Goal: Information Seeking & Learning: Understand process/instructions

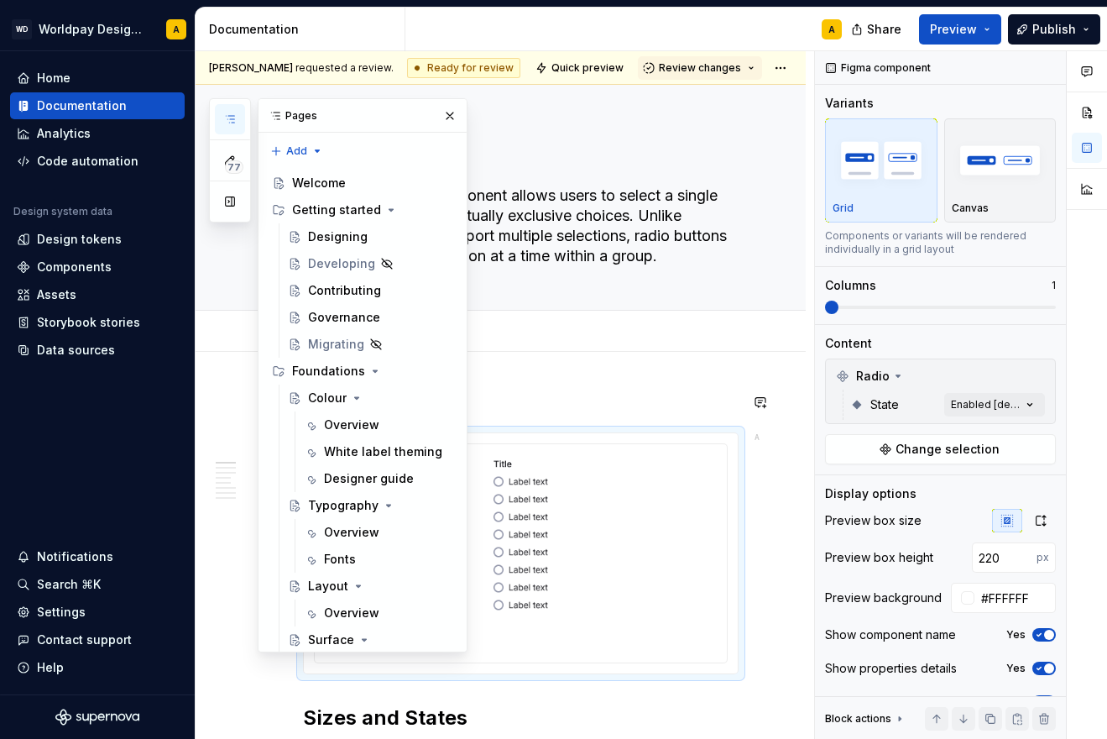
scroll to position [1567, 0]
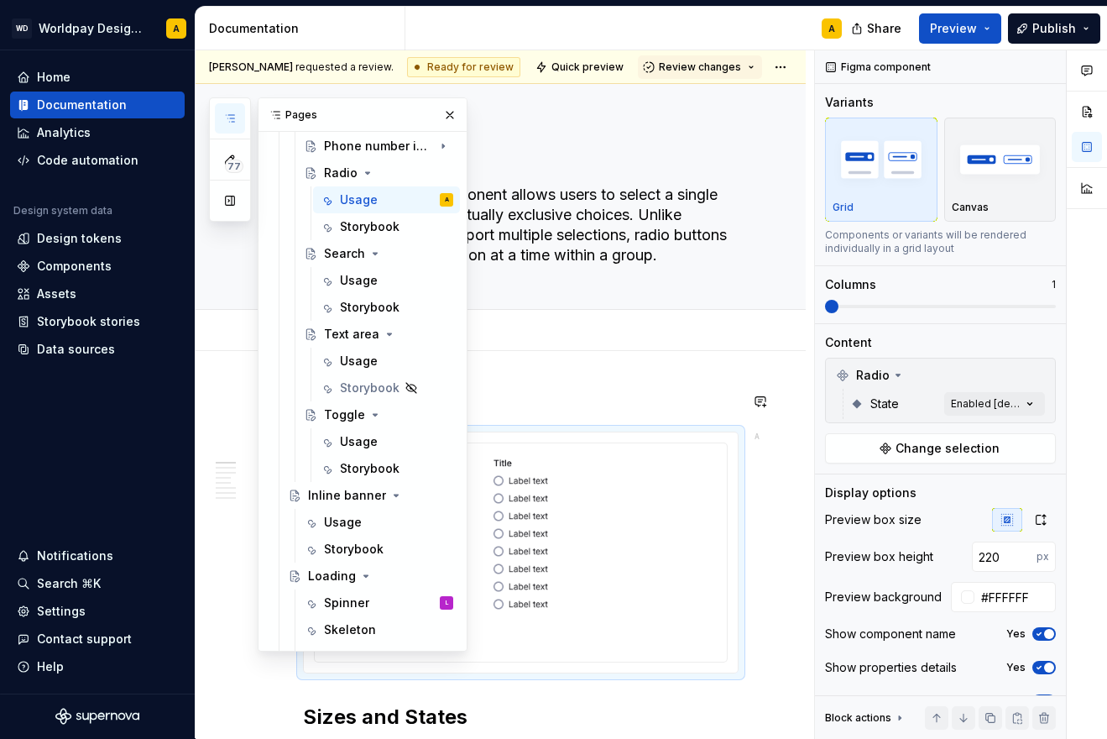
click at [502, 491] on img at bounding box center [520, 542] width 73 height 171
click at [569, 344] on div "Usage Storybook Add tab" at bounding box center [521, 331] width 456 height 37
click at [448, 116] on button "button" at bounding box center [450, 115] width 24 height 24
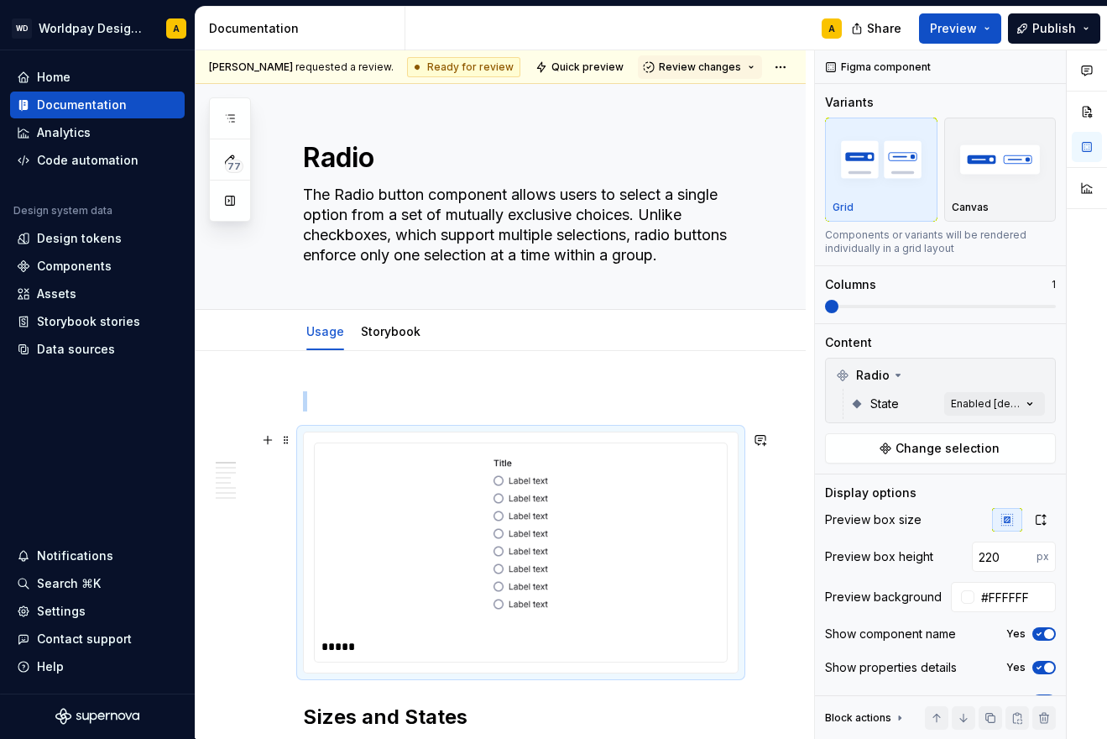
click at [521, 546] on img at bounding box center [520, 542] width 73 height 171
click at [439, 526] on div at bounding box center [521, 542] width 399 height 185
click at [689, 462] on div at bounding box center [521, 542] width 399 height 185
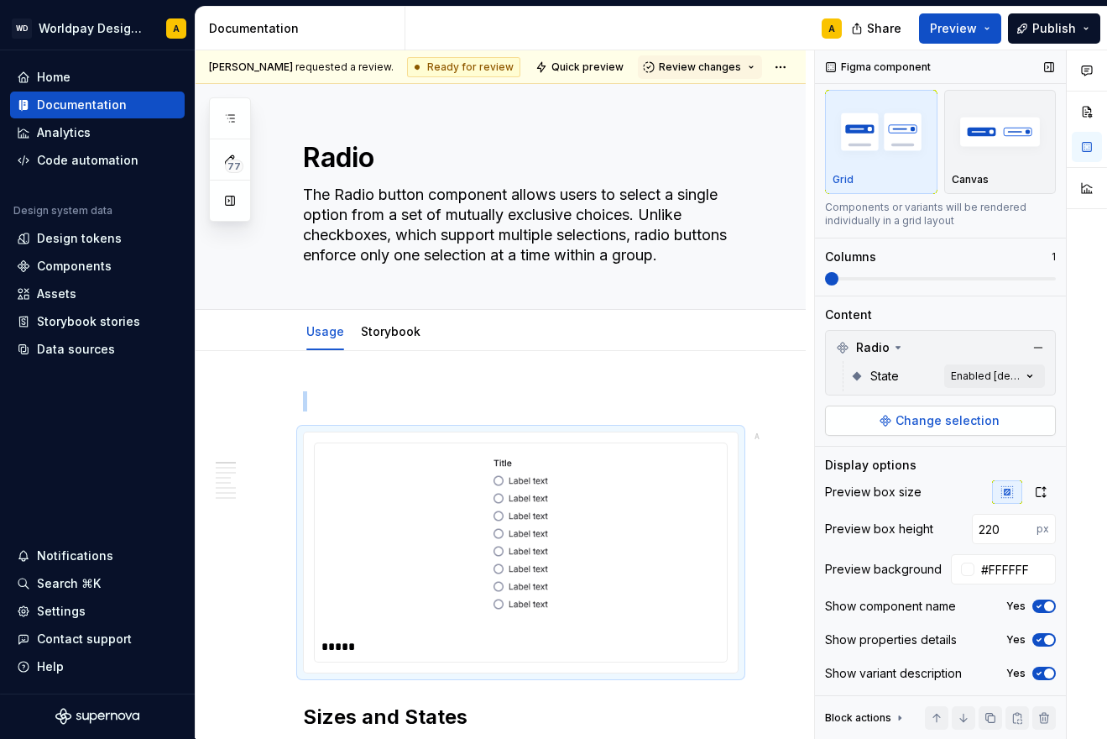
scroll to position [28, 0]
click at [938, 420] on span "Change selection" at bounding box center [948, 420] width 104 height 17
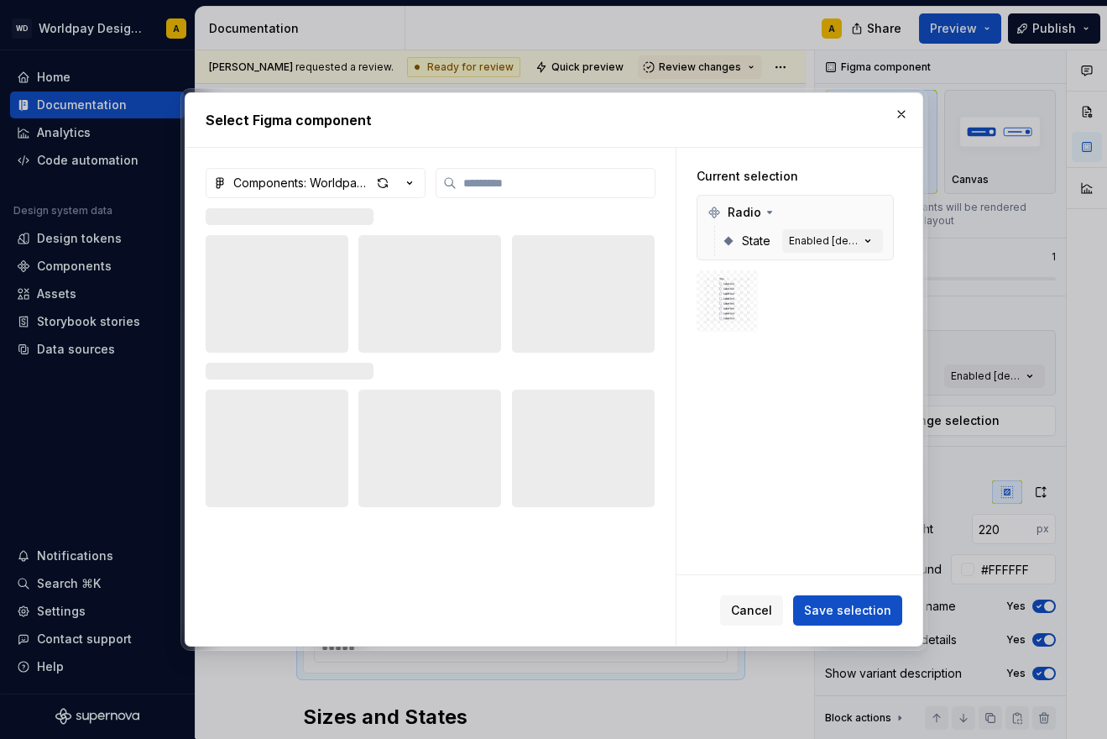
type textarea "*"
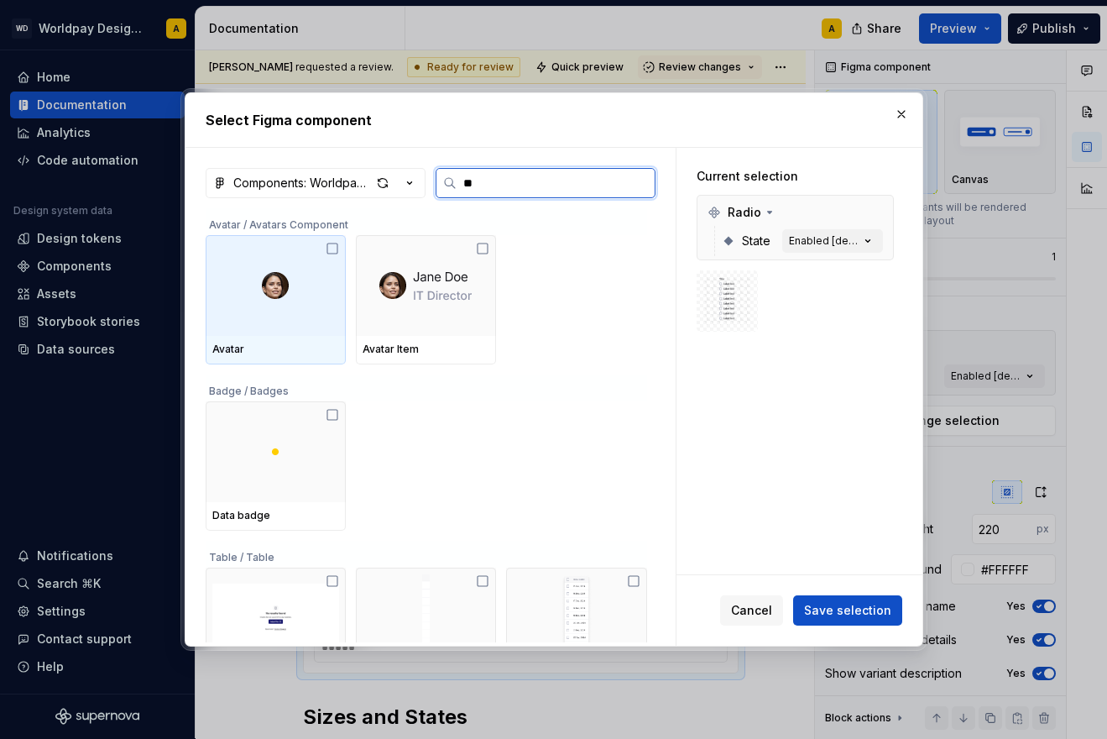
type input "***"
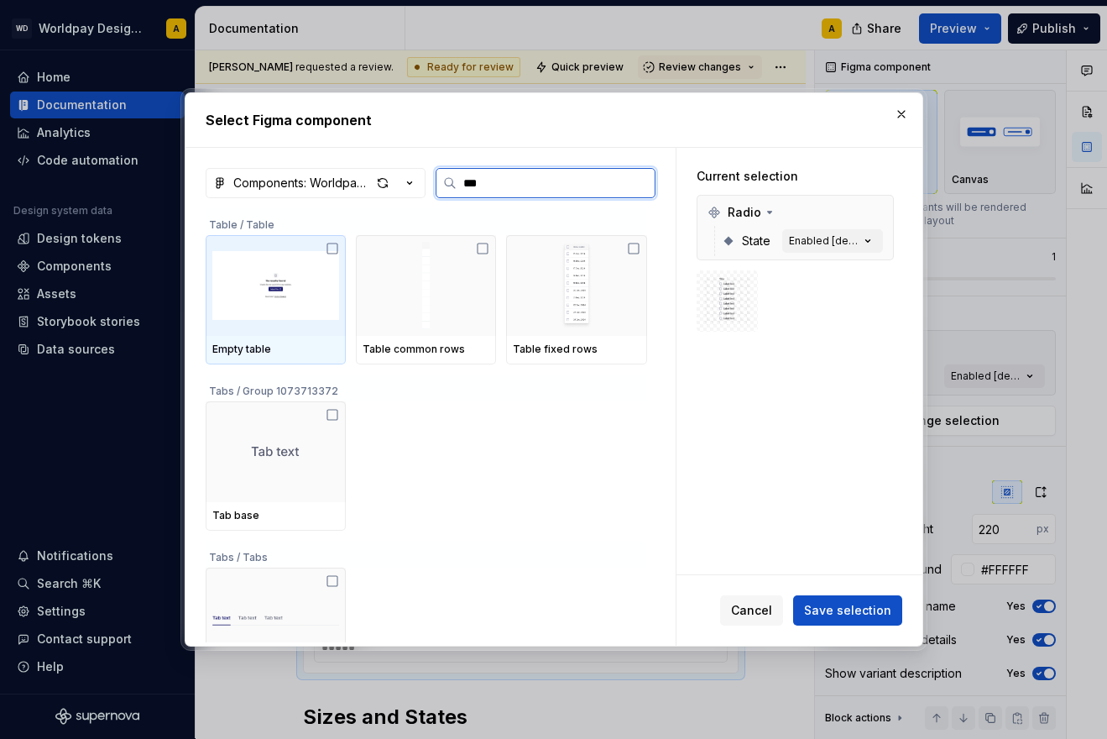
type textarea "*"
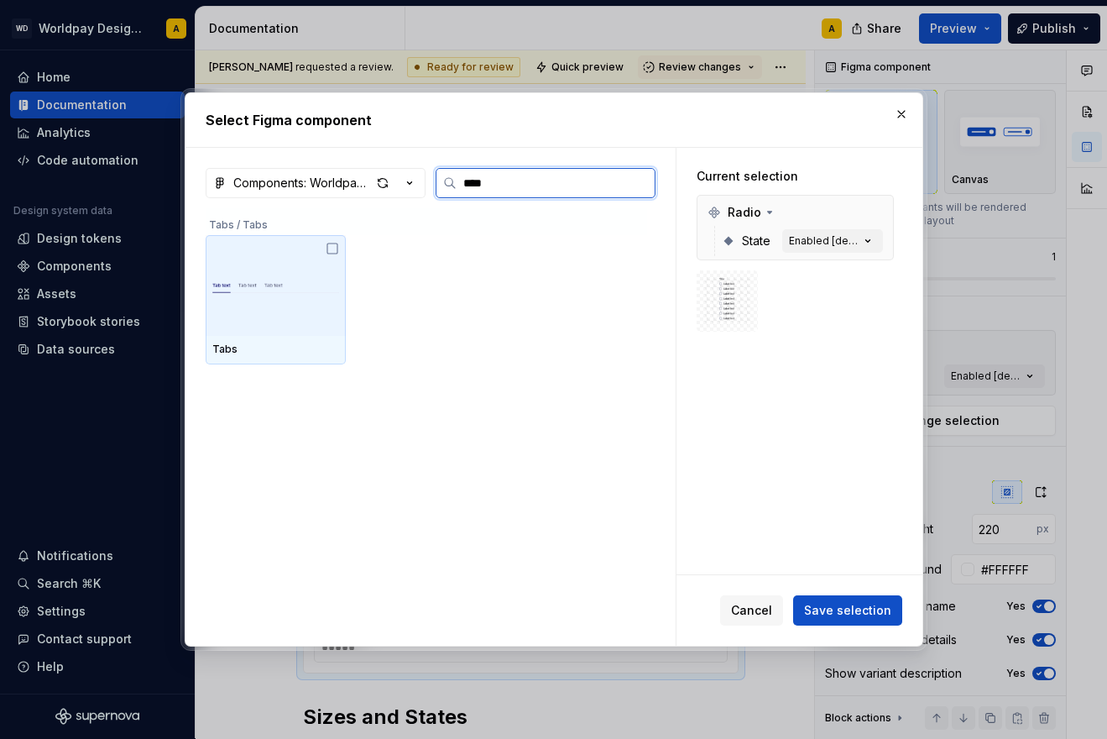
type input "***"
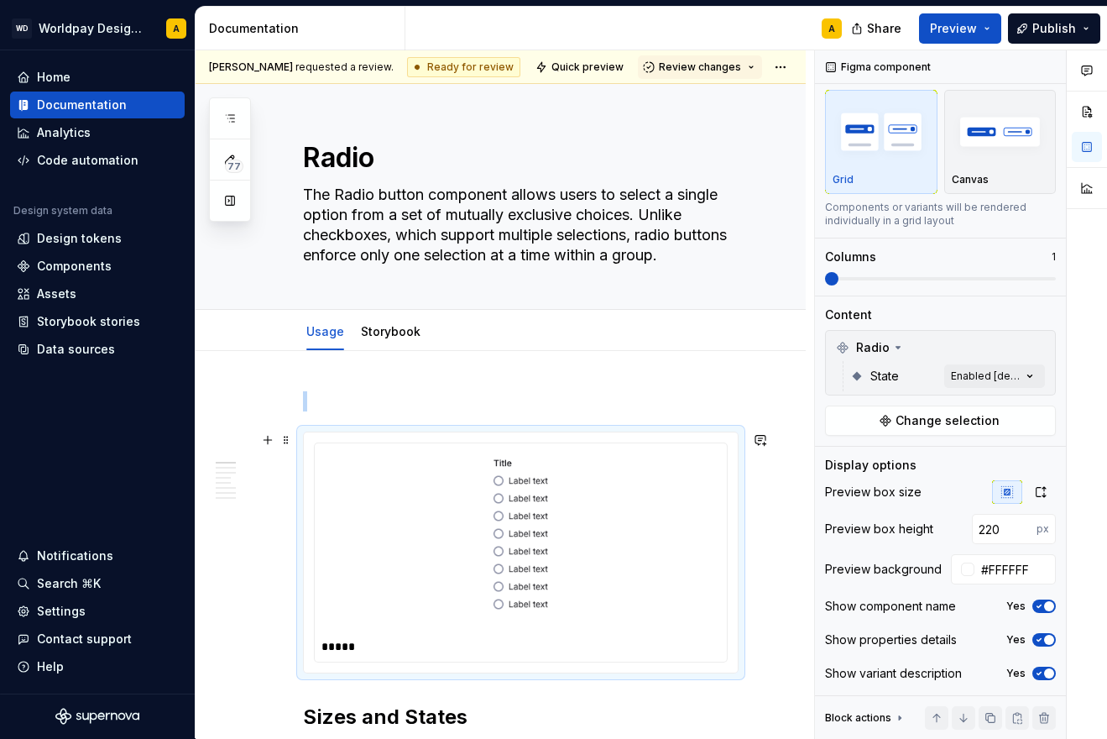
click at [468, 531] on div at bounding box center [521, 542] width 399 height 185
click at [447, 541] on div at bounding box center [521, 542] width 399 height 185
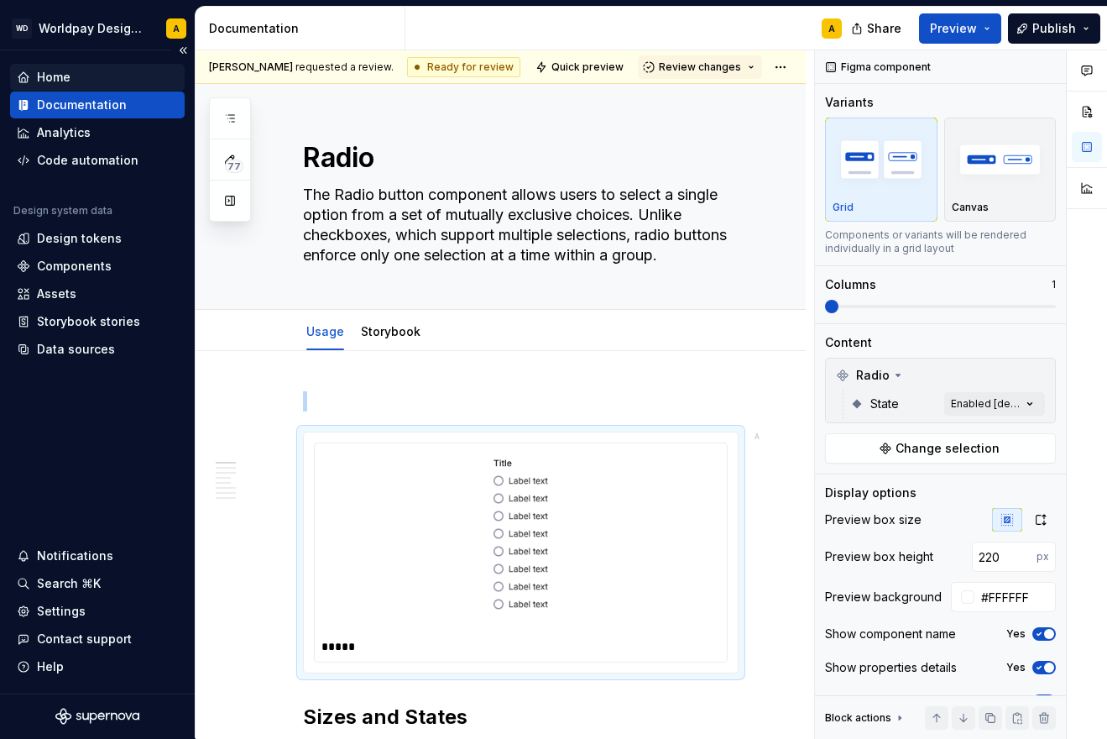
scroll to position [0, 0]
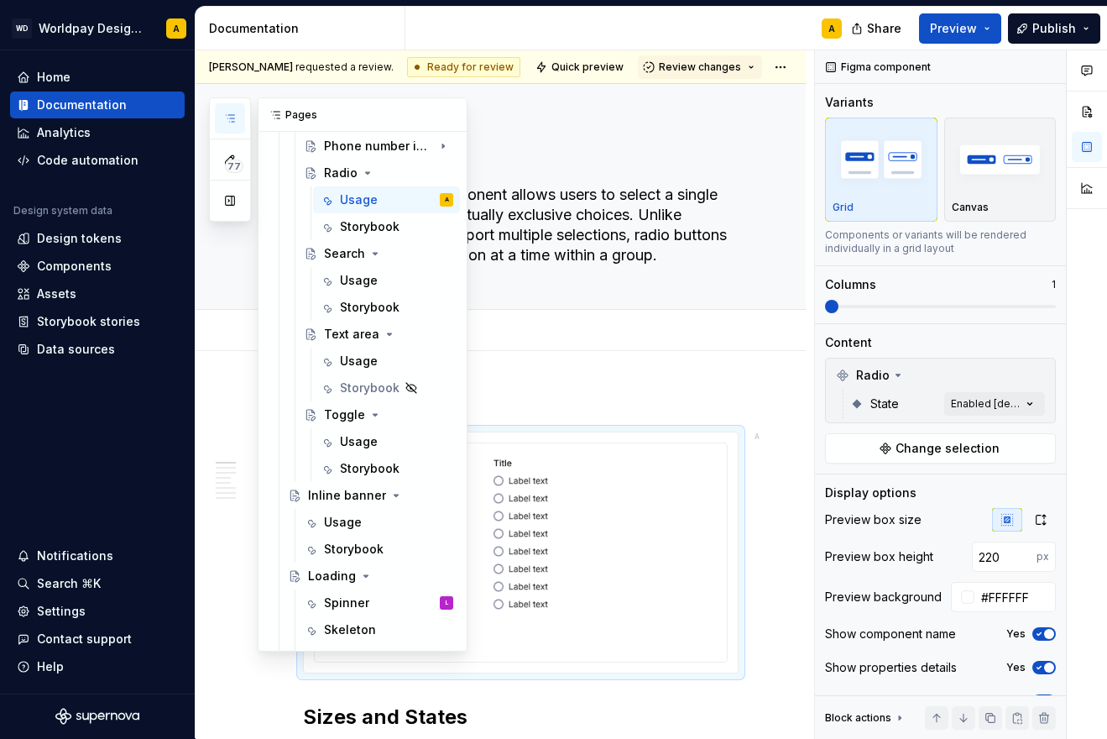
click at [235, 128] on button "button" at bounding box center [230, 118] width 30 height 30
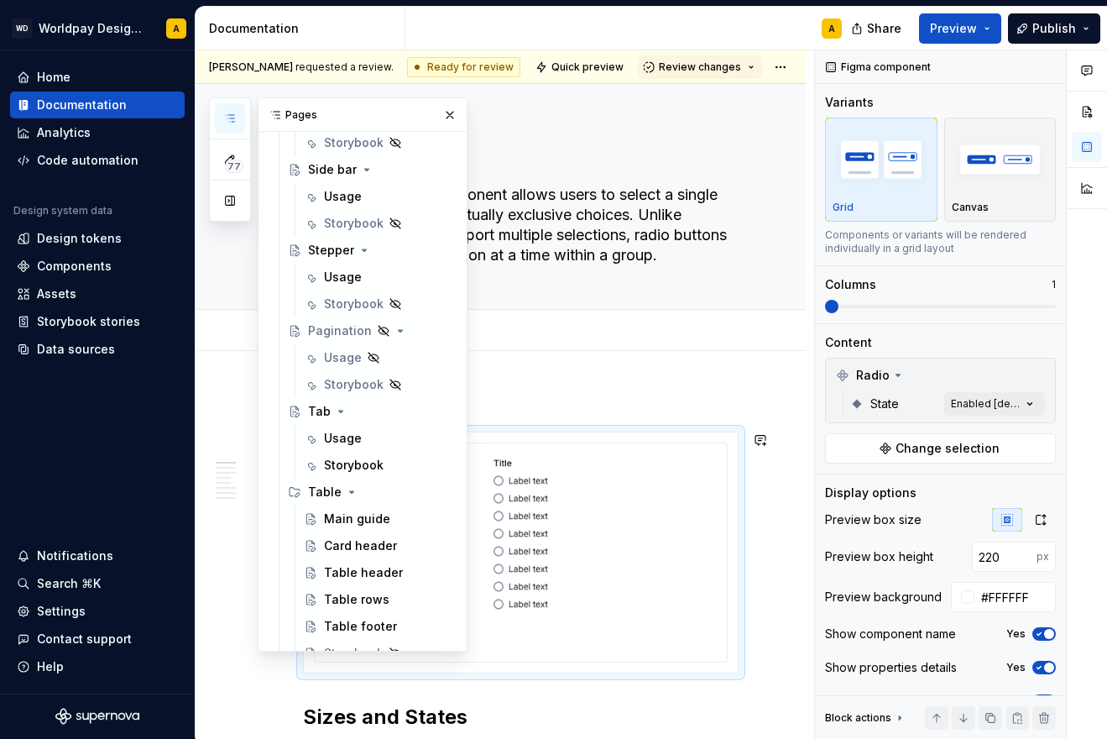
scroll to position [2315, 0]
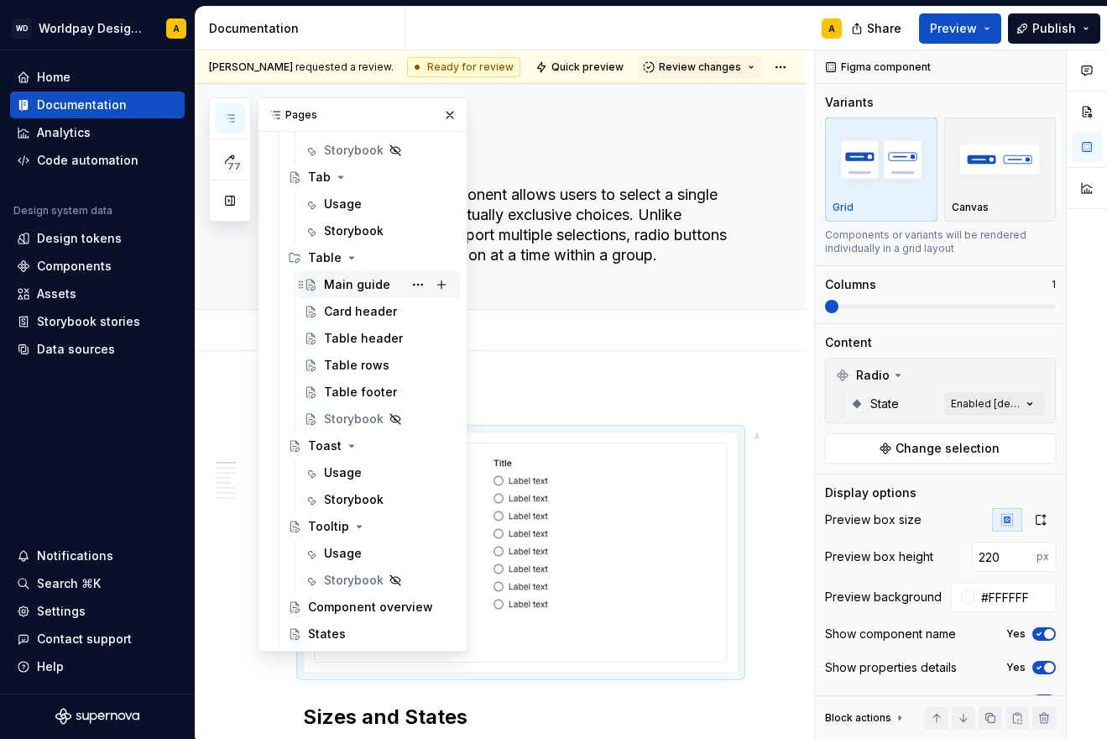
click at [350, 284] on div "Main guide" at bounding box center [357, 284] width 66 height 17
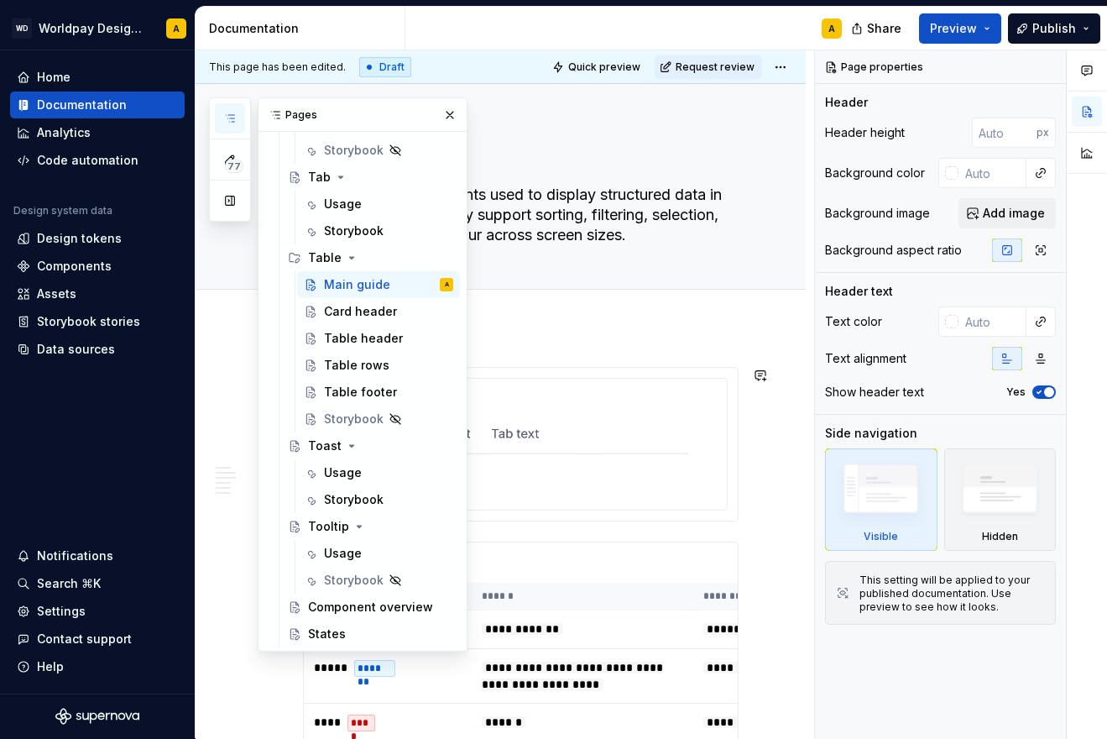
click at [606, 457] on img at bounding box center [521, 434] width 334 height 84
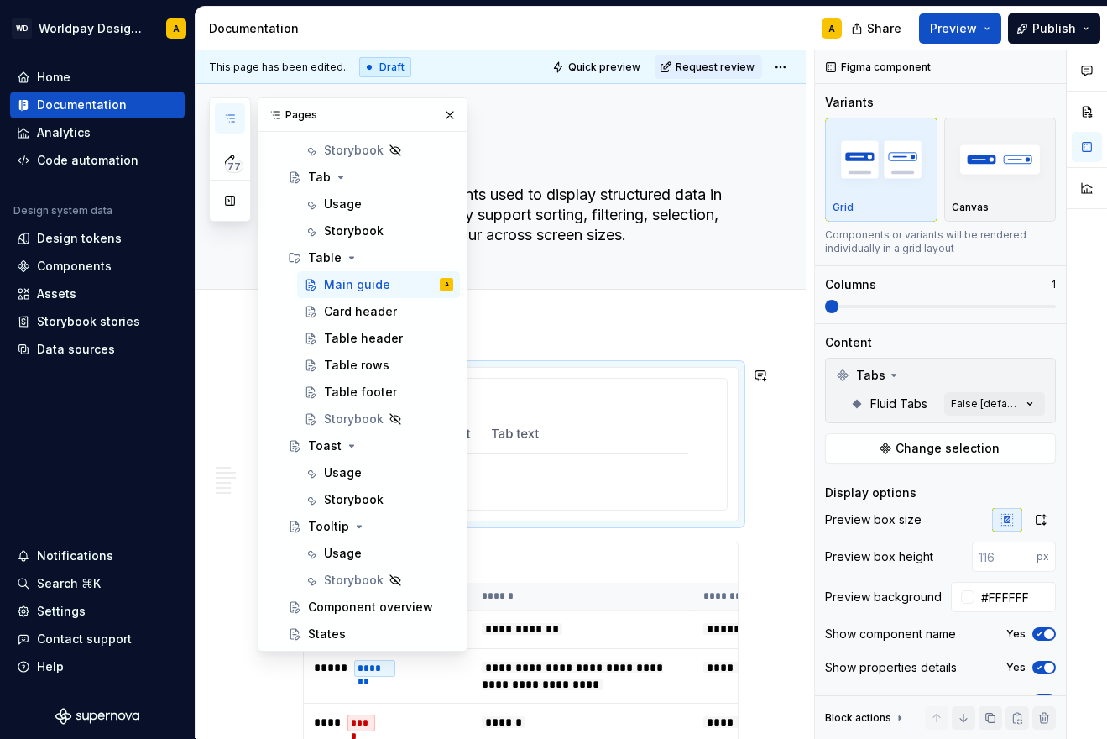
click at [606, 457] on img at bounding box center [521, 434] width 334 height 84
click at [965, 193] on div "button" at bounding box center [1000, 159] width 97 height 69
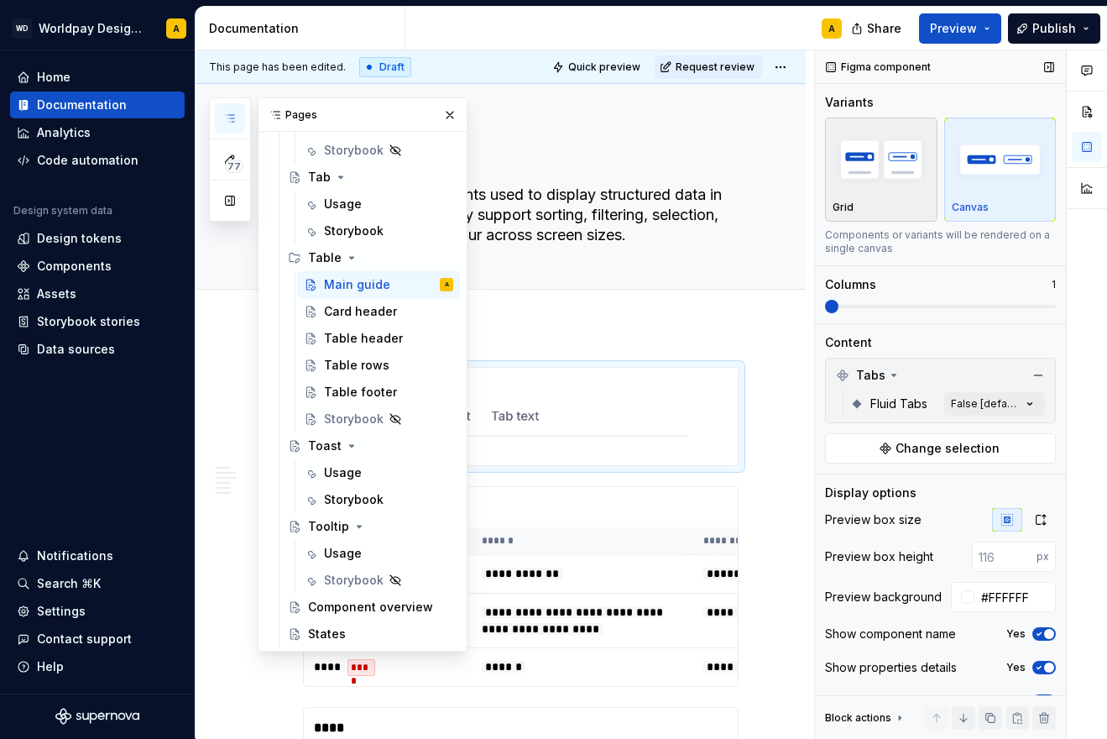
click at [899, 185] on img "button" at bounding box center [881, 158] width 97 height 61
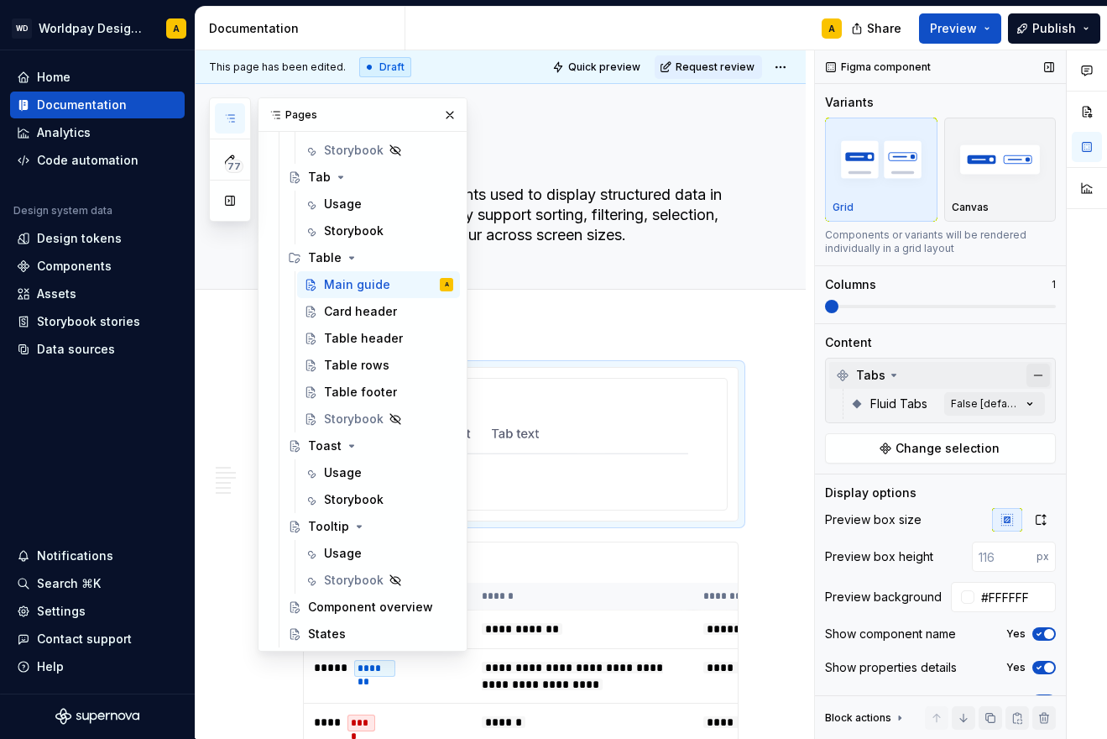
click at [1040, 376] on button "button" at bounding box center [1039, 375] width 24 height 24
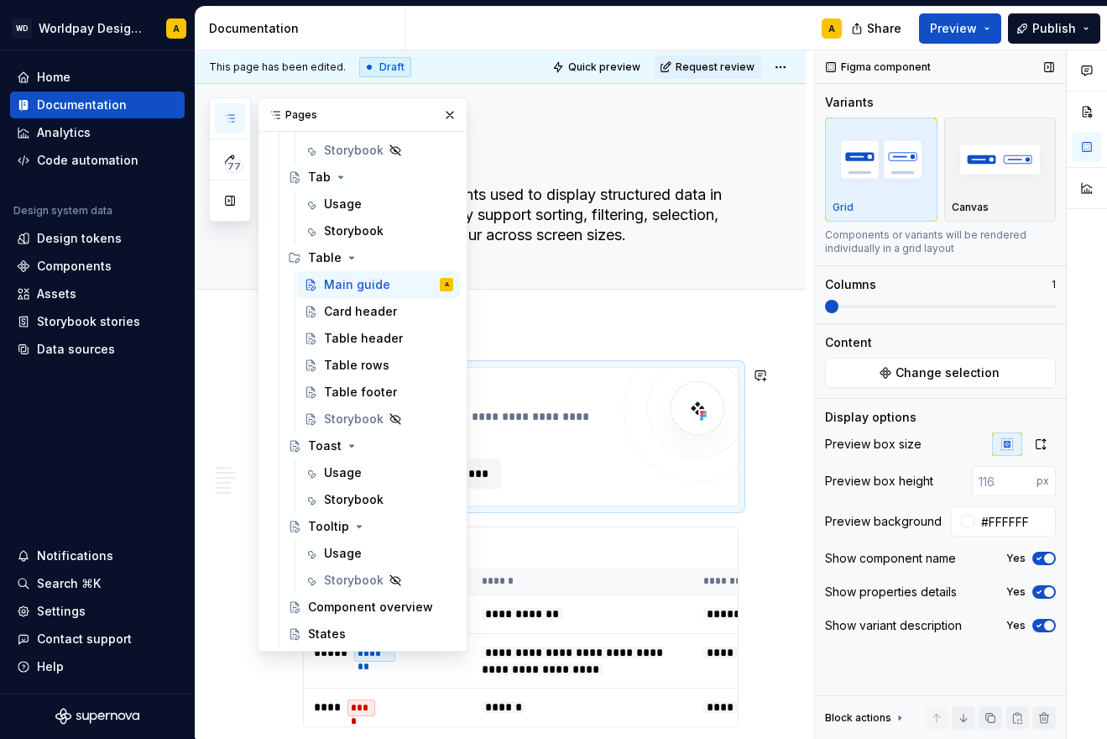
click at [584, 451] on div "**********" at bounding box center [466, 436] width 290 height 104
click at [481, 473] on span "**********" at bounding box center [417, 473] width 145 height 17
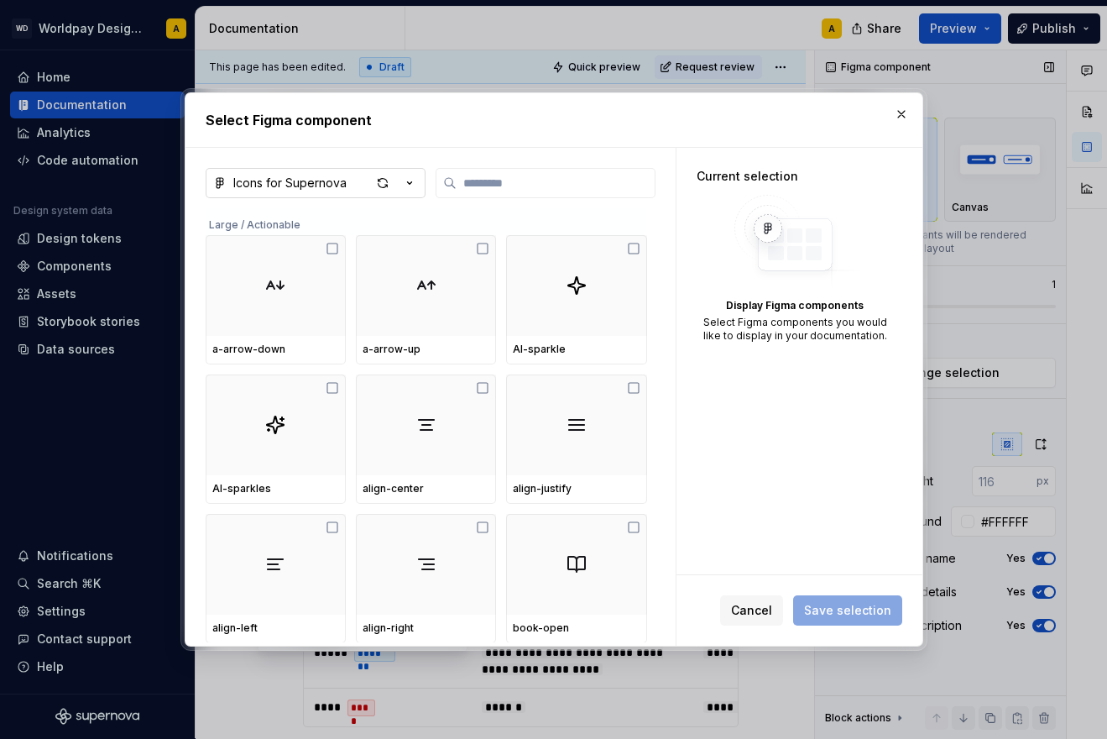
click at [339, 191] on div "Icons for Supernova" at bounding box center [289, 183] width 113 height 17
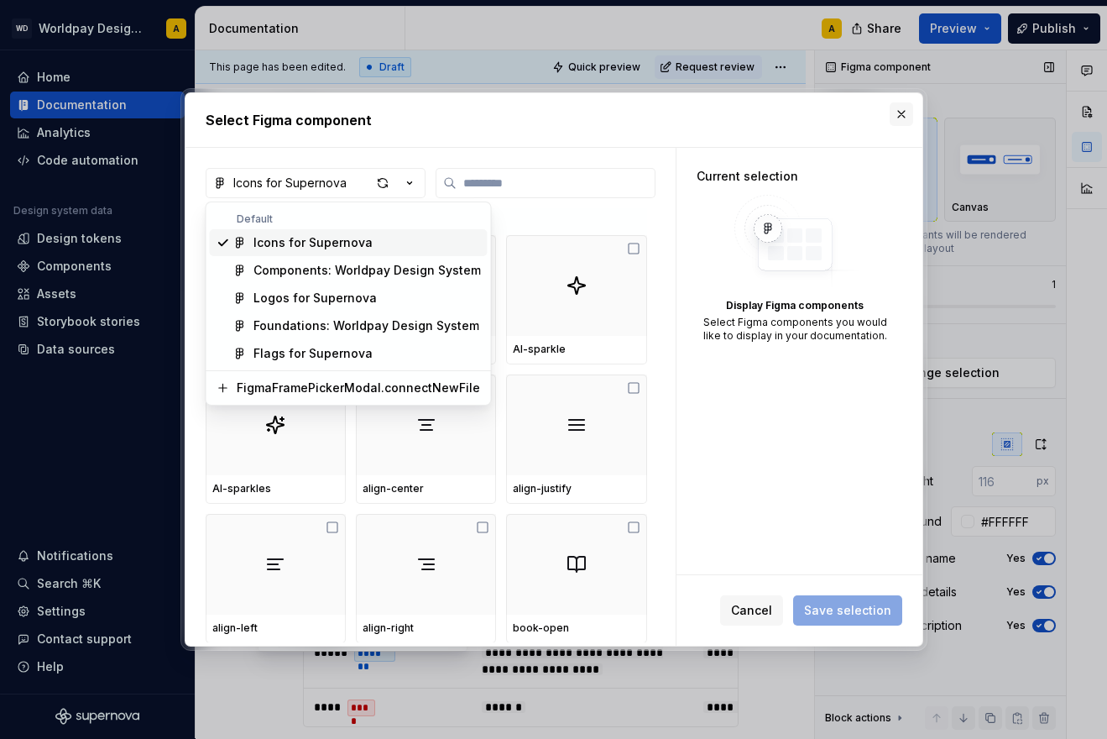
click at [899, 118] on div "Select Figma component Icons for Supernova Large / Actionable a-arrow-down a-ar…" at bounding box center [553, 369] width 1107 height 739
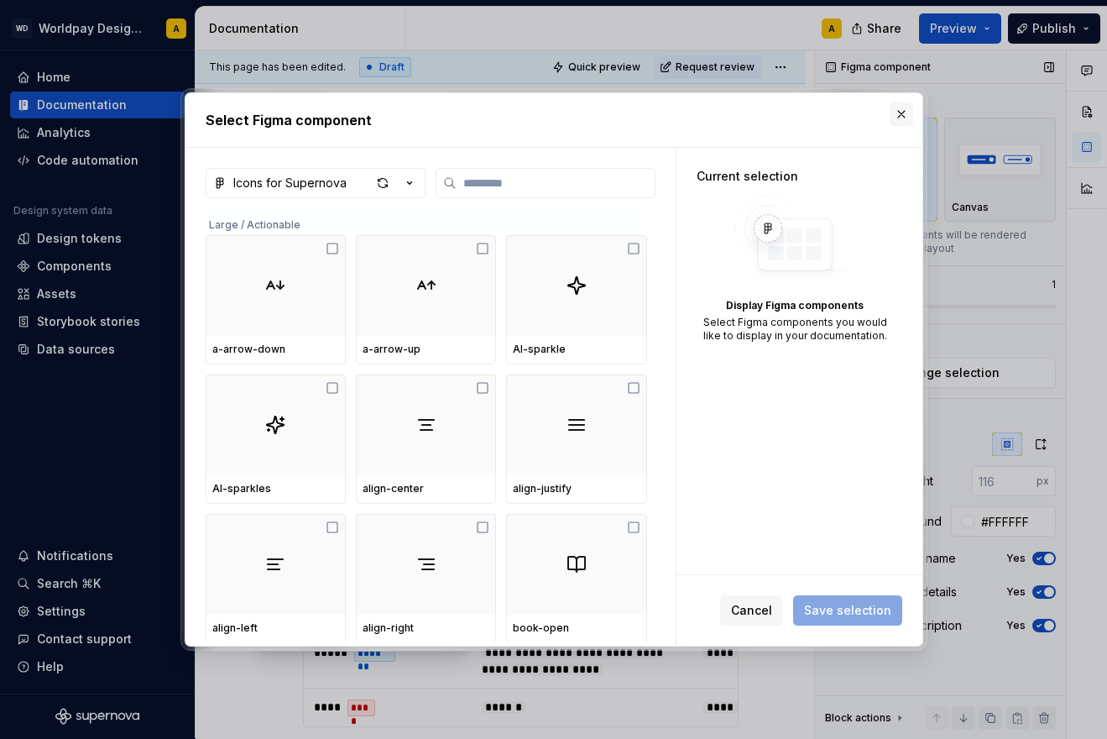
click at [906, 111] on button "button" at bounding box center [902, 114] width 24 height 24
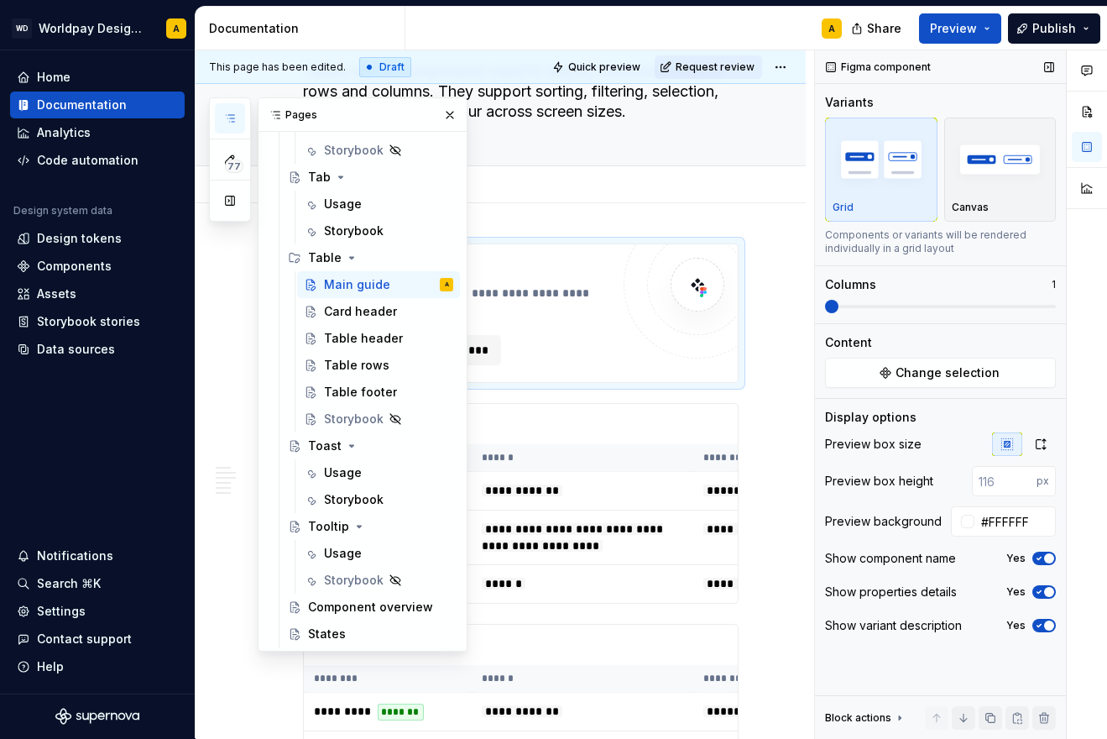
scroll to position [124, 0]
click at [591, 173] on div "Add tab" at bounding box center [521, 184] width 436 height 24
click at [444, 109] on button "button" at bounding box center [450, 115] width 24 height 24
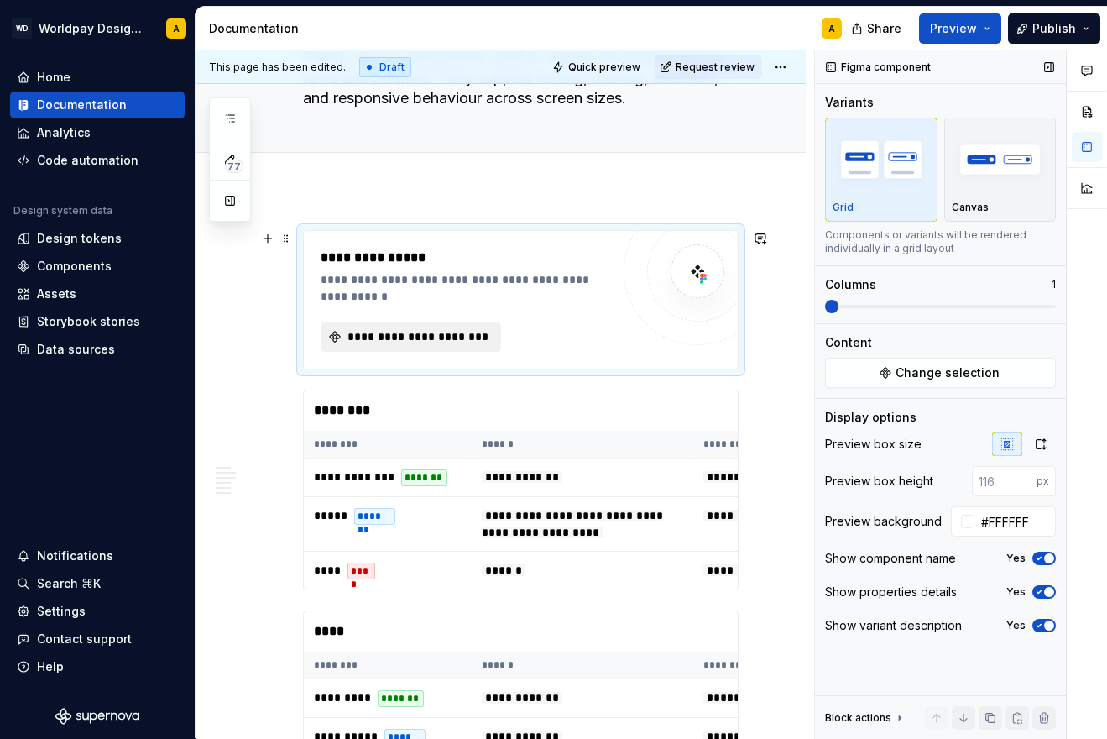
scroll to position [138, 0]
click at [287, 238] on span at bounding box center [286, 238] width 13 height 24
click at [275, 238] on button "button" at bounding box center [268, 238] width 24 height 24
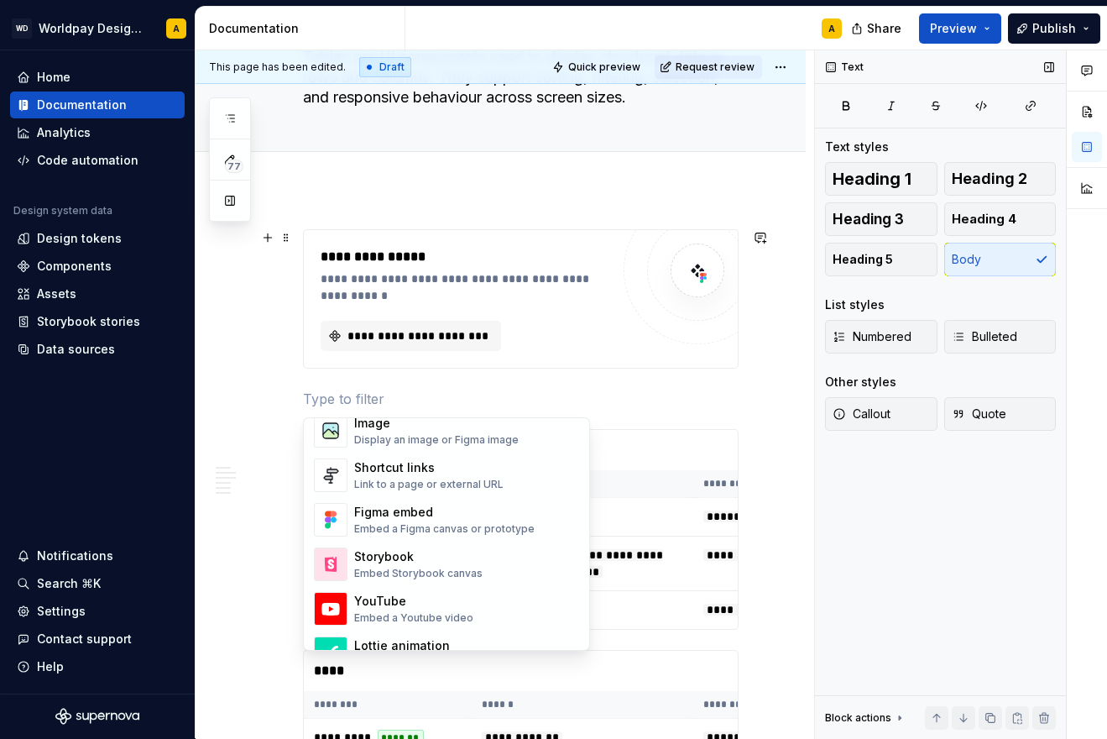
scroll to position [748, 0]
click at [430, 439] on div "Display an image or Figma image" at bounding box center [436, 441] width 165 height 13
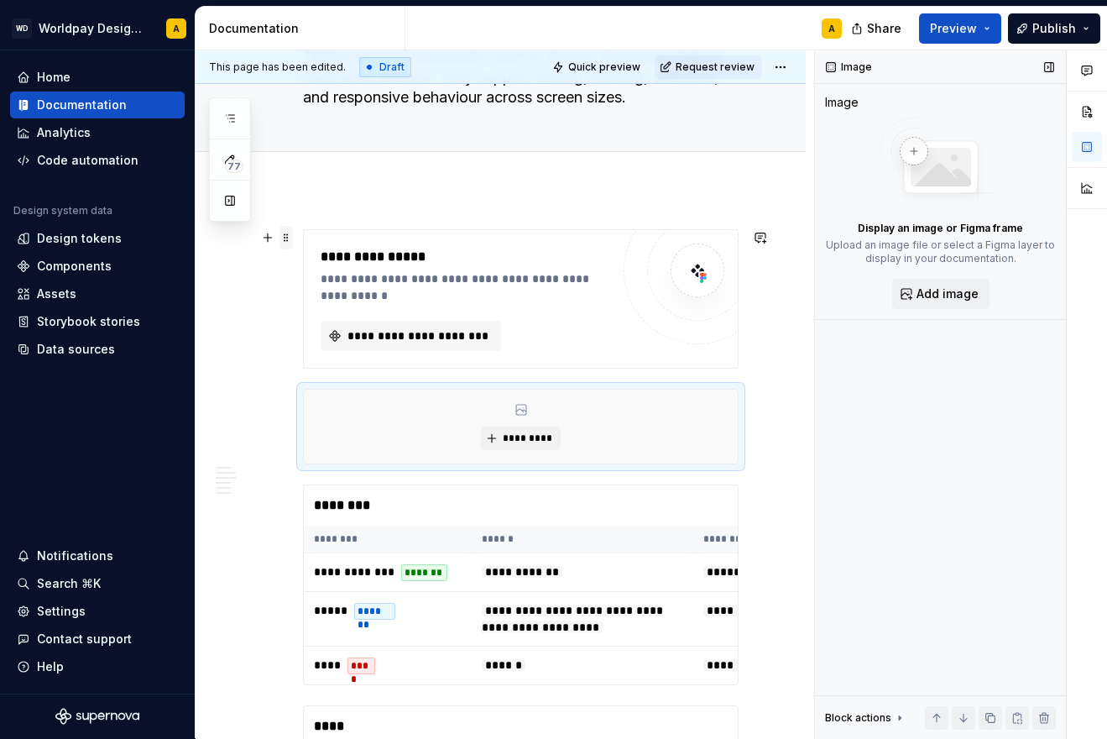
click at [285, 241] on span at bounding box center [286, 238] width 13 height 24
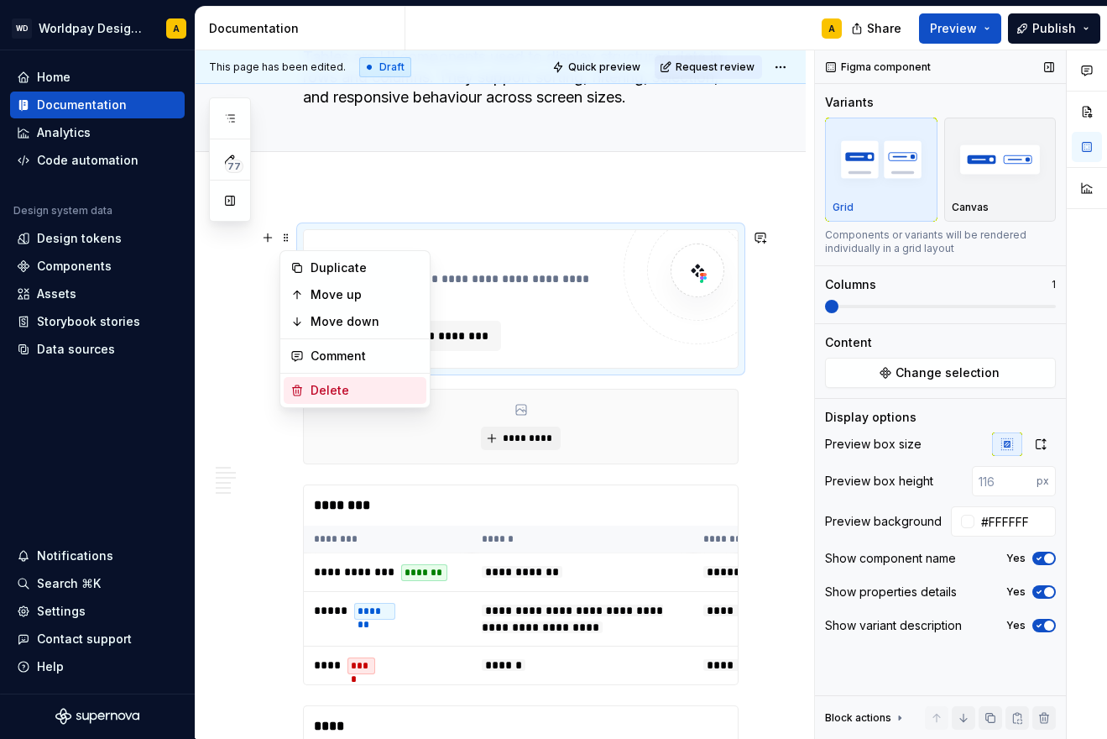
click at [348, 390] on div "Delete" at bounding box center [365, 390] width 109 height 17
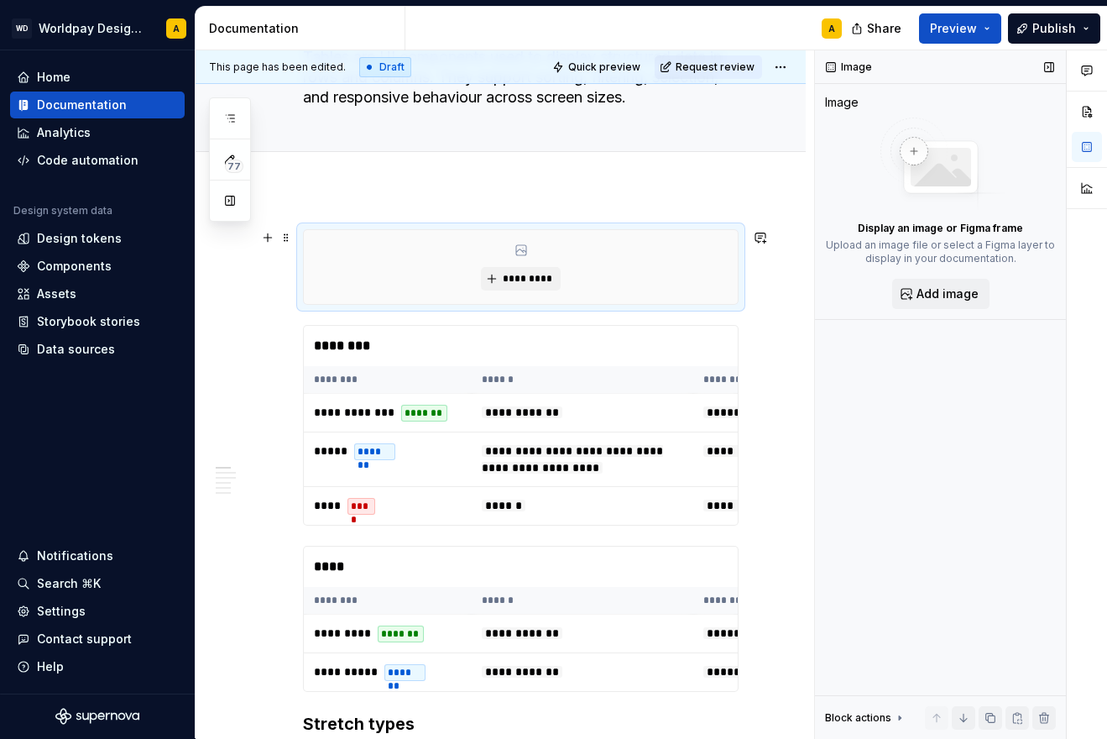
click at [473, 267] on div "*********" at bounding box center [521, 267] width 434 height 74
click at [508, 275] on span "*********" at bounding box center [527, 278] width 51 height 13
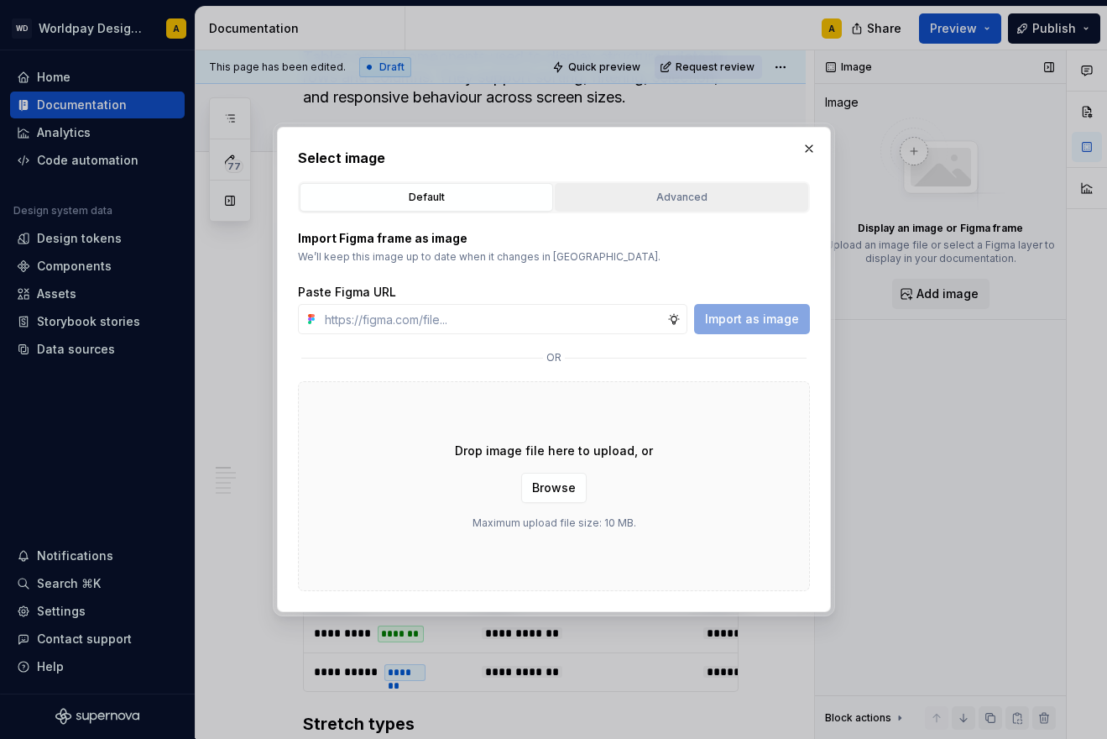
click at [617, 194] on div "Advanced" at bounding box center [682, 197] width 242 height 17
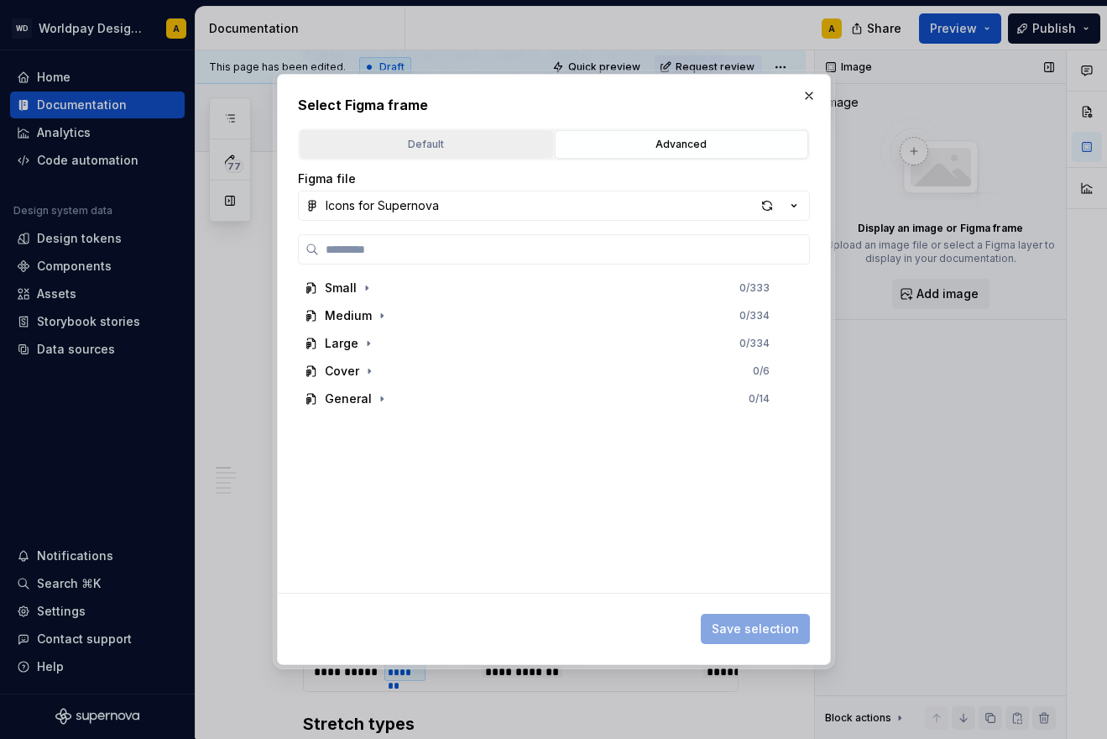
click at [452, 142] on div "Default" at bounding box center [427, 144] width 242 height 17
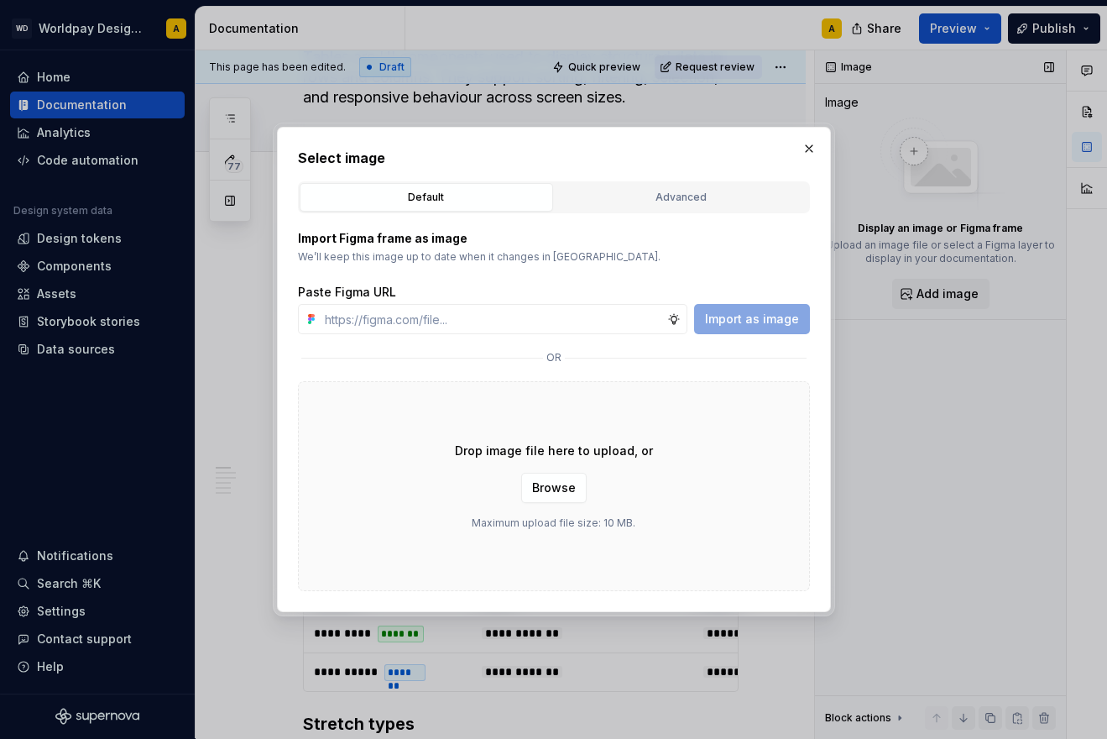
click at [724, 323] on div "Import as image" at bounding box center [752, 319] width 116 height 30
click at [541, 483] on span "Browse" at bounding box center [554, 487] width 44 height 17
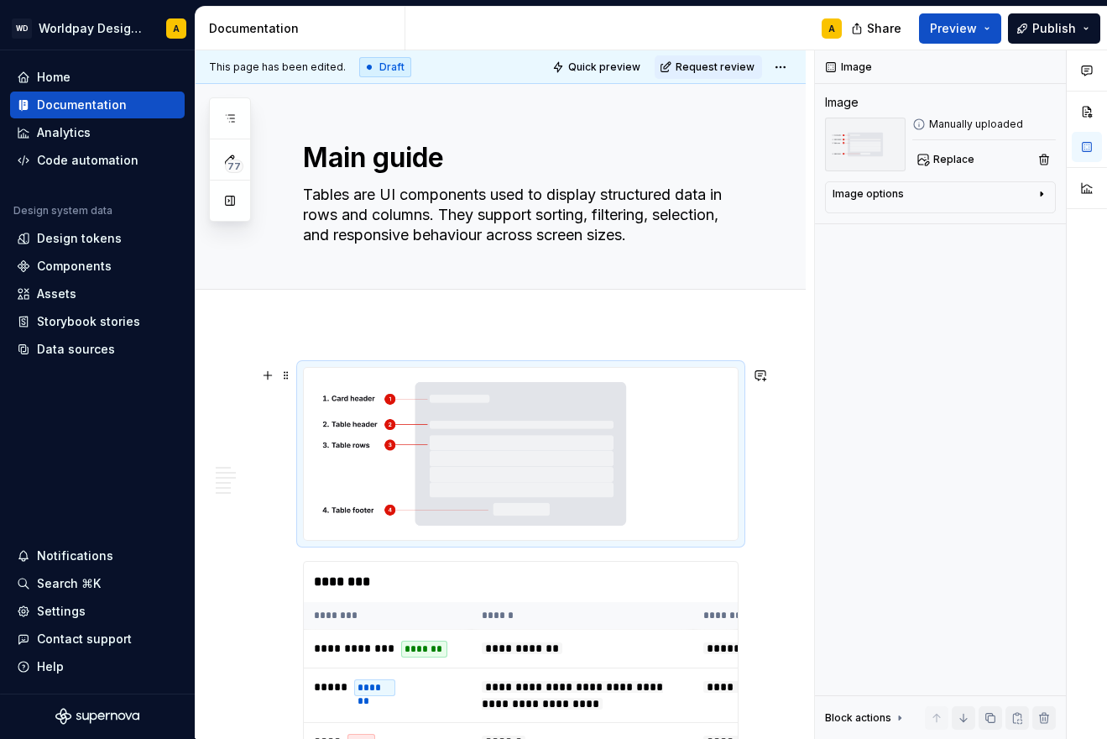
scroll to position [0, 0]
click at [599, 321] on div "Add tab" at bounding box center [501, 308] width 610 height 37
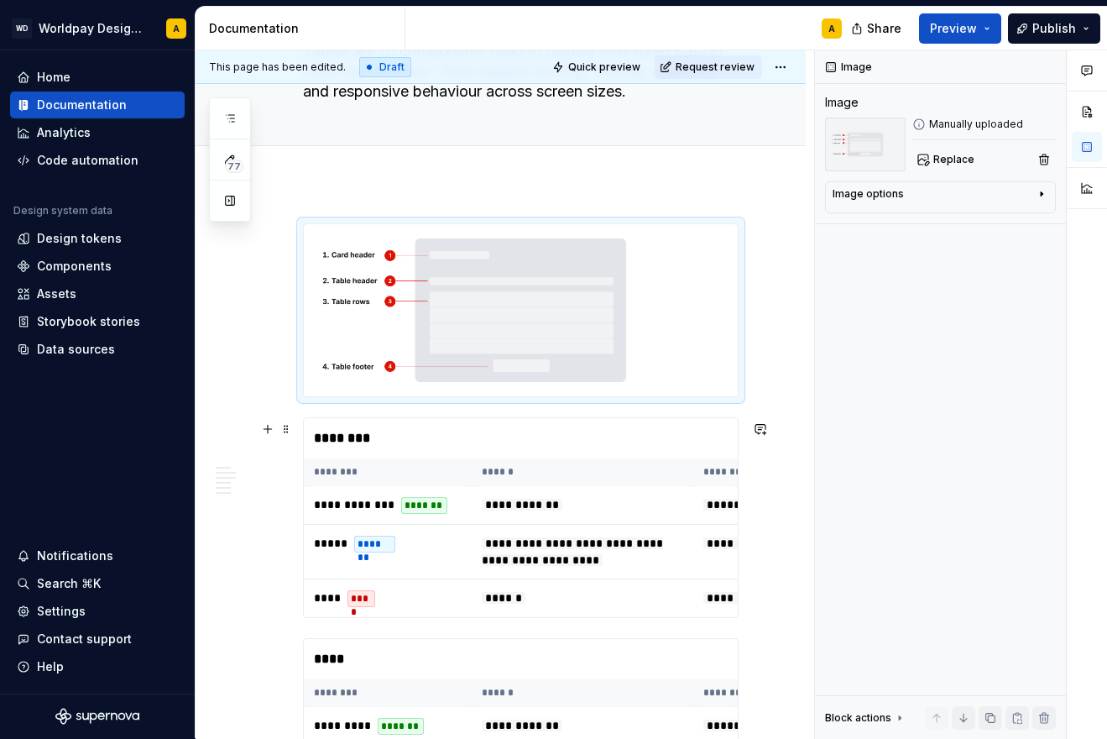
scroll to position [156, 0]
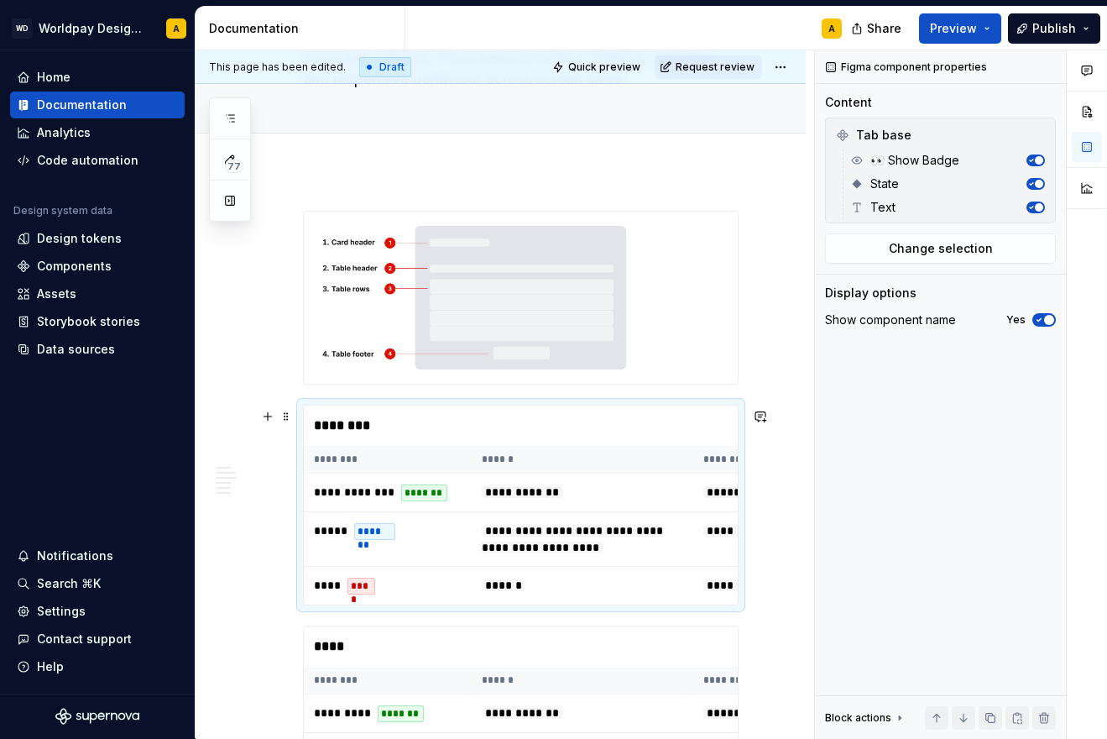
click at [421, 437] on div "********" at bounding box center [525, 425] width 442 height 40
click at [349, 424] on div "********" at bounding box center [525, 425] width 442 height 40
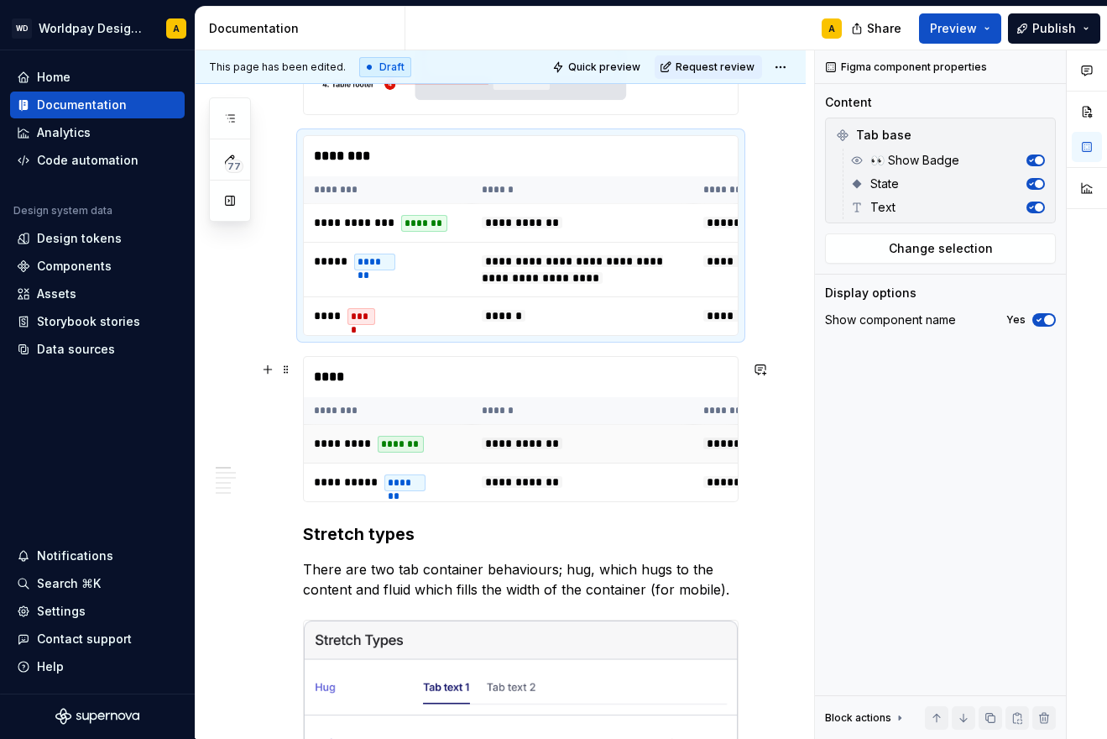
scroll to position [413, 0]
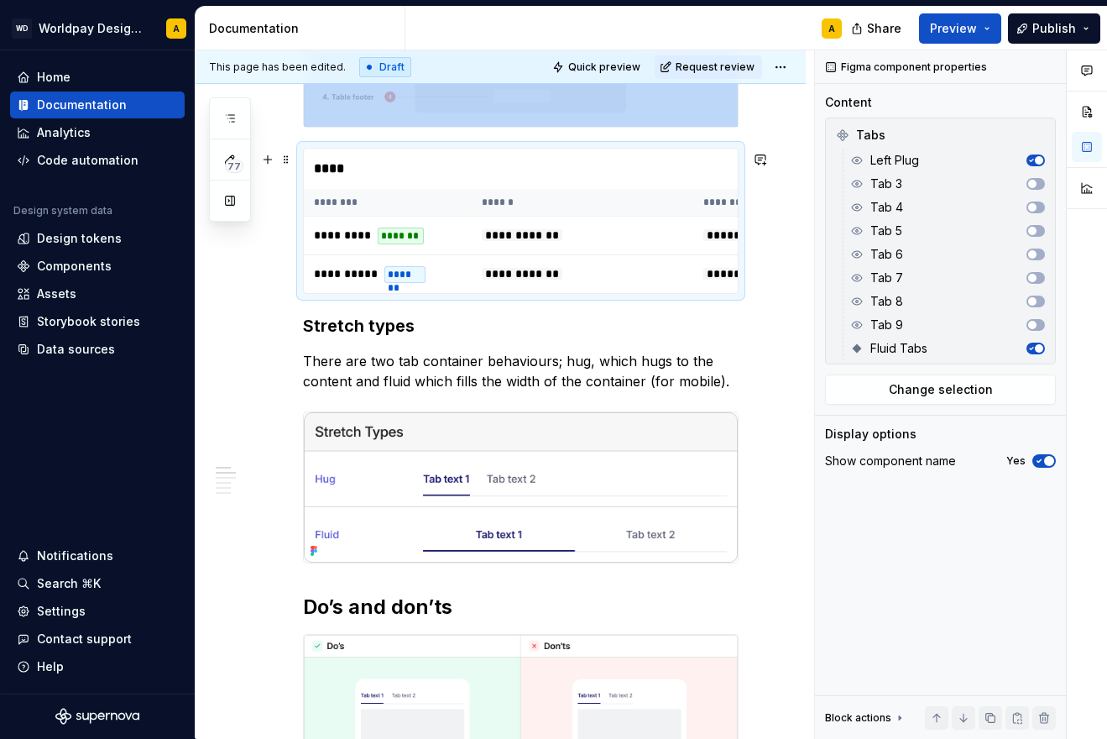
click at [366, 160] on div "****" at bounding box center [525, 169] width 442 height 40
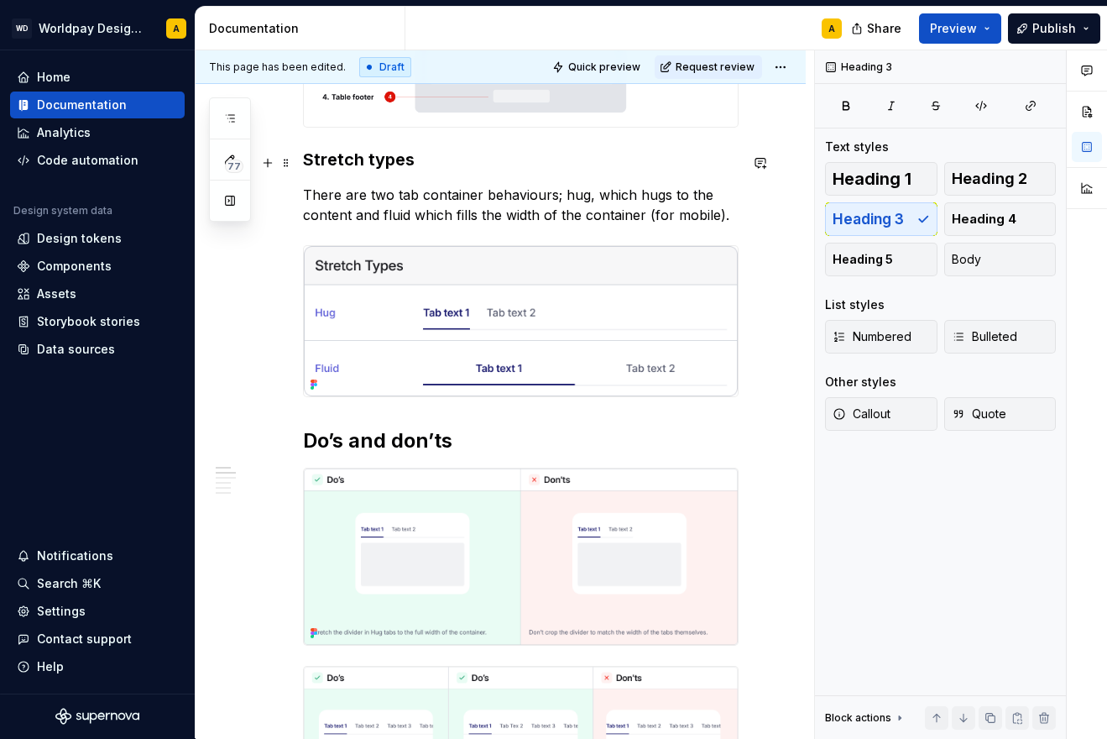
click at [386, 163] on h3 "Stretch types" at bounding box center [521, 160] width 436 height 24
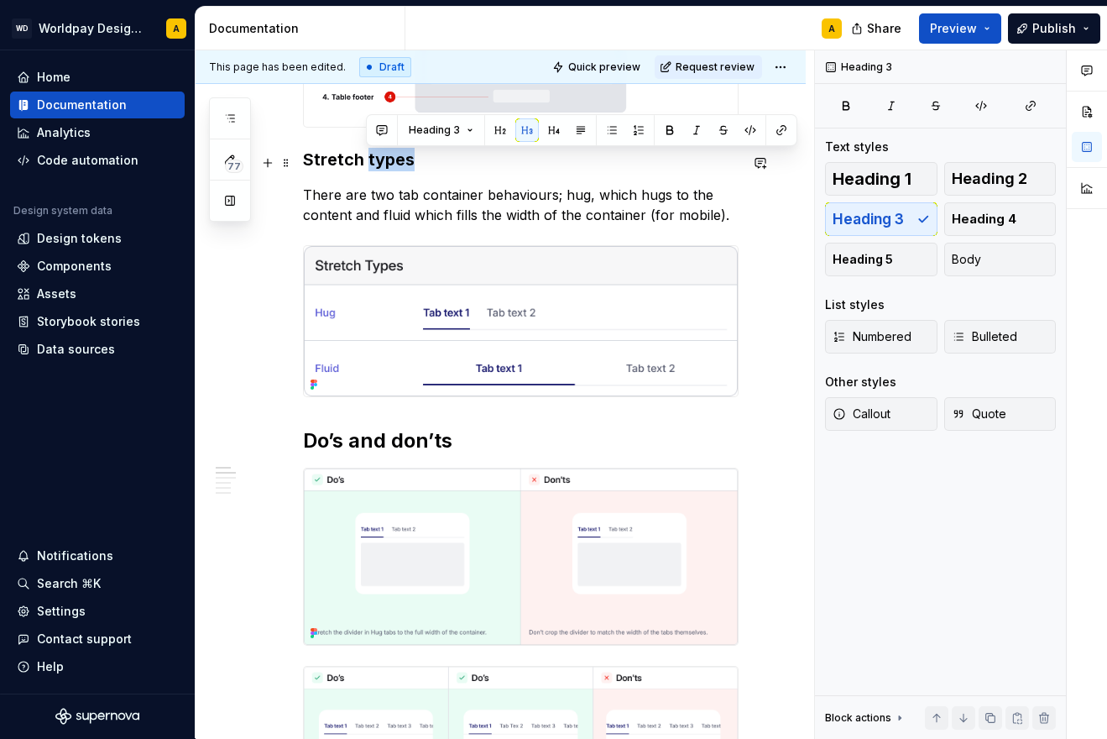
click at [386, 163] on h3 "Stretch types" at bounding box center [521, 160] width 436 height 24
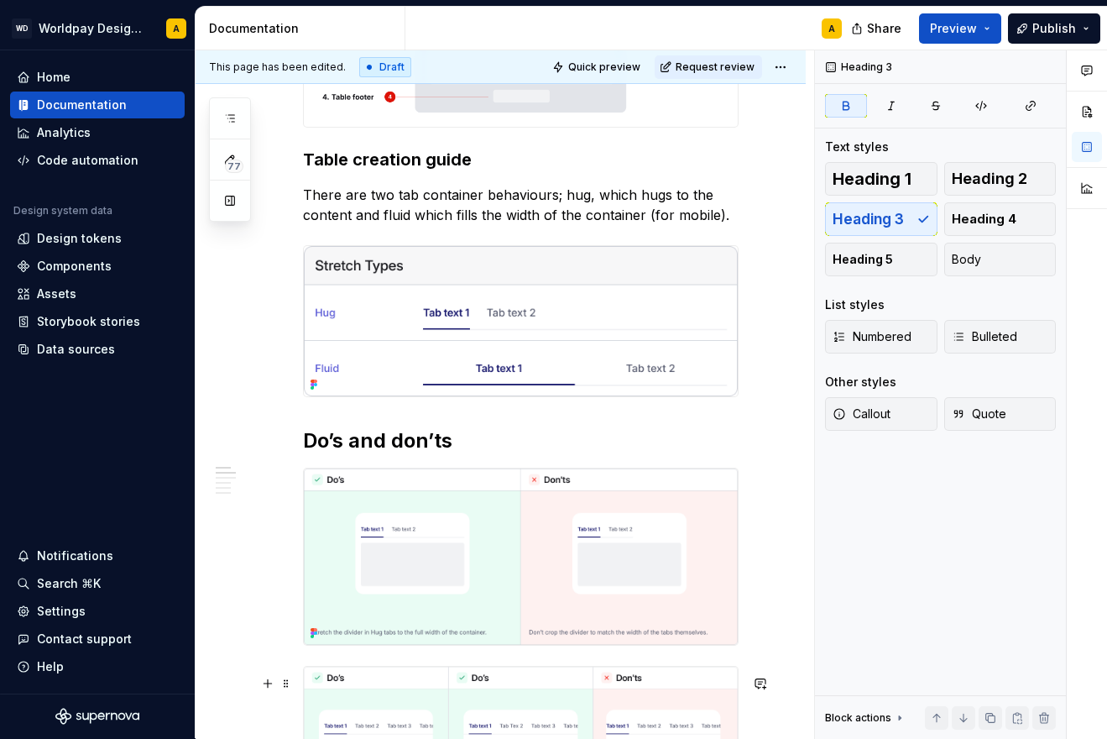
type textarea "*"
click at [365, 214] on p "There are two tab container behaviours; hug, which hugs to the content and flui…" at bounding box center [521, 205] width 436 height 40
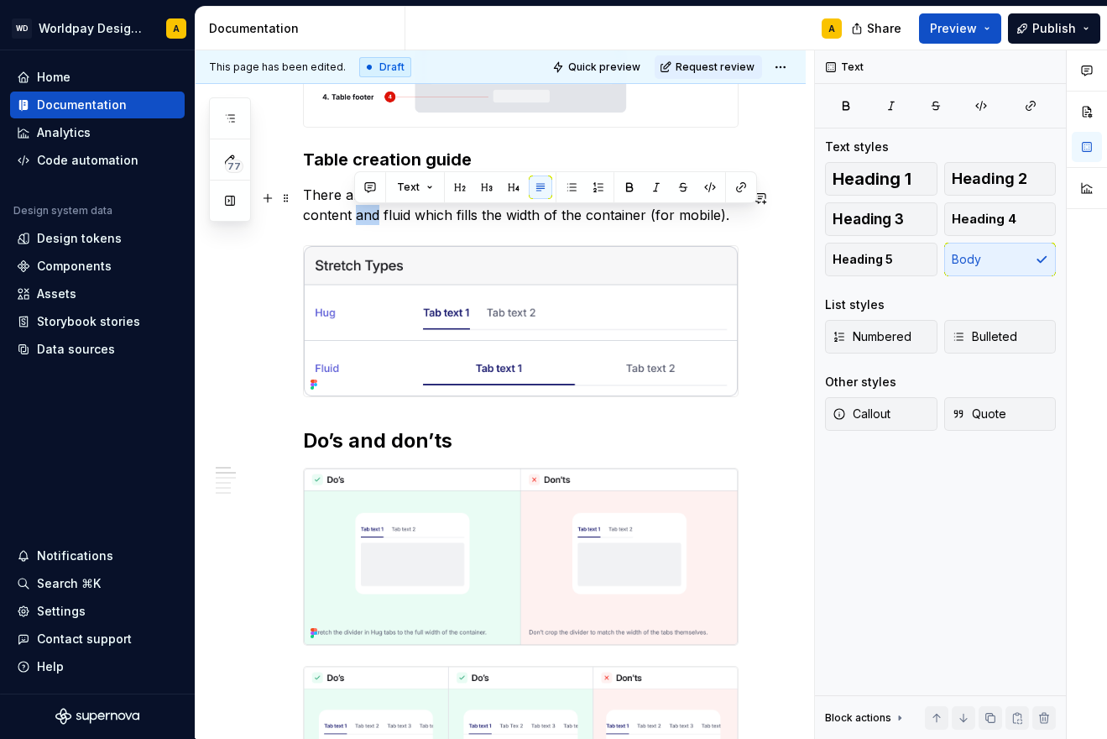
click at [365, 214] on p "There are two tab container behaviours; hug, which hugs to the content and flui…" at bounding box center [521, 205] width 436 height 40
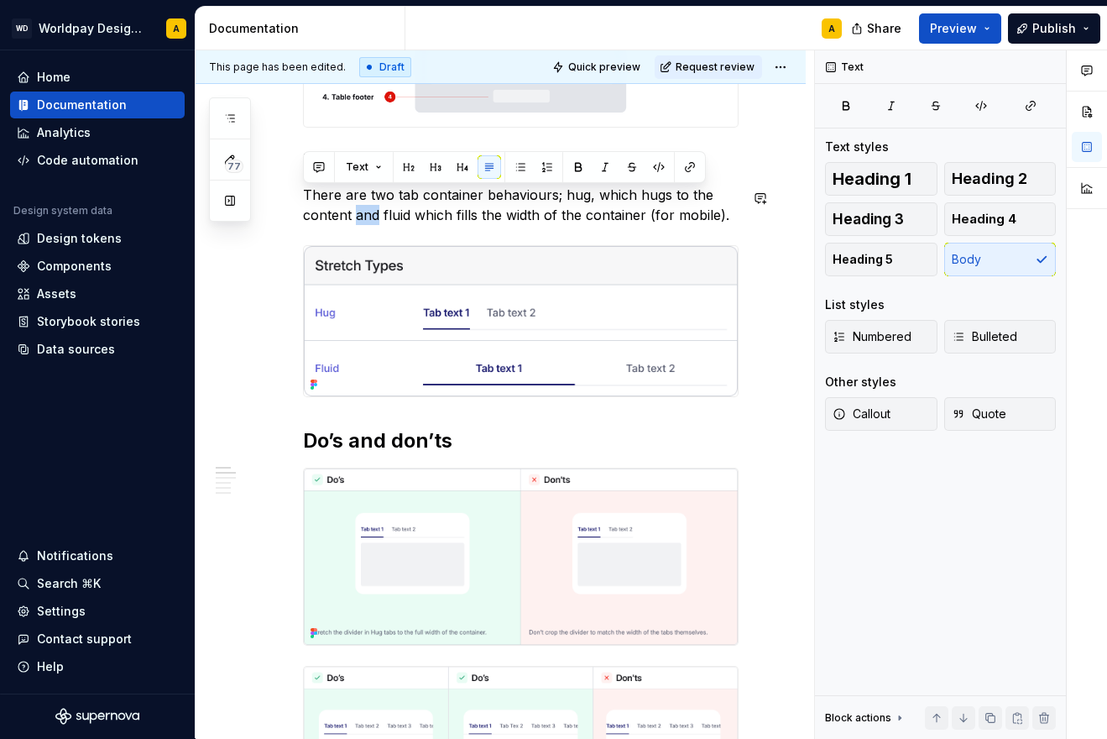
paste div
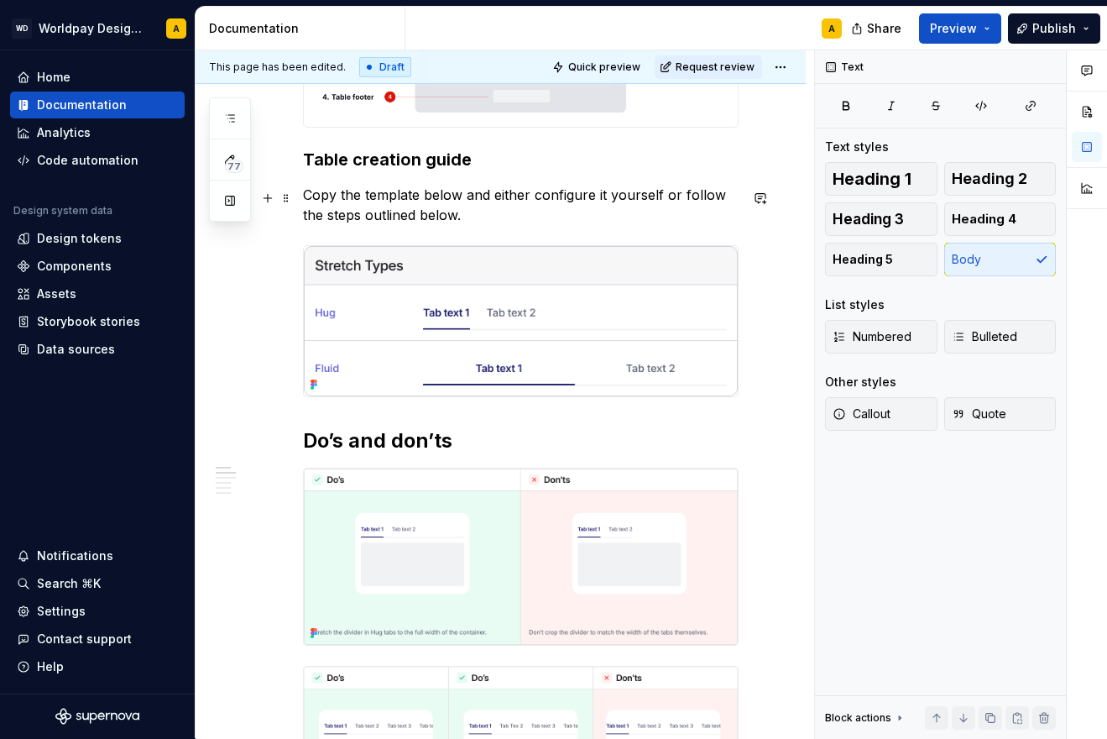
click at [306, 195] on p "Copy the template below and either configure it yourself or follow the steps ou…" at bounding box center [521, 205] width 436 height 40
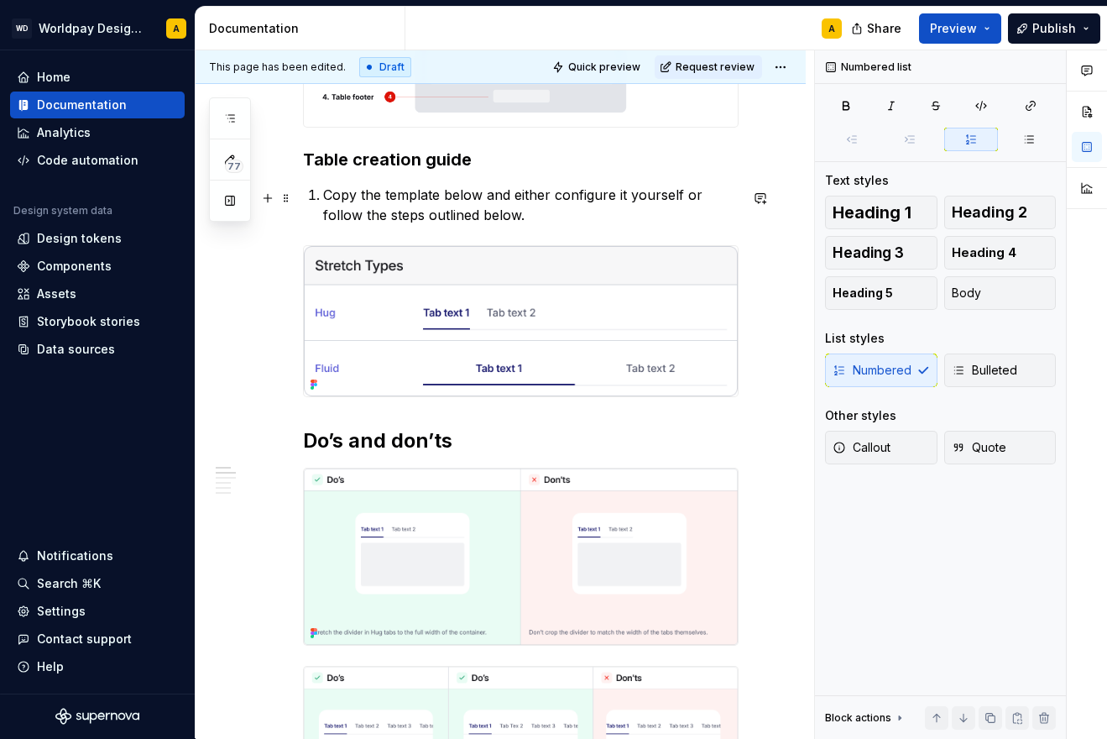
click at [608, 203] on p "Copy the template below and either configure it yourself or follow the steps ou…" at bounding box center [531, 205] width 416 height 40
click at [599, 219] on p "Copy the template below and either configure it yourself or follow the steps ou…" at bounding box center [531, 205] width 416 height 40
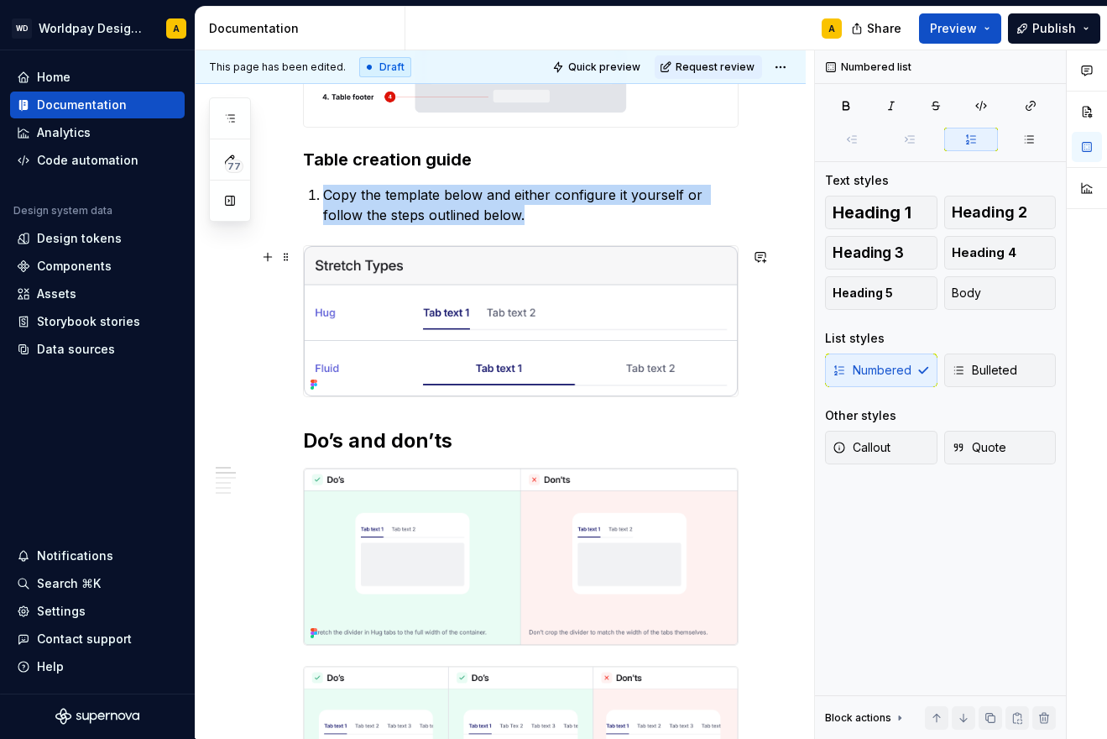
click at [562, 296] on img at bounding box center [521, 321] width 434 height 151
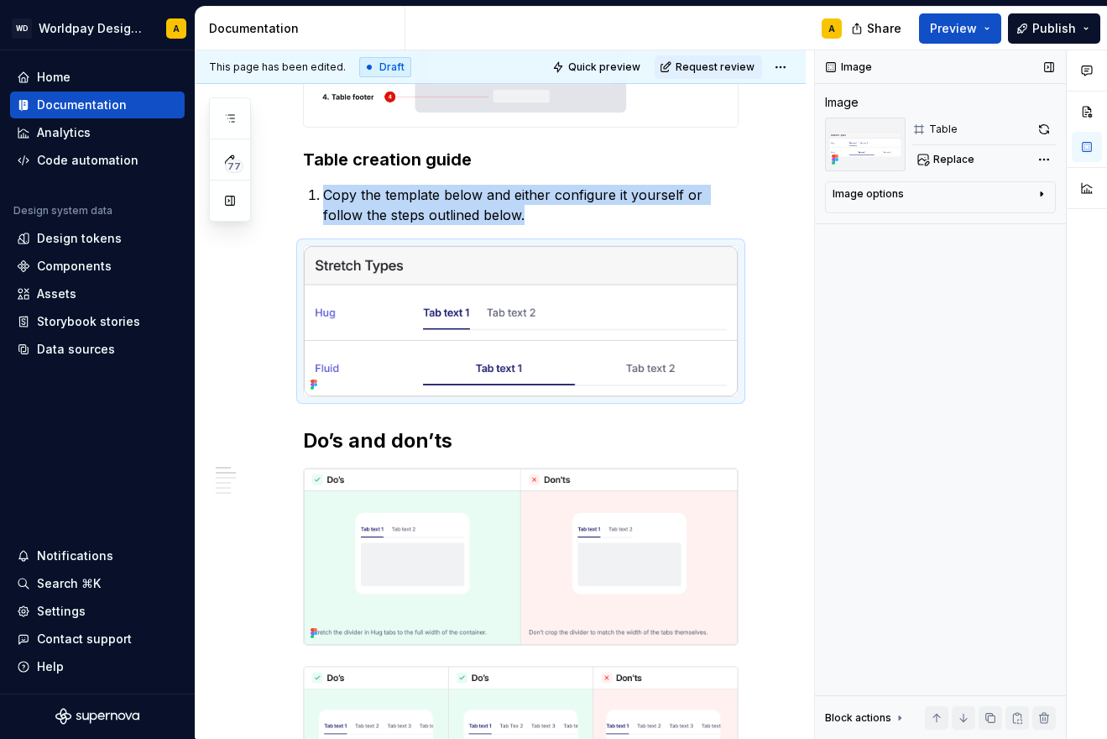
click at [911, 196] on div "Image options" at bounding box center [934, 197] width 202 height 20
click at [911, 196] on div "Image options" at bounding box center [934, 193] width 202 height 13
click at [1042, 127] on button "button" at bounding box center [1045, 130] width 24 height 24
click at [588, 361] on img at bounding box center [521, 321] width 434 height 151
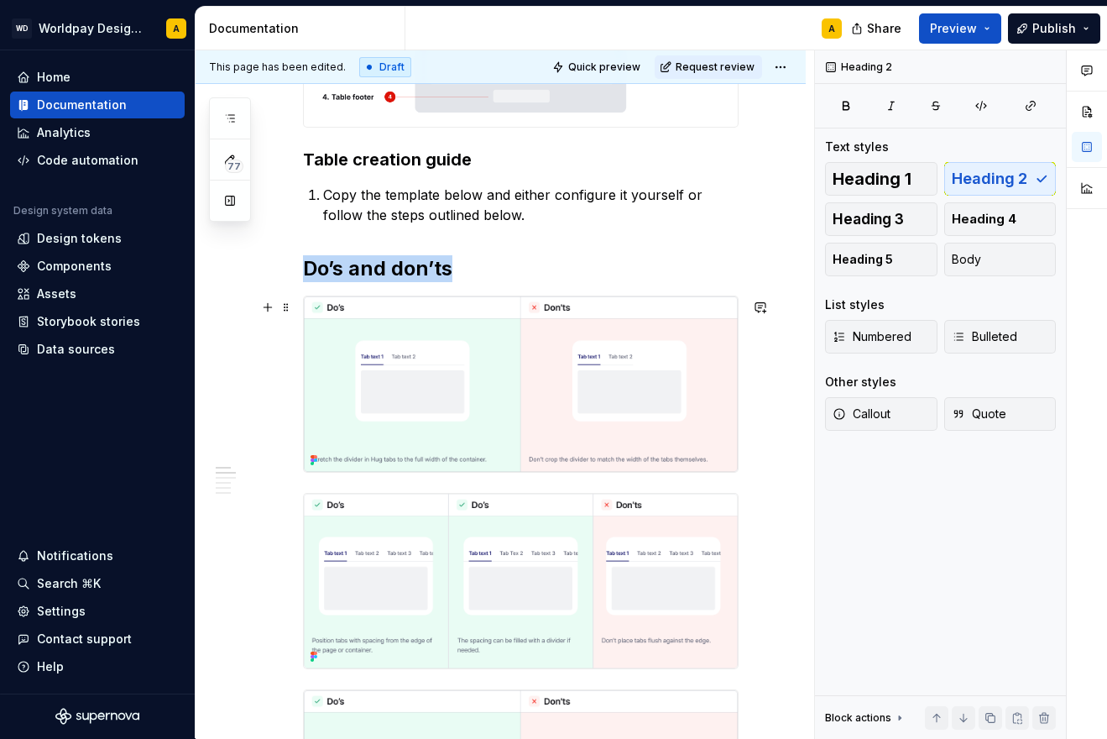
click at [572, 312] on img at bounding box center [521, 383] width 434 height 175
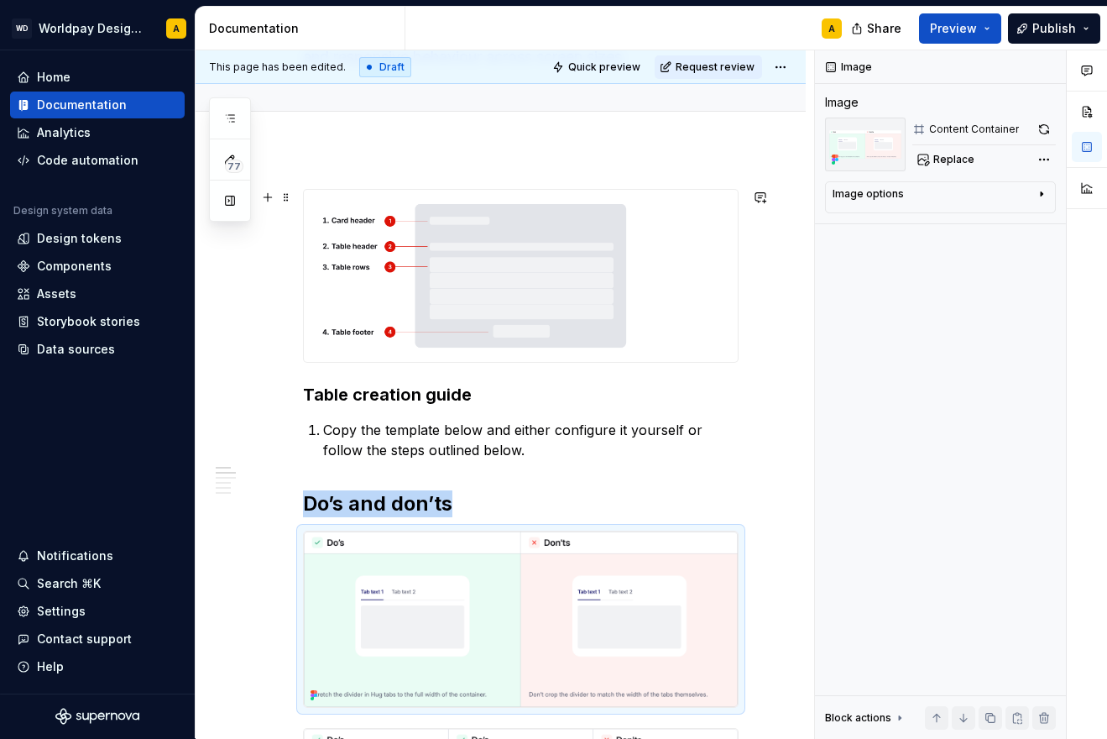
scroll to position [170, 0]
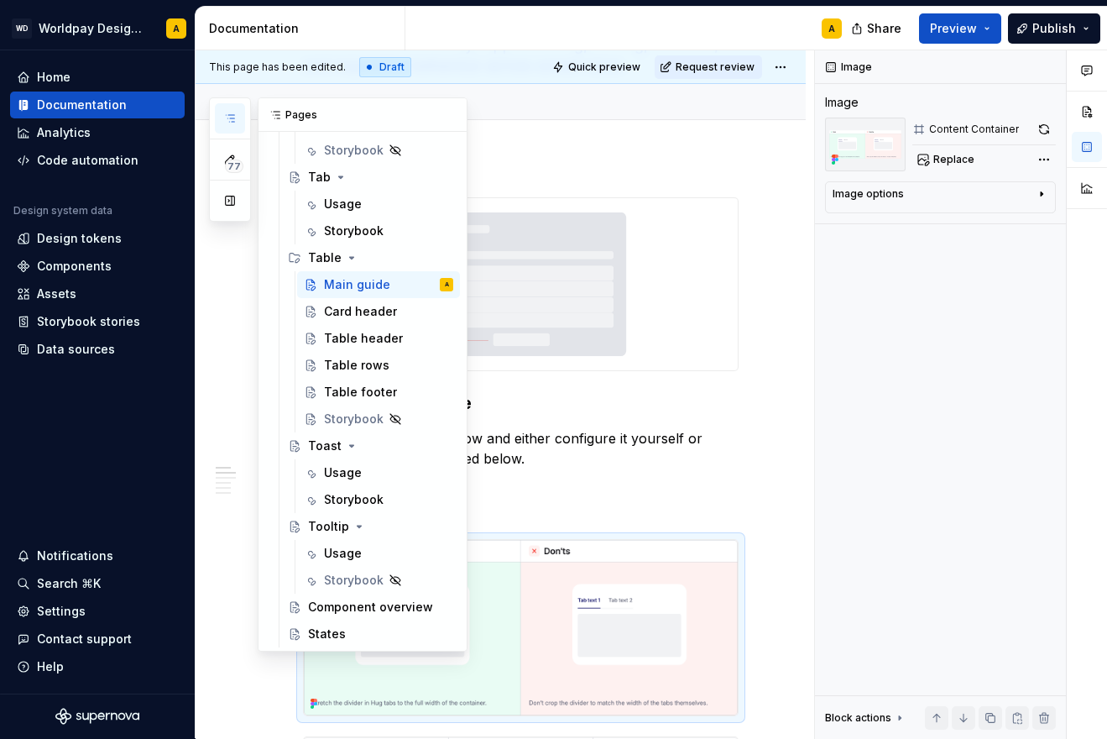
click at [221, 118] on button "button" at bounding box center [230, 118] width 30 height 30
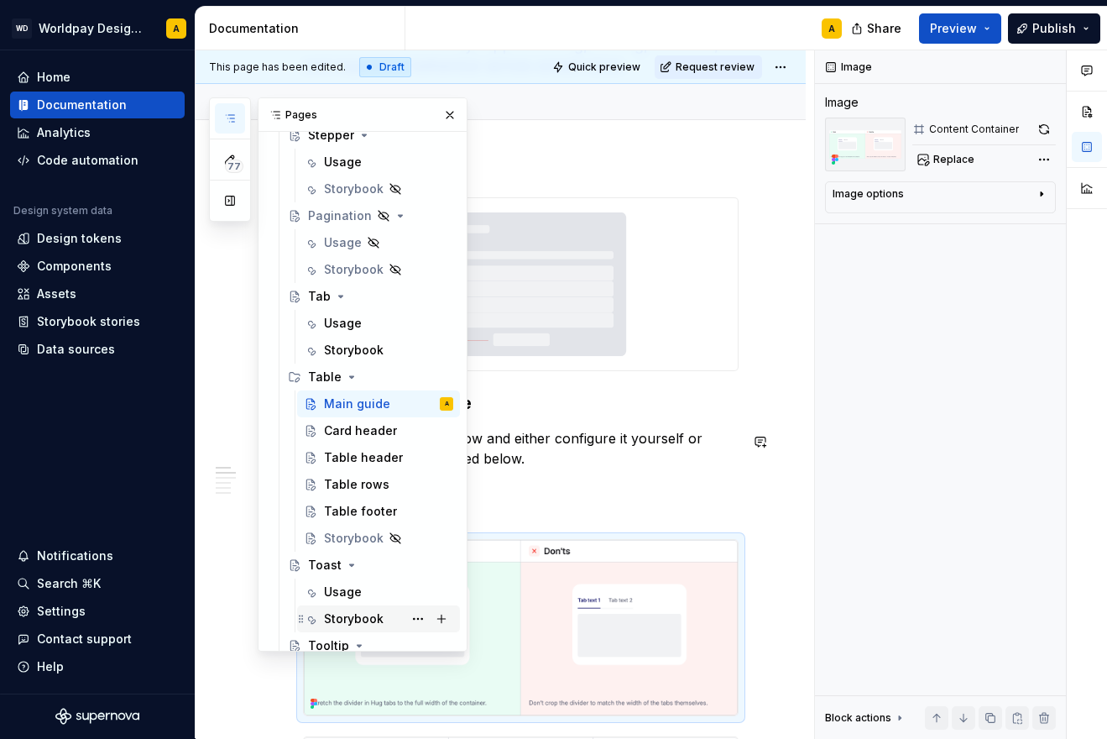
scroll to position [2199, 0]
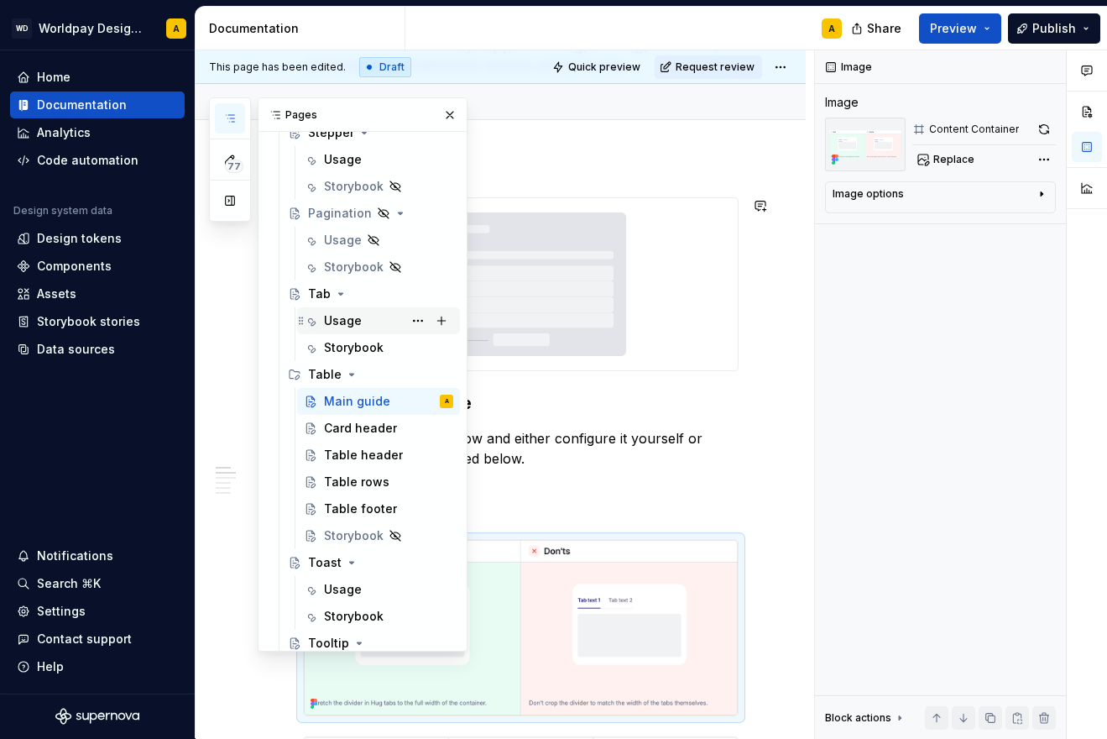
click at [363, 318] on div "Usage" at bounding box center [388, 321] width 129 height 24
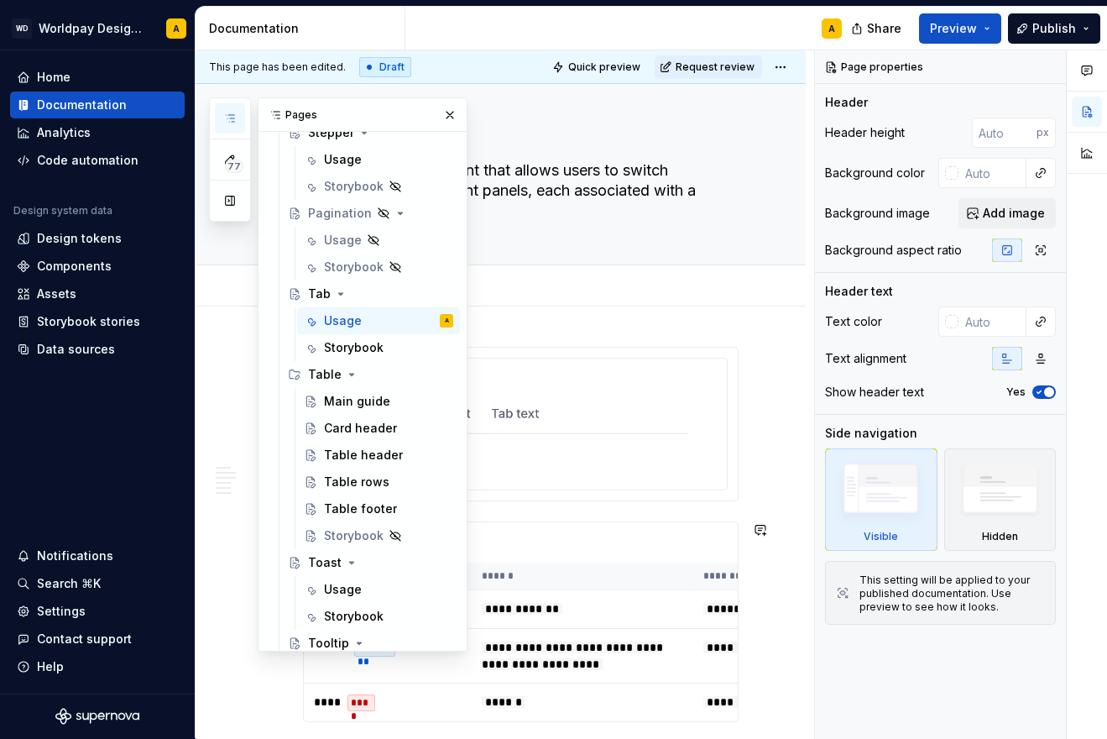
scroll to position [29, 0]
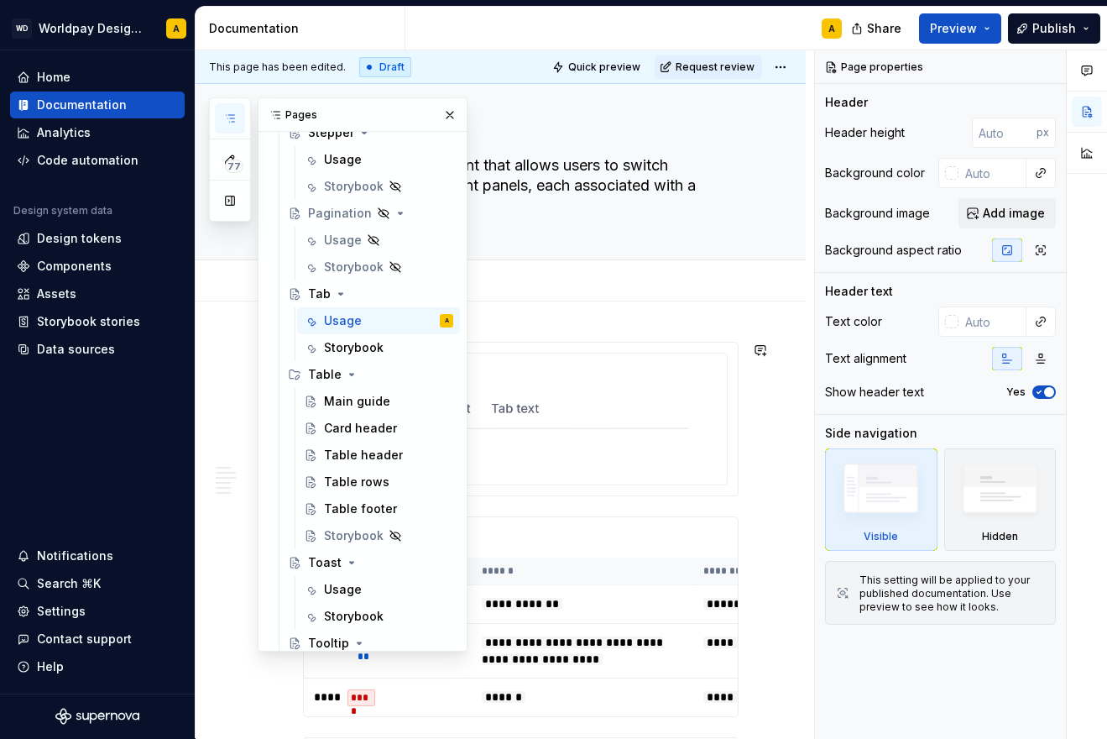
click at [552, 460] on div "****" at bounding box center [521, 418] width 412 height 131
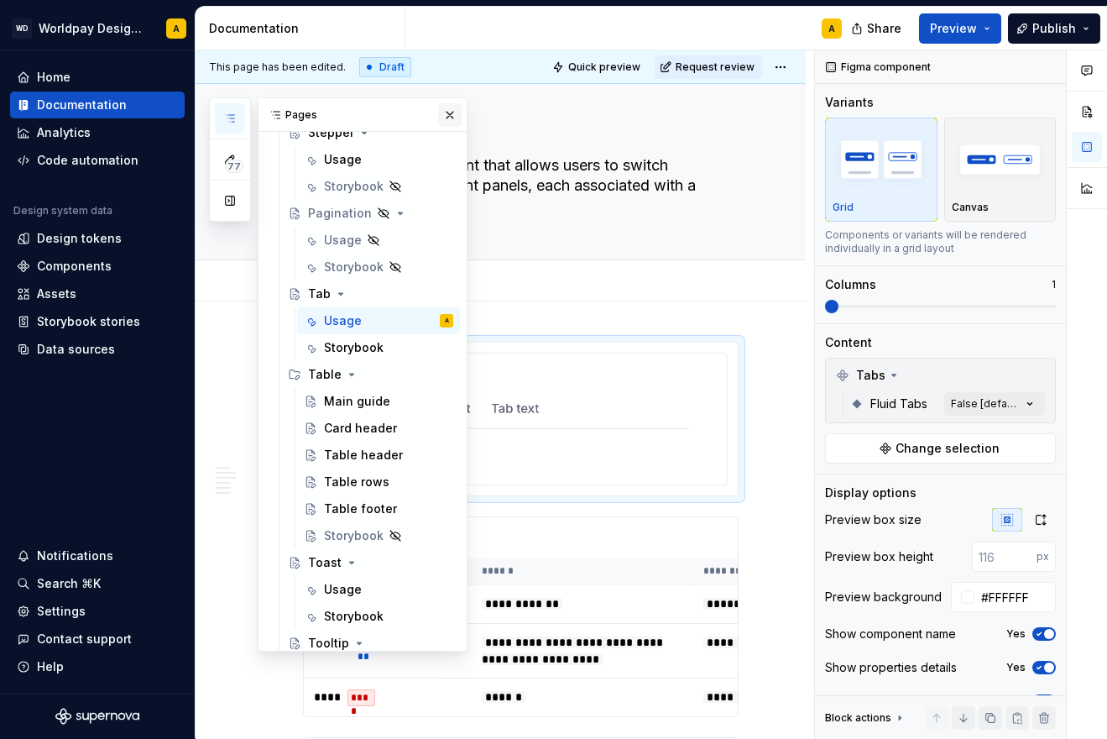
click at [450, 110] on button "button" at bounding box center [450, 115] width 24 height 24
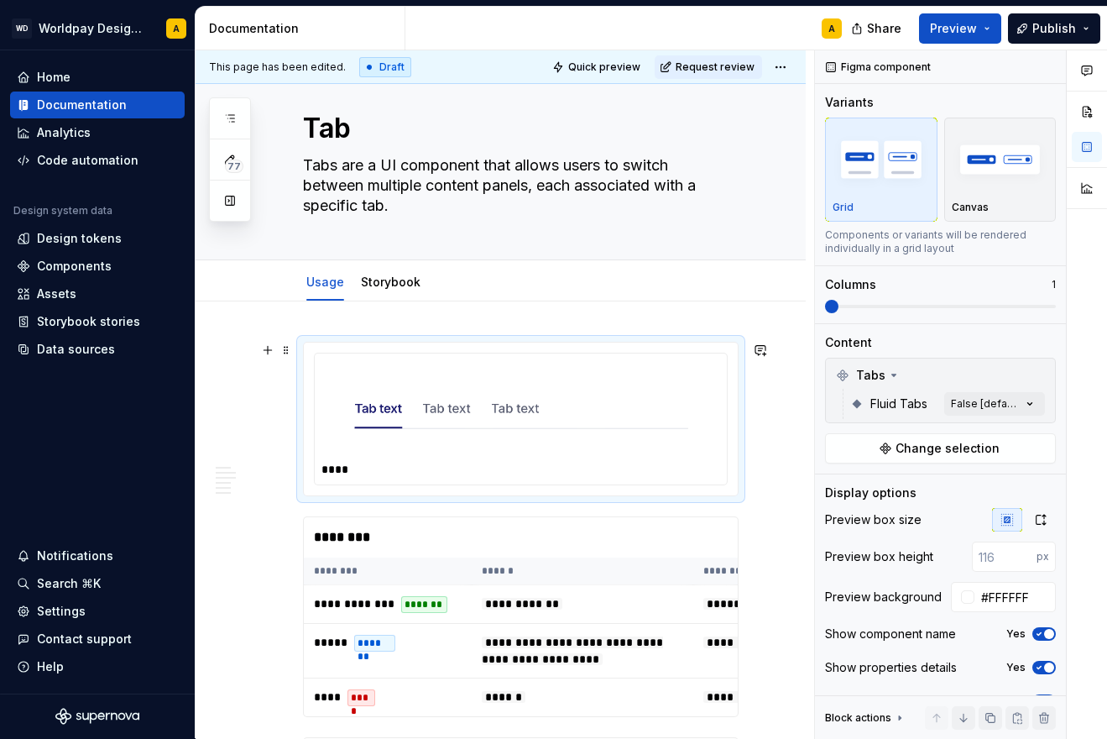
click at [340, 383] on div at bounding box center [521, 408] width 399 height 97
click at [228, 115] on icon "button" at bounding box center [230, 118] width 8 height 7
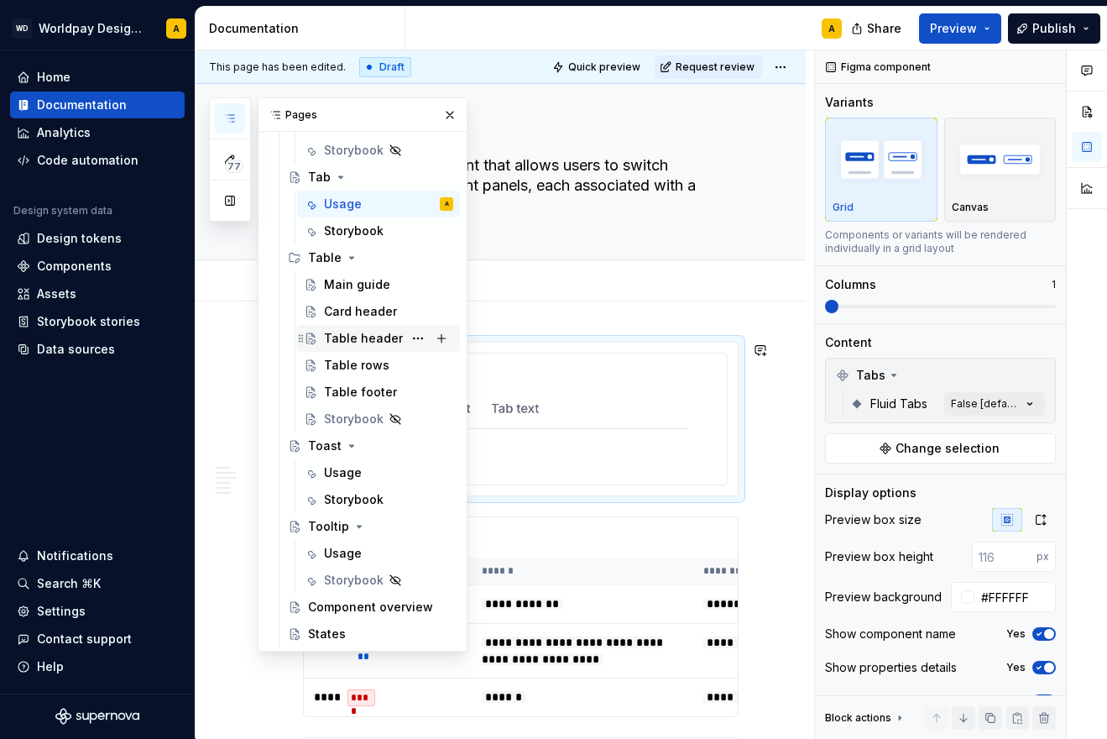
scroll to position [2315, 0]
click at [363, 281] on div "Main guide" at bounding box center [357, 284] width 66 height 17
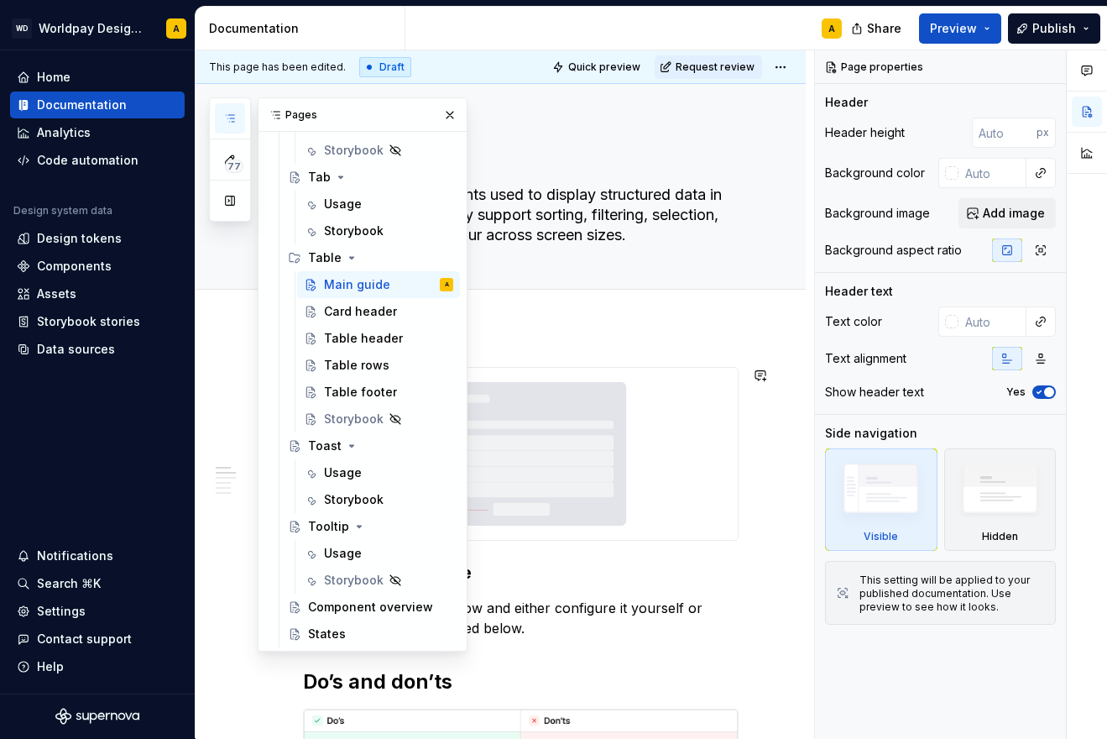
click at [595, 367] on div at bounding box center [521, 454] width 436 height 174
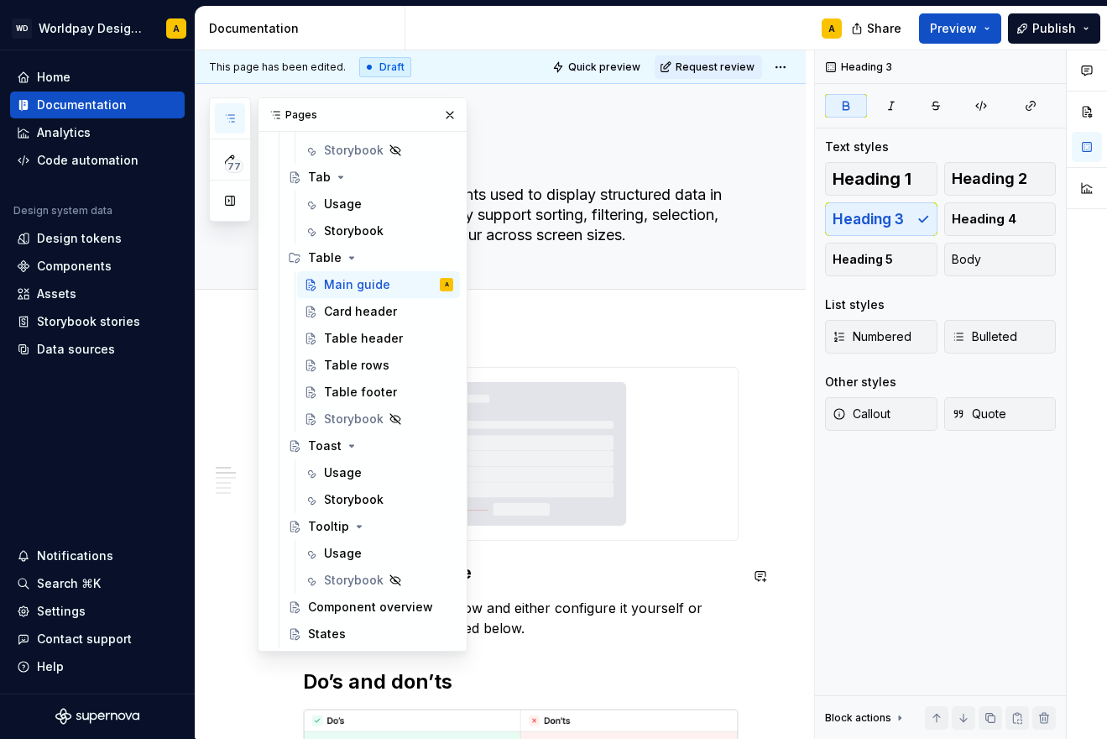
click at [541, 576] on h3 "Table creation guide" at bounding box center [521, 573] width 436 height 24
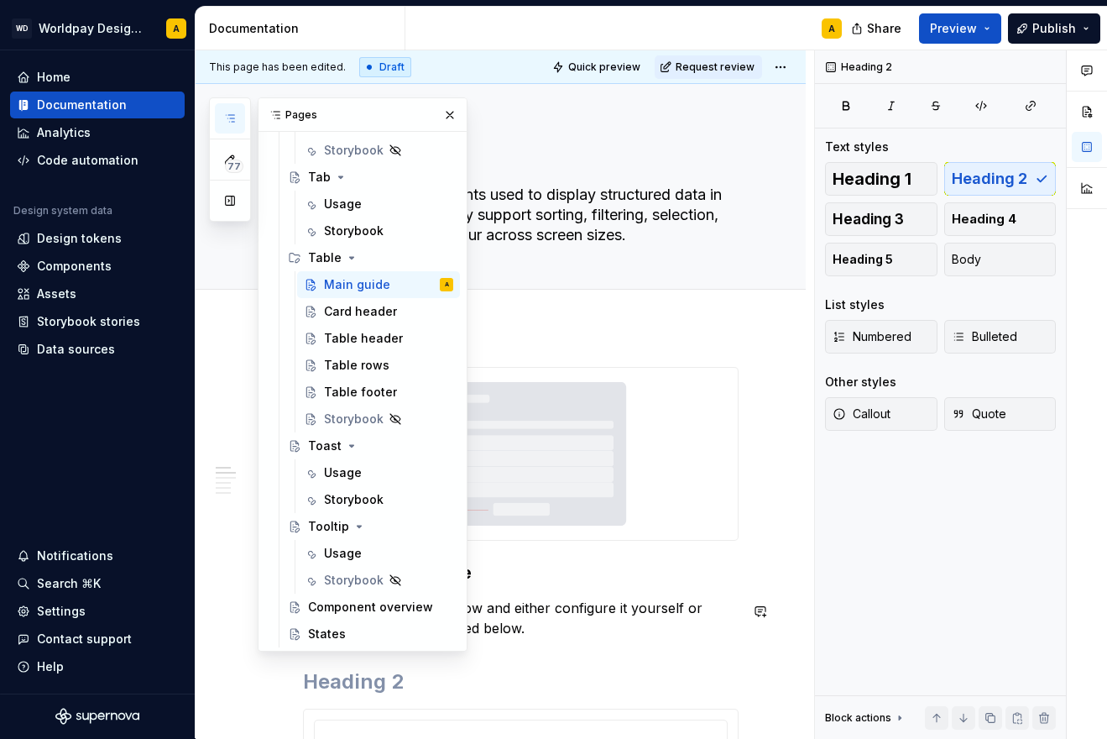
scroll to position [202, 0]
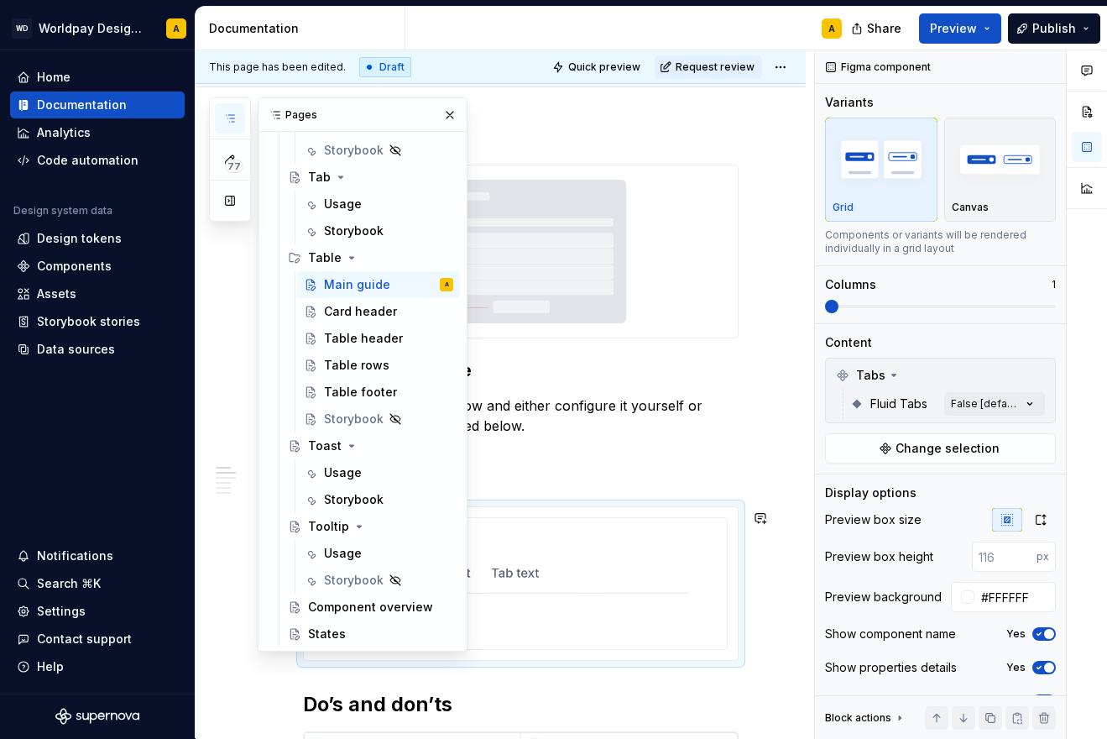
click at [547, 520] on div "****" at bounding box center [521, 583] width 412 height 131
click at [446, 112] on button "button" at bounding box center [450, 115] width 24 height 24
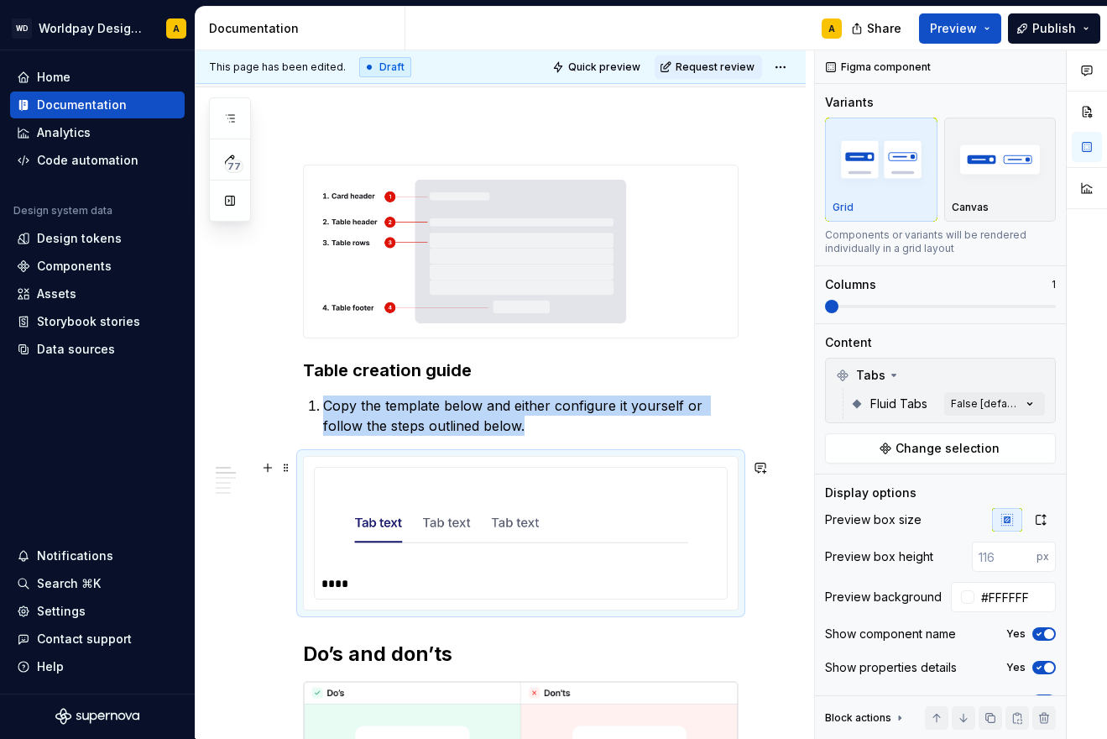
click at [379, 486] on img at bounding box center [521, 523] width 334 height 84
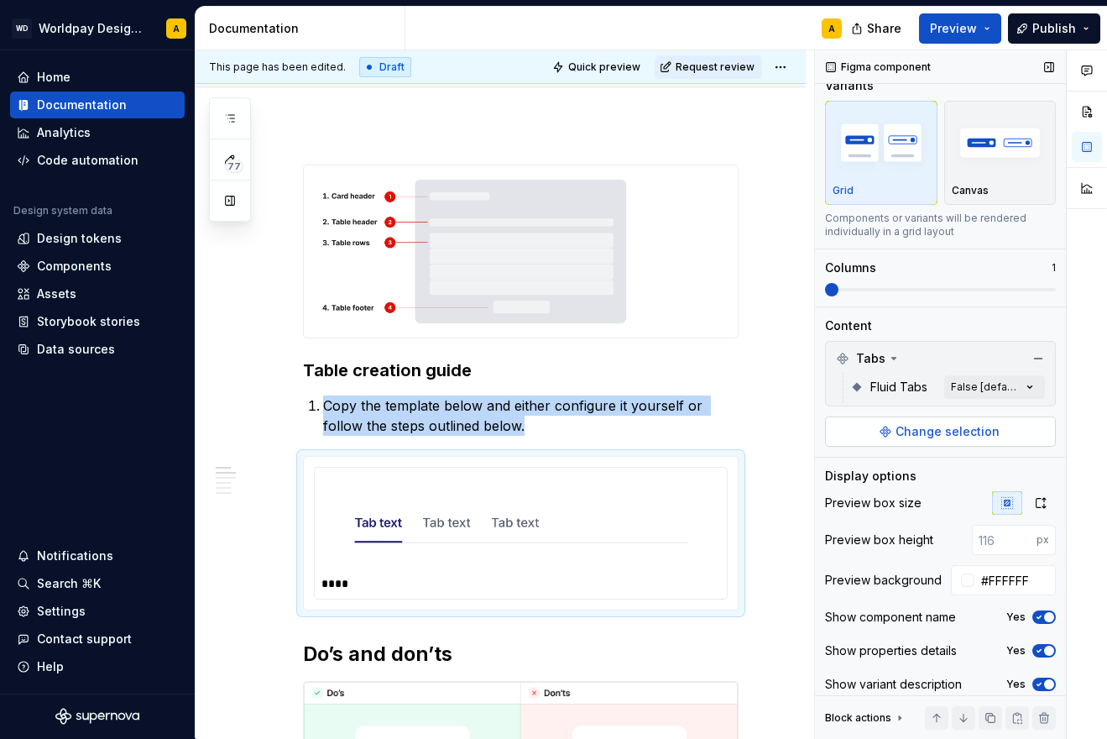
click at [940, 433] on span "Change selection" at bounding box center [948, 431] width 104 height 17
click at [511, 528] on img at bounding box center [521, 523] width 334 height 84
click at [625, 497] on img at bounding box center [521, 523] width 334 height 84
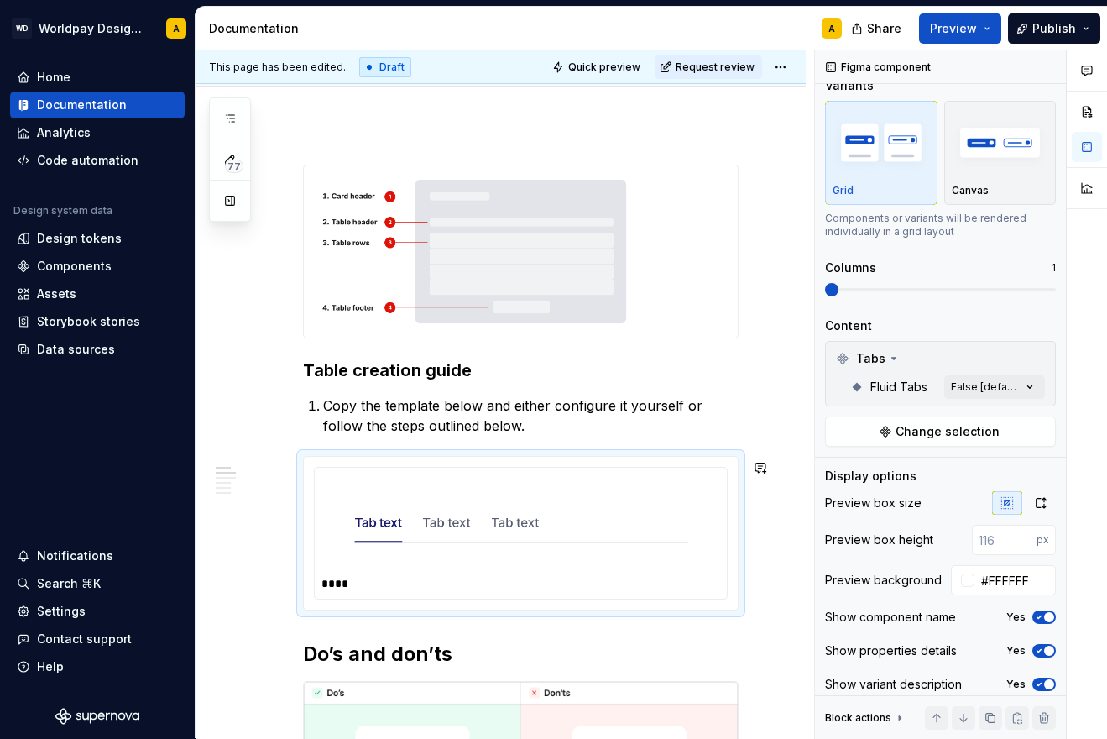
click at [583, 403] on p "Copy the template below and either configure it yourself or follow the steps ou…" at bounding box center [531, 415] width 416 height 40
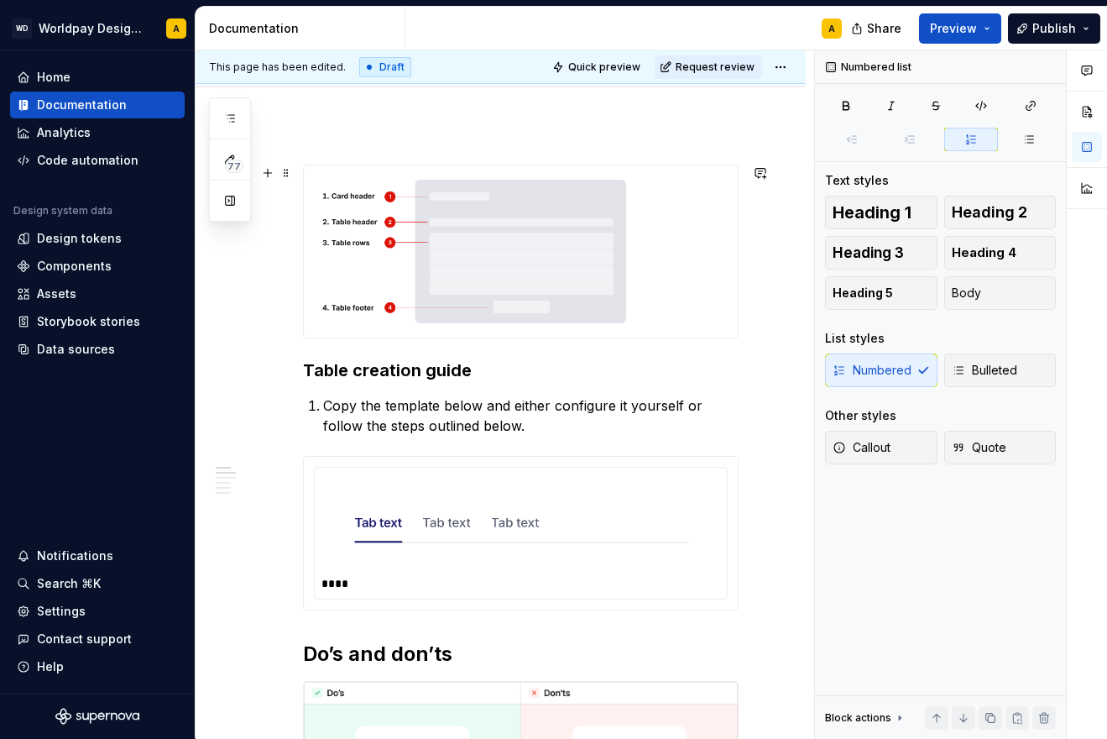
click at [541, 259] on img at bounding box center [521, 251] width 434 height 172
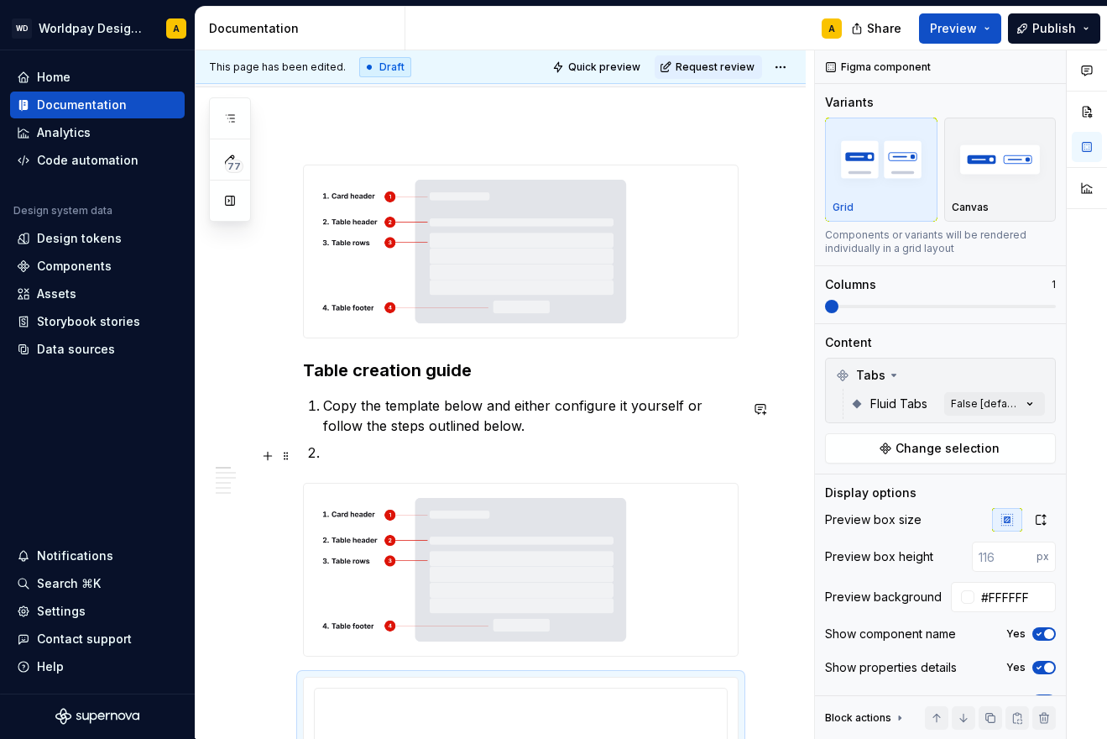
click at [386, 456] on p at bounding box center [531, 452] width 416 height 20
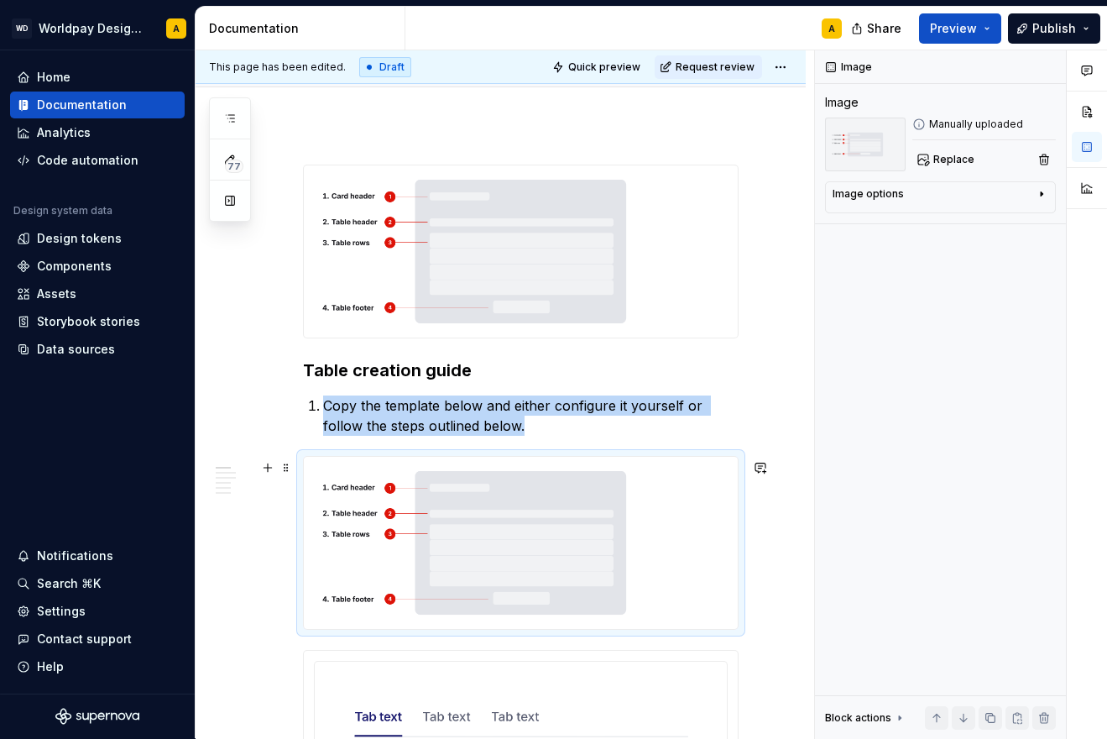
click at [321, 494] on img at bounding box center [521, 543] width 434 height 172
click at [348, 497] on img at bounding box center [521, 543] width 434 height 172
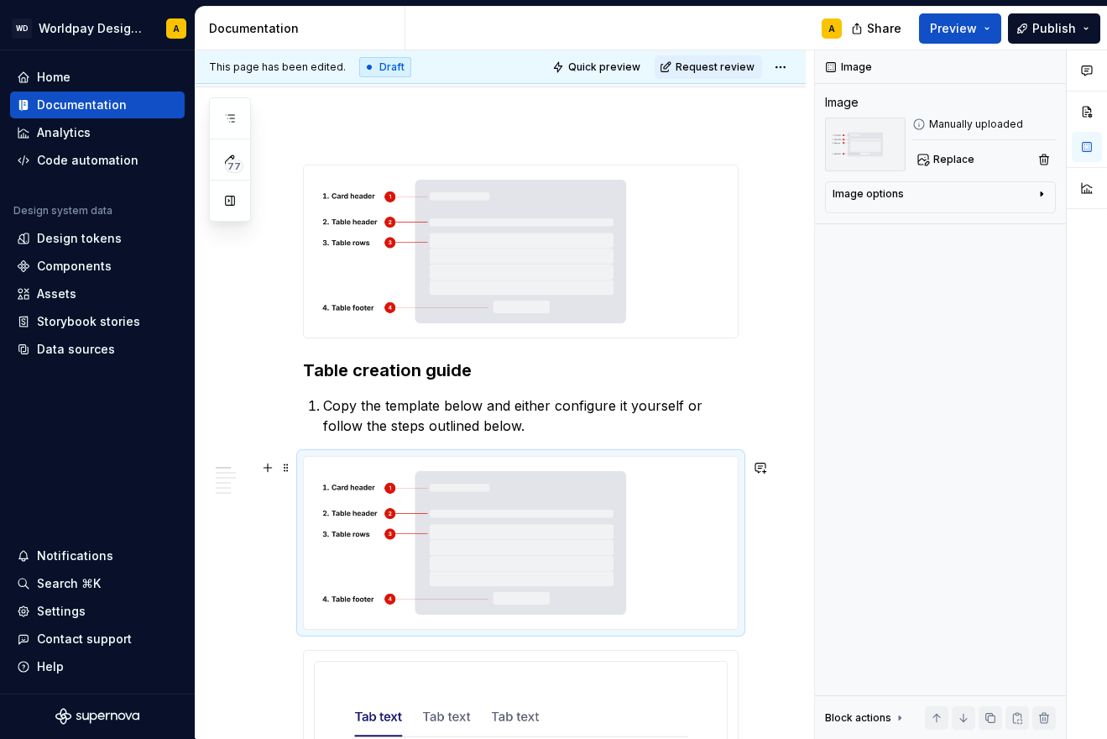
click at [348, 497] on img at bounding box center [521, 543] width 434 height 172
click at [397, 497] on img at bounding box center [521, 543] width 434 height 172
click at [479, 499] on img at bounding box center [521, 543] width 434 height 172
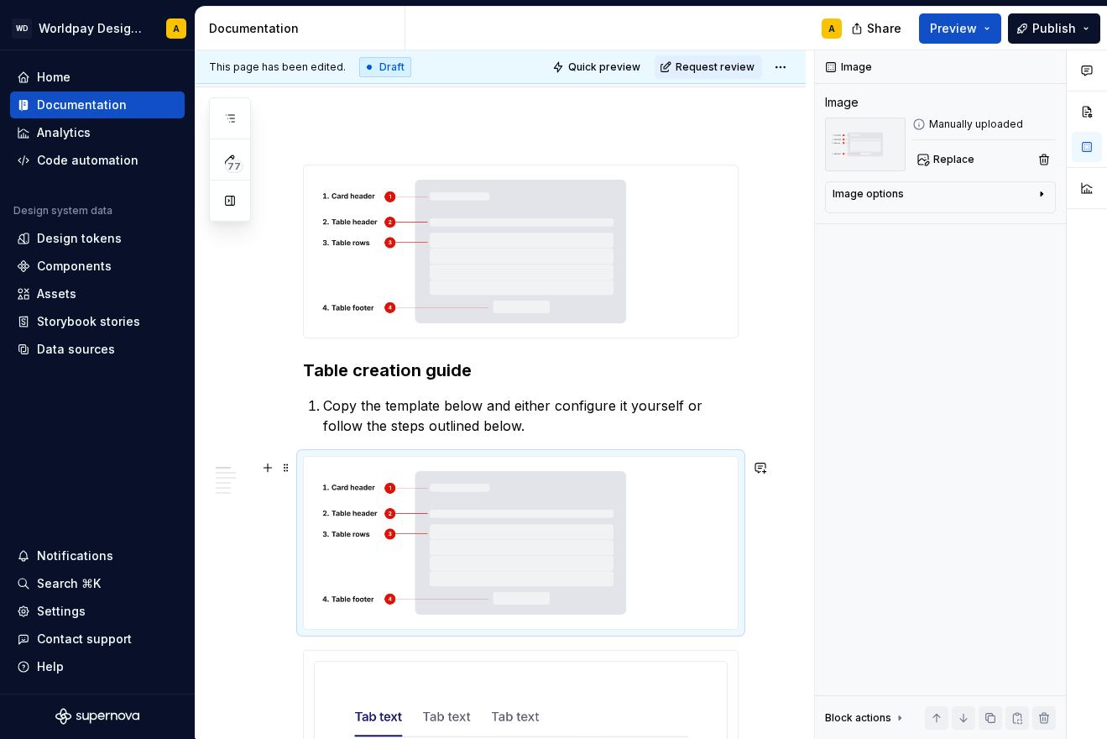
click at [666, 503] on img at bounding box center [521, 543] width 434 height 172
click at [287, 465] on span at bounding box center [286, 468] width 13 height 24
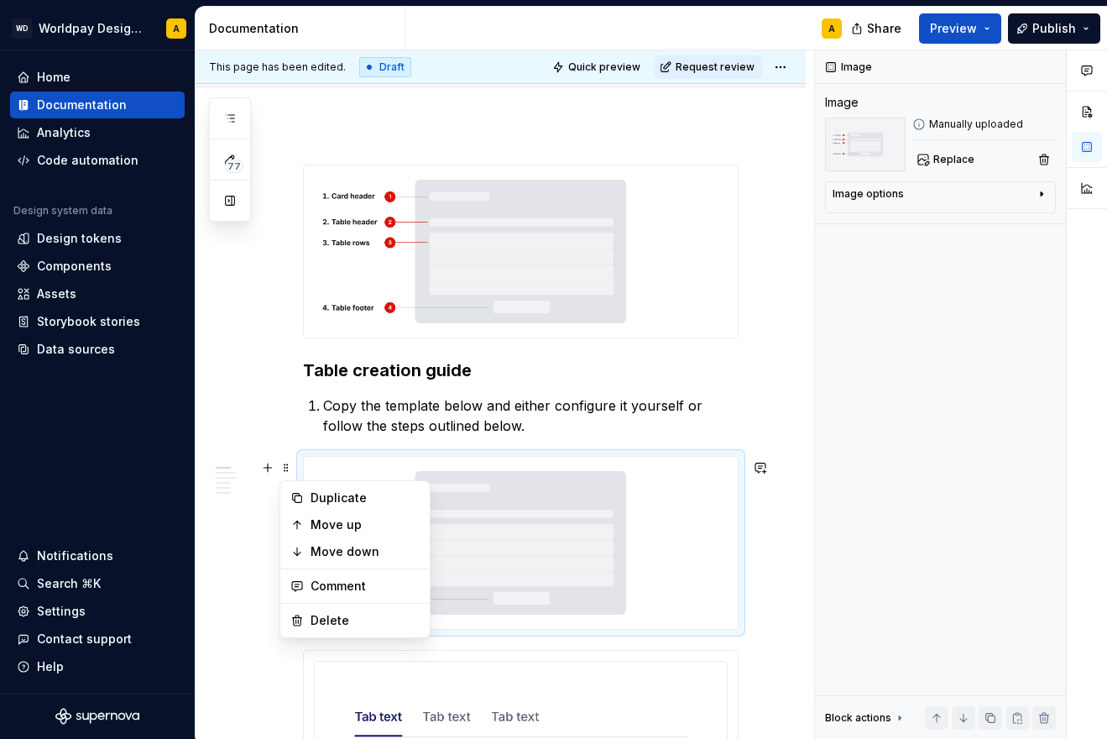
click at [424, 471] on img at bounding box center [521, 543] width 434 height 172
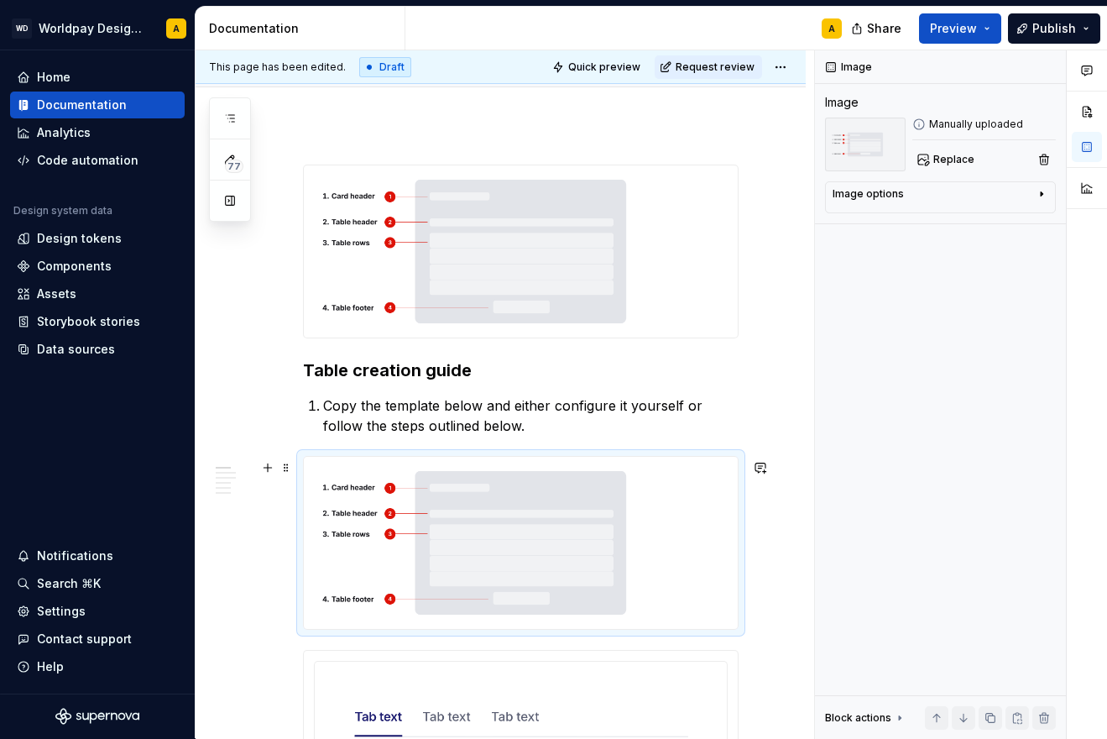
click at [704, 499] on img at bounding box center [521, 543] width 434 height 172
click at [950, 158] on span "Replace" at bounding box center [953, 159] width 41 height 13
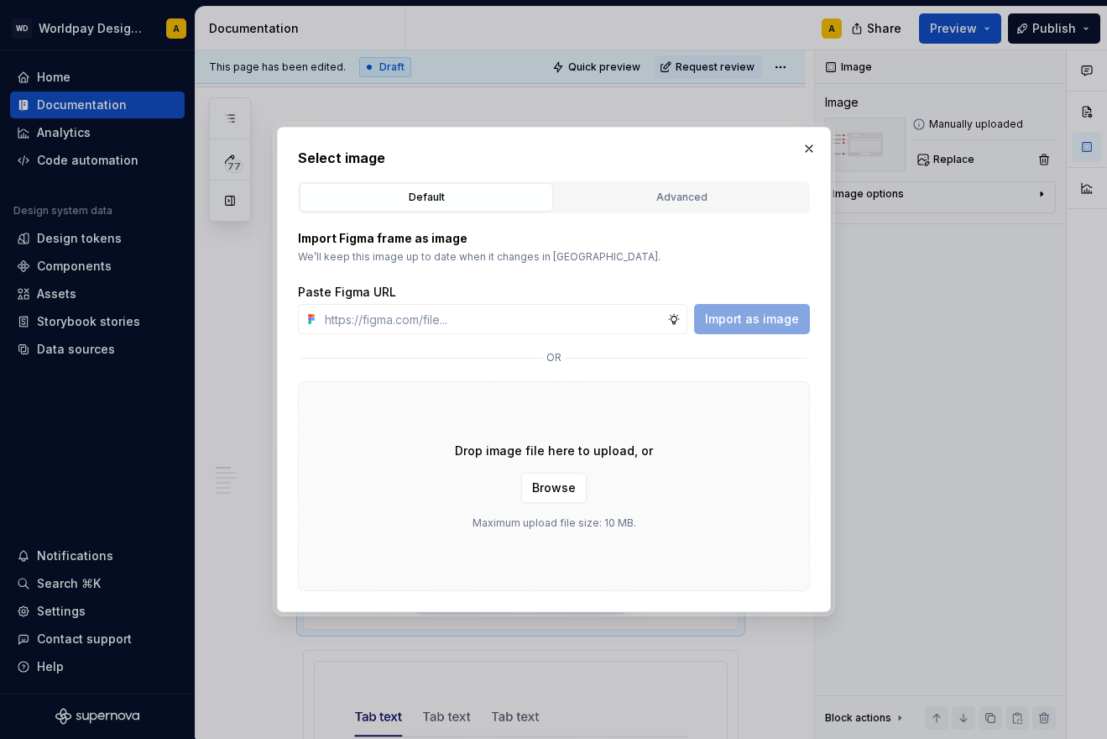
type textarea "*"
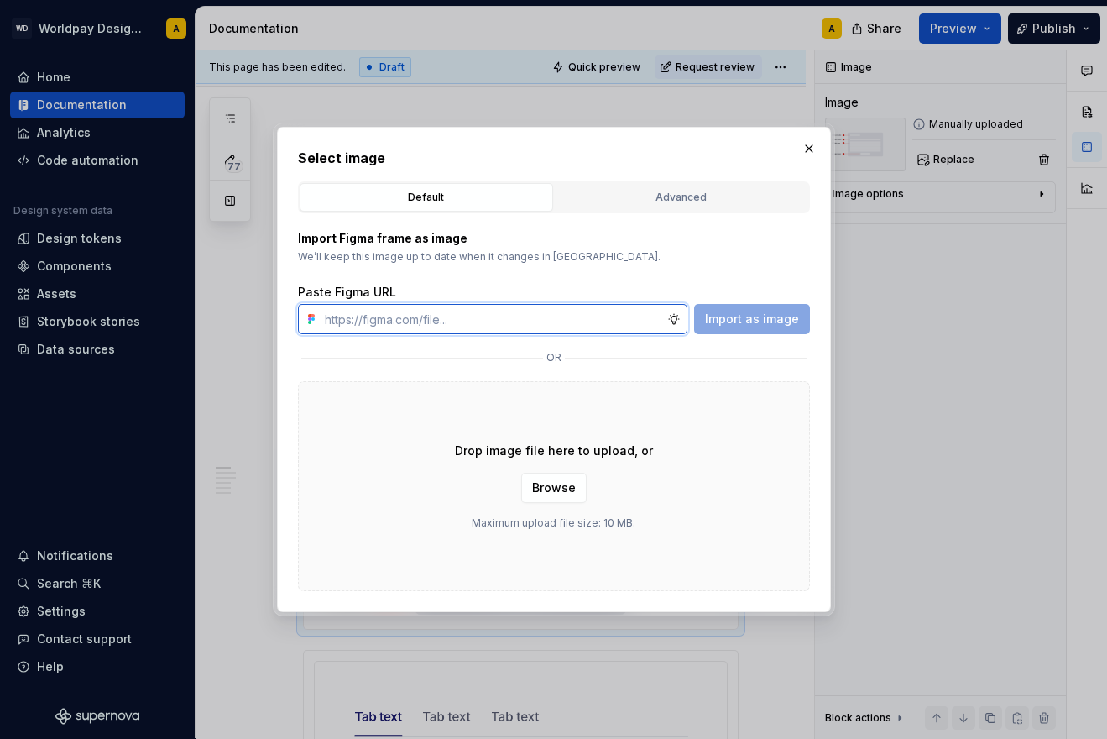
paste input "[URL][DOMAIN_NAME]"
type input "[URL][DOMAIN_NAME]"
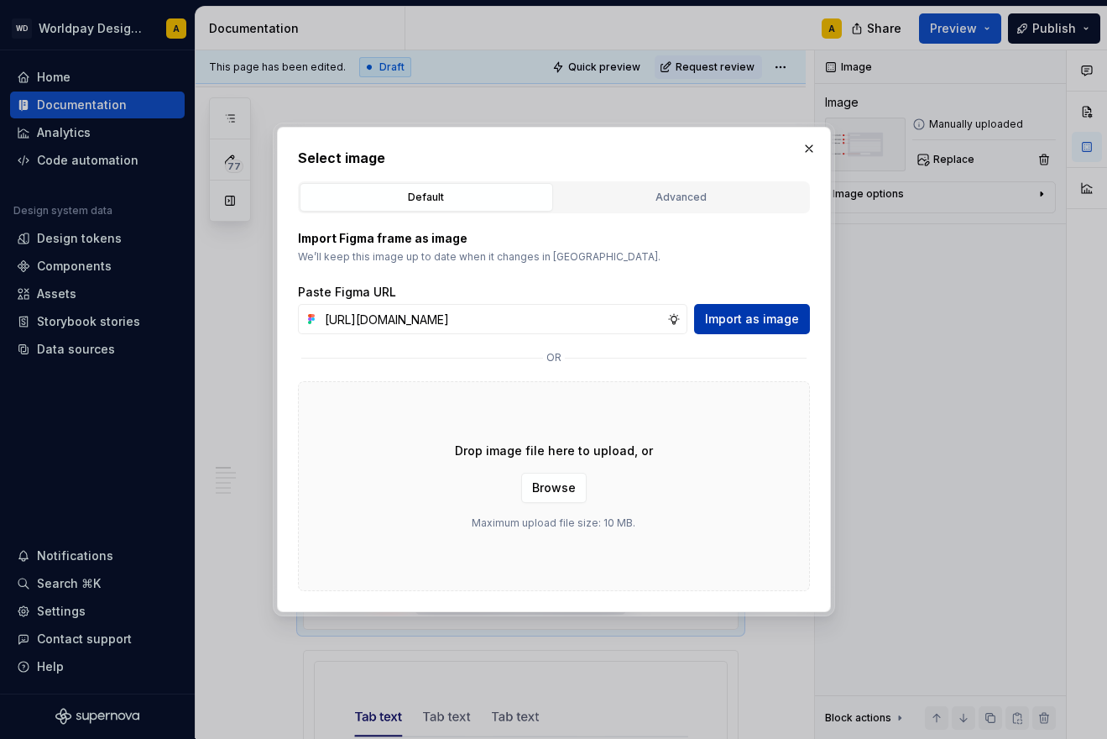
click at [738, 323] on span "Import as image" at bounding box center [752, 319] width 94 height 17
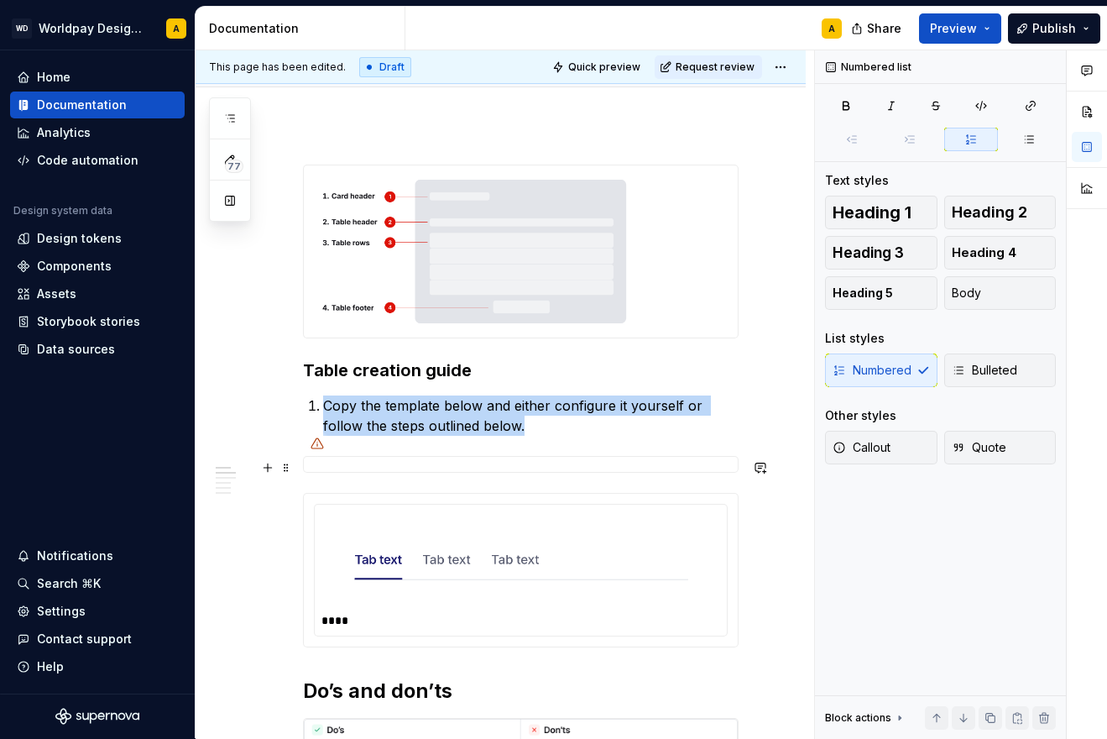
click at [510, 466] on div at bounding box center [521, 464] width 436 height 17
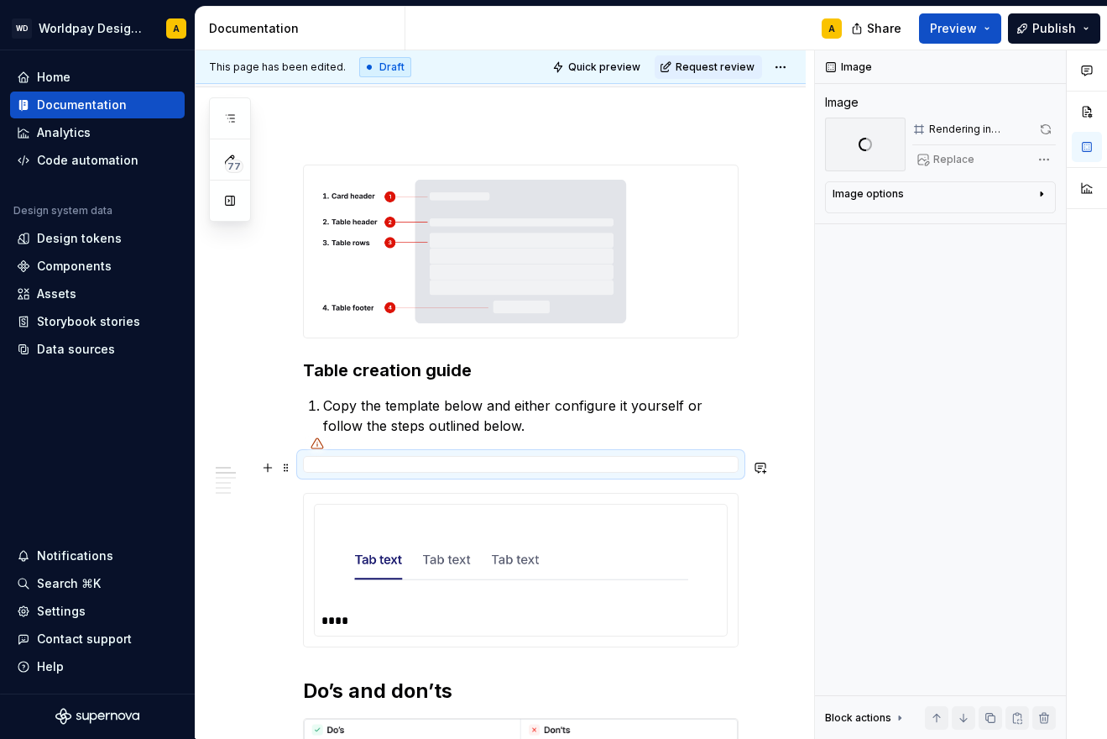
click at [510, 466] on div at bounding box center [521, 464] width 436 height 17
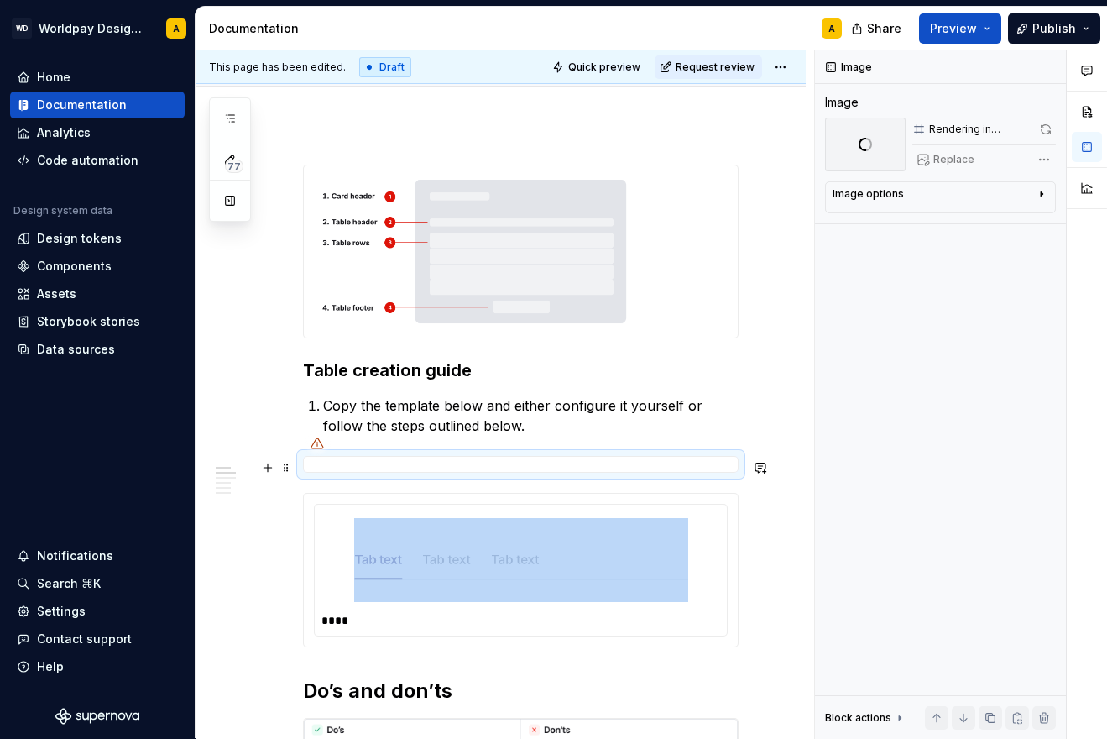
click at [510, 466] on div at bounding box center [521, 464] width 436 height 17
click at [389, 468] on div at bounding box center [521, 464] width 436 height 17
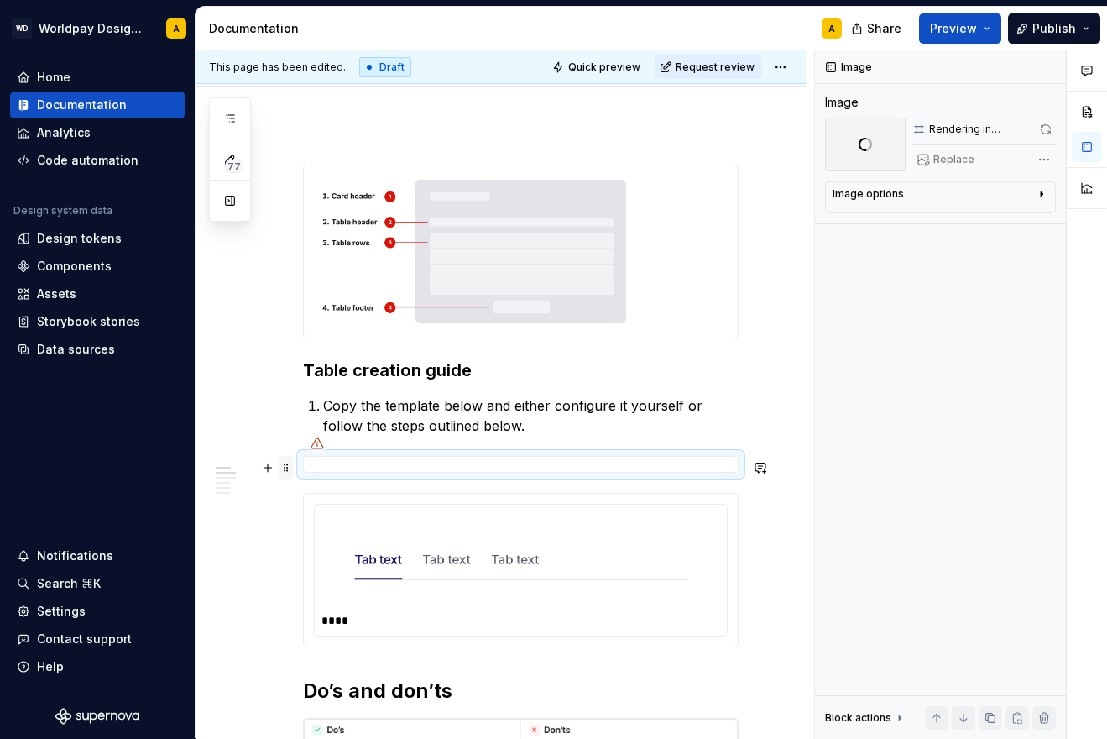
click at [286, 466] on span at bounding box center [286, 468] width 13 height 24
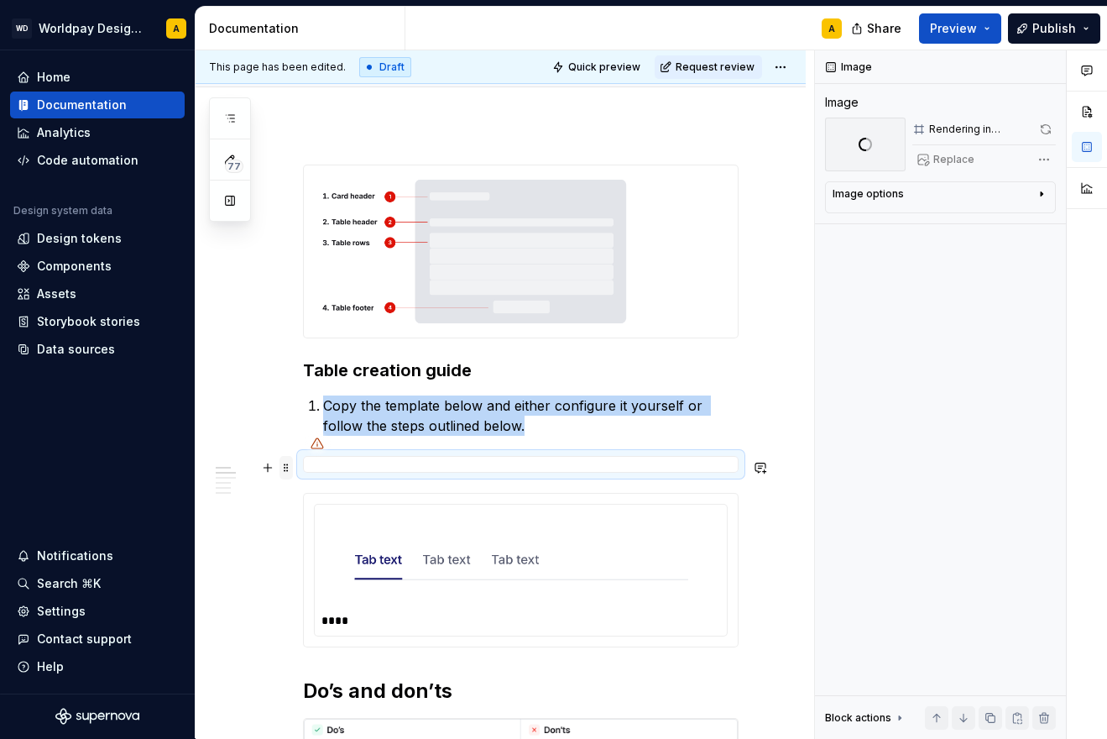
click at [286, 466] on span at bounding box center [286, 468] width 13 height 24
click at [320, 468] on div at bounding box center [521, 464] width 436 height 17
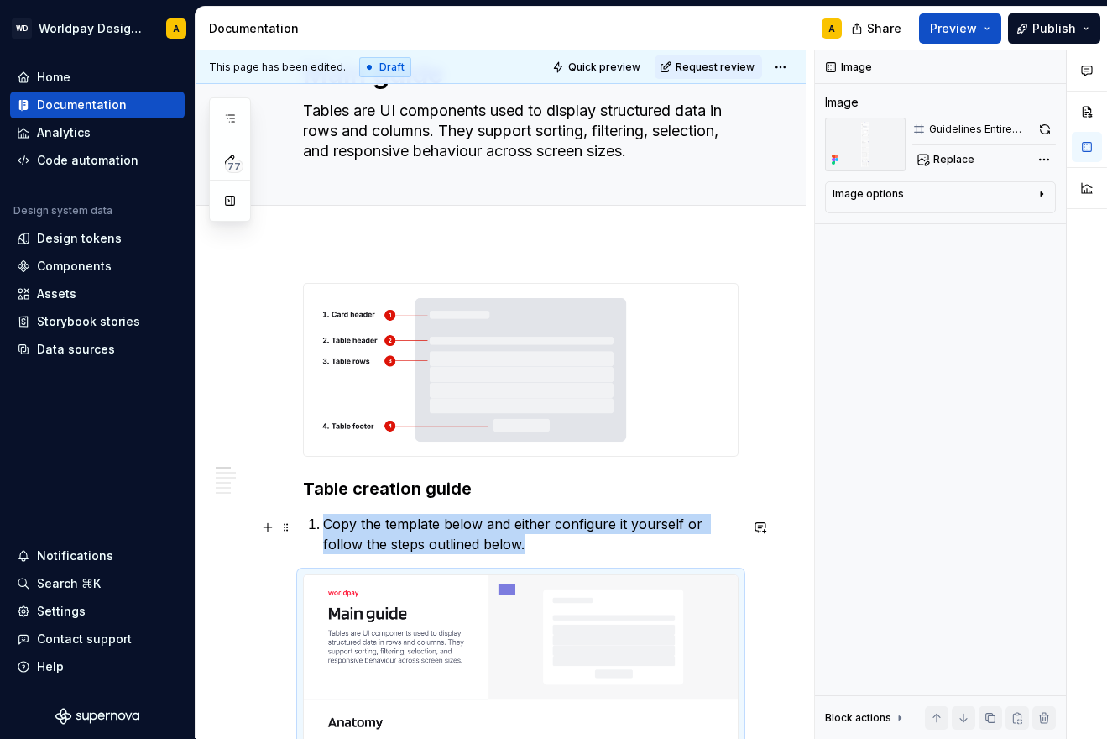
scroll to position [82, 0]
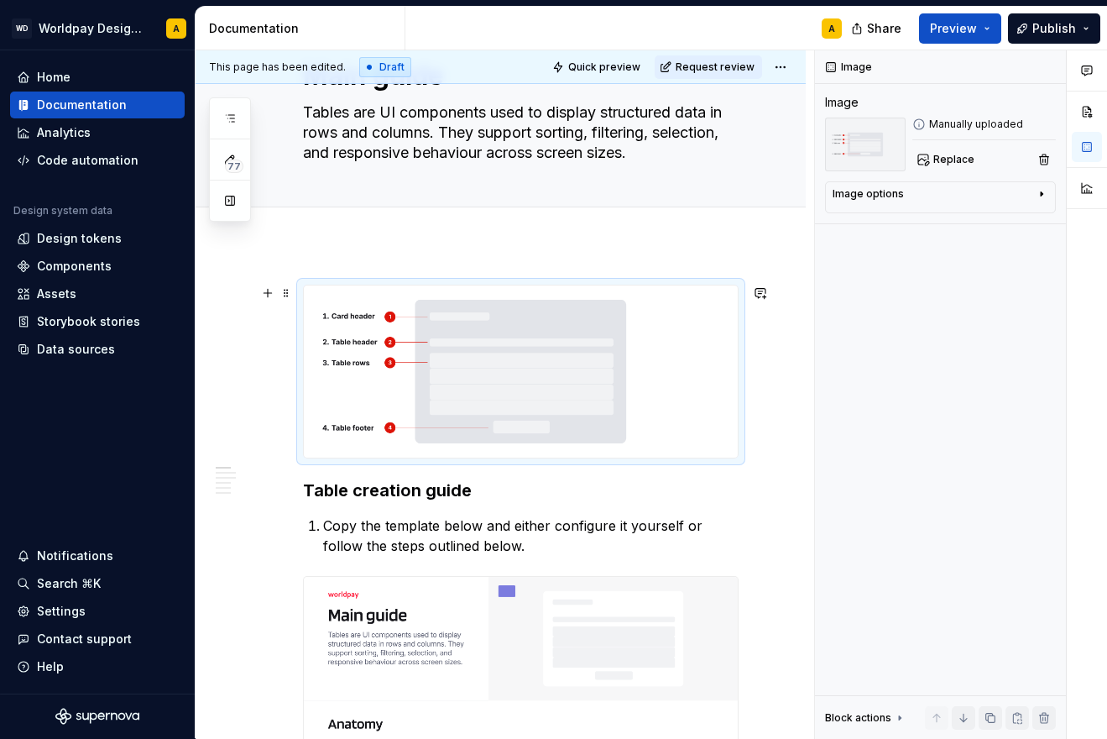
click at [466, 379] on img at bounding box center [521, 371] width 434 height 172
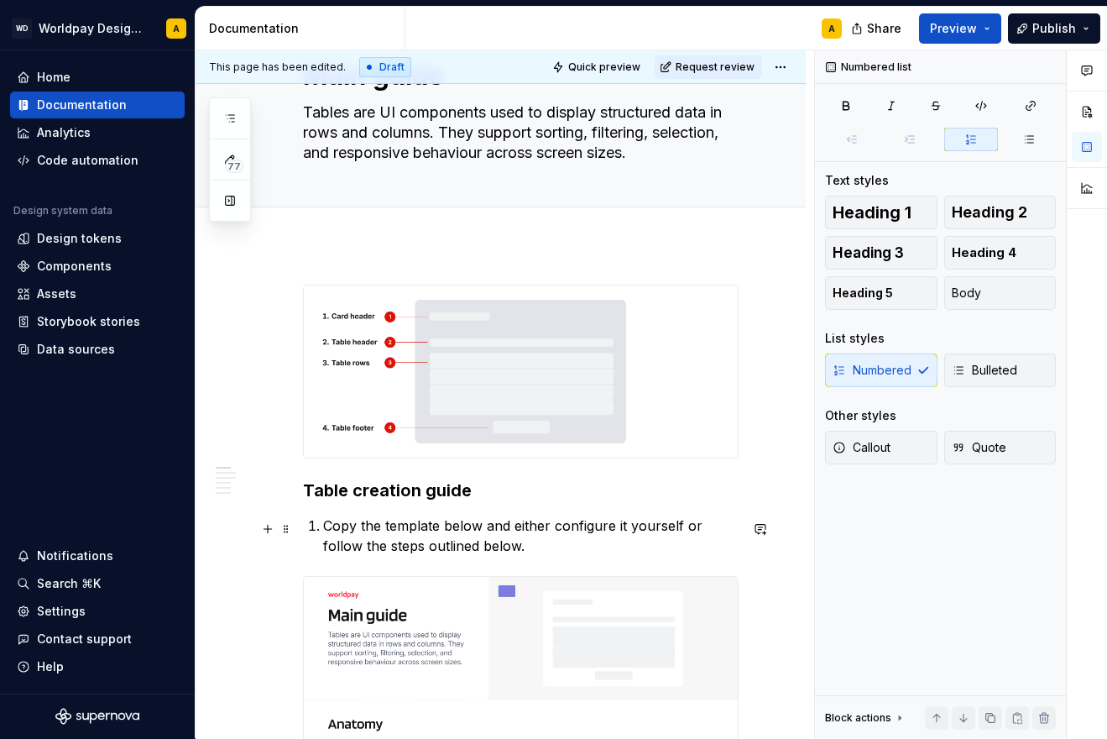
click at [345, 556] on p "Copy the template below and either configure it yourself or follow the steps ou…" at bounding box center [531, 535] width 416 height 40
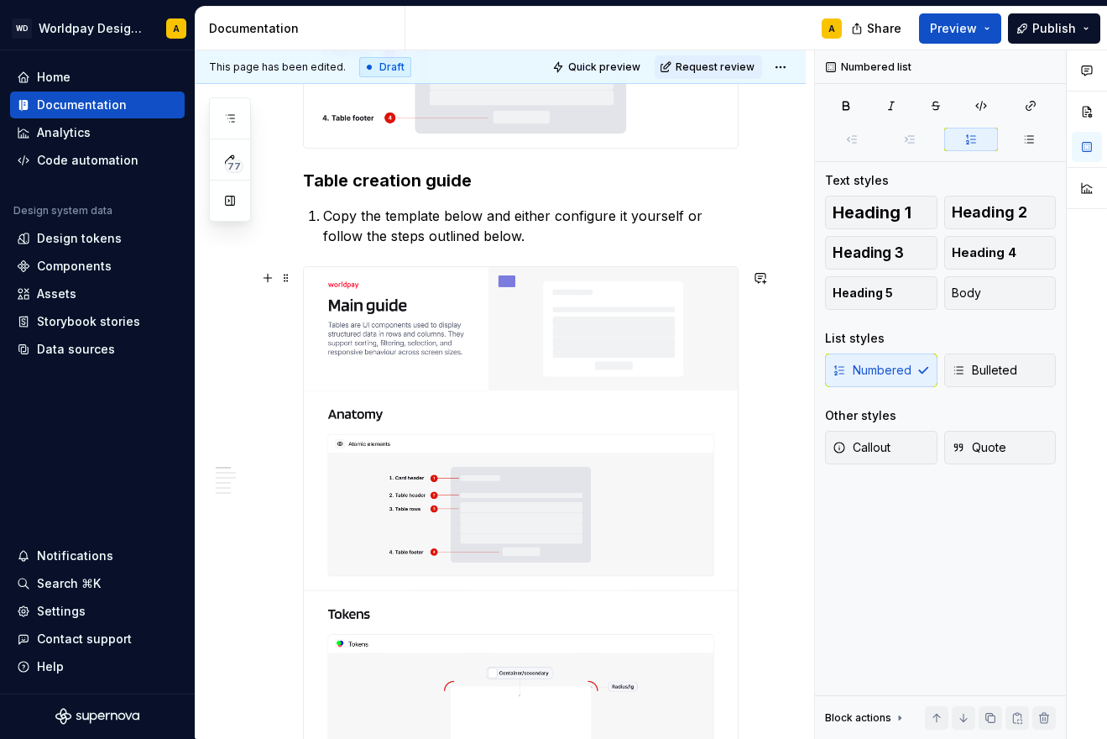
scroll to position [443, 0]
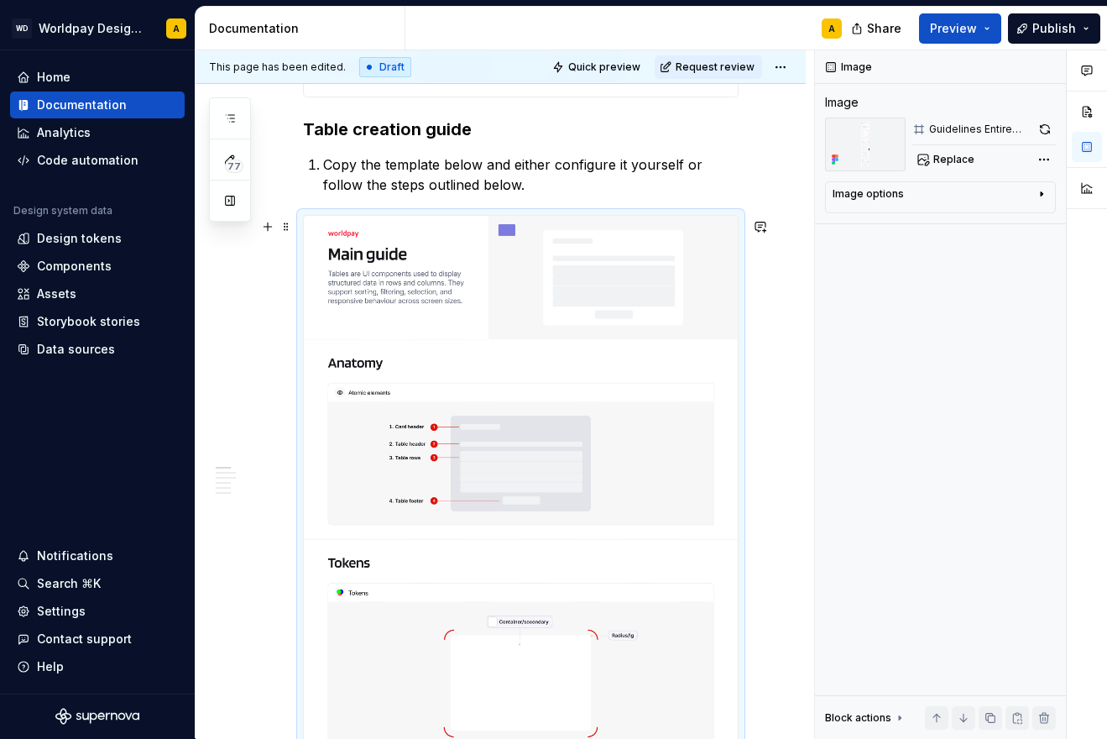
click at [957, 168] on button "Replace" at bounding box center [948, 160] width 70 height 24
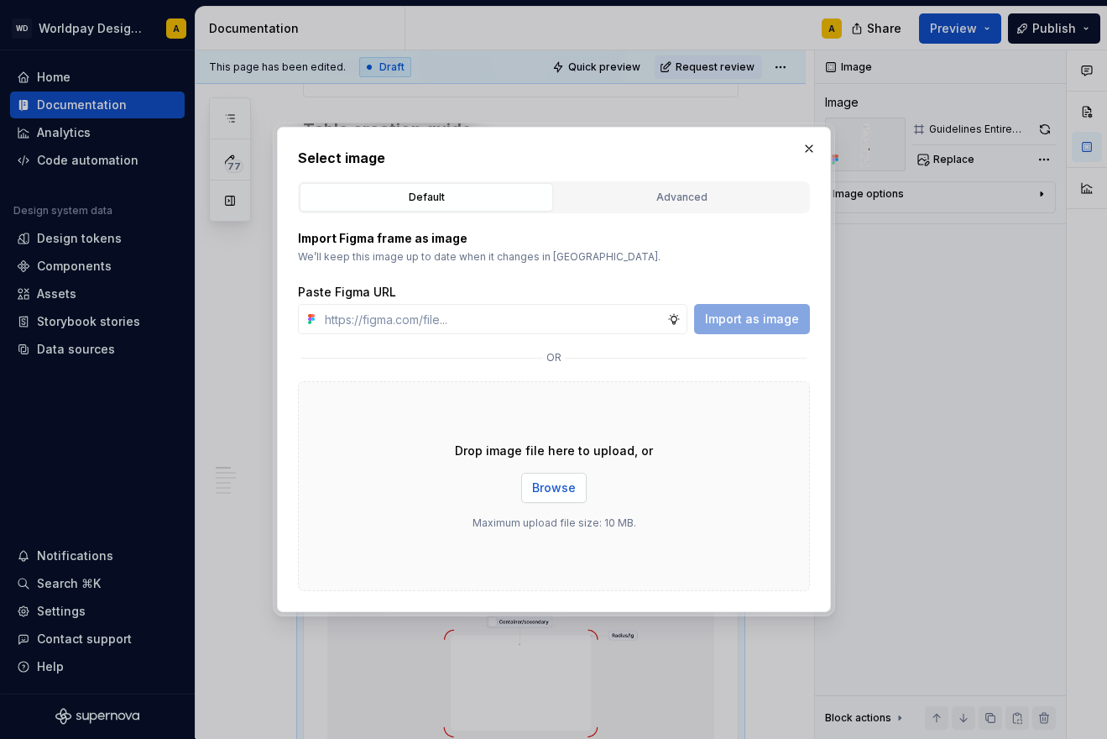
click at [561, 489] on span "Browse" at bounding box center [554, 487] width 44 height 17
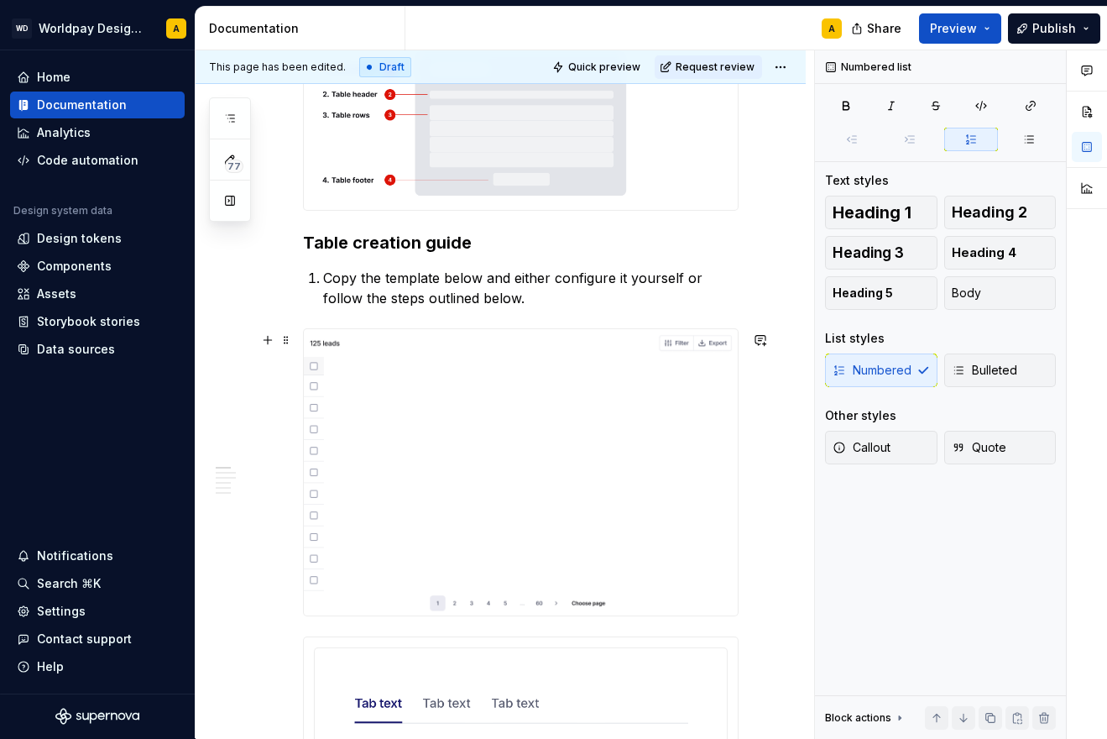
scroll to position [318, 0]
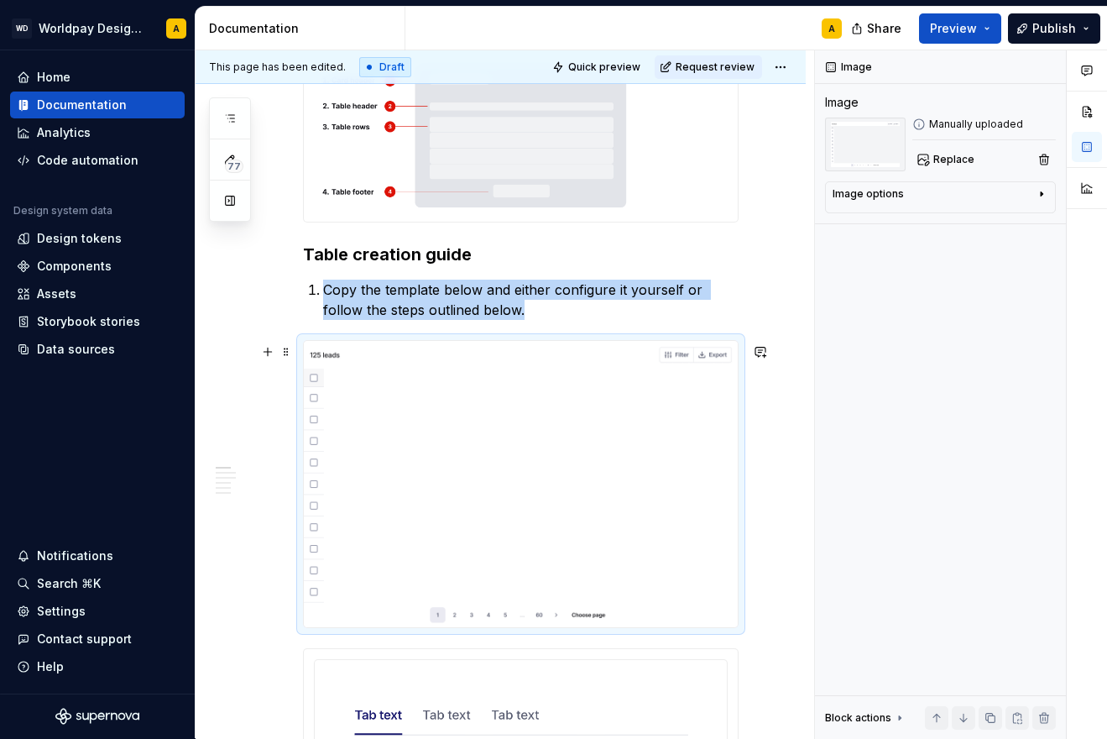
click at [425, 379] on img at bounding box center [521, 484] width 434 height 286
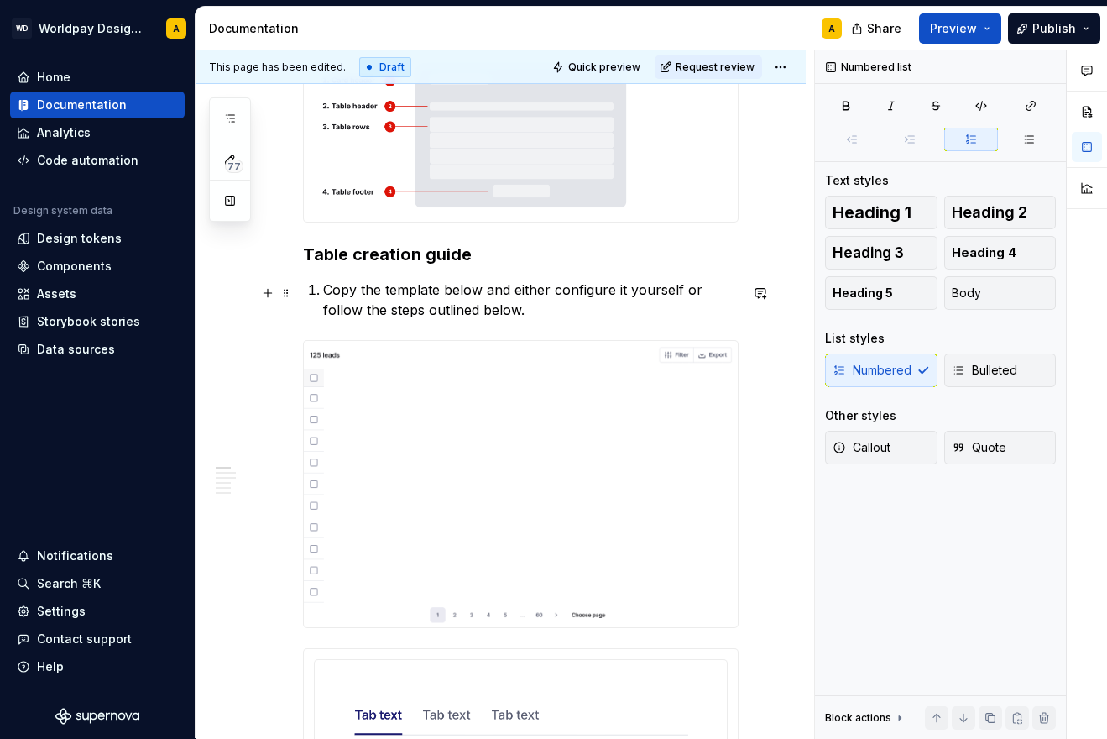
click at [489, 311] on p "Copy the template below and either configure it yourself or follow the steps ou…" at bounding box center [531, 300] width 416 height 40
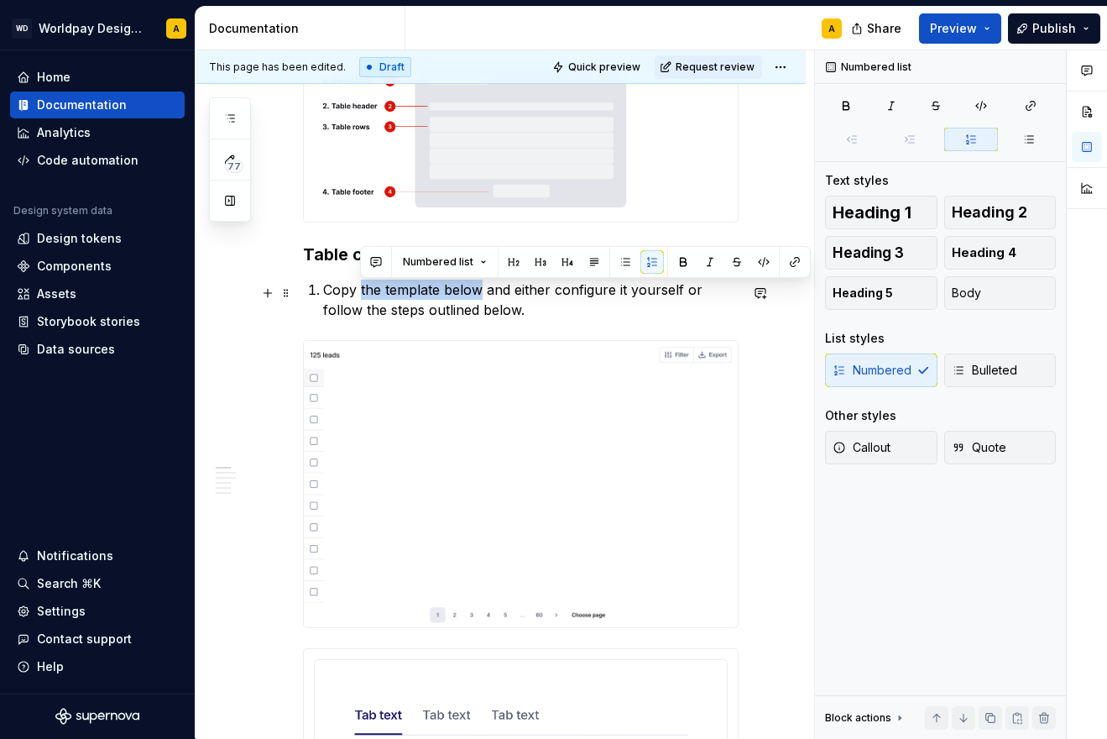
drag, startPoint x: 360, startPoint y: 291, endPoint x: 479, endPoint y: 291, distance: 118.4
click at [479, 291] on p "Copy the template below and either configure it yourself or follow the steps ou…" at bounding box center [531, 300] width 416 height 40
type textarea "*"
click at [407, 293] on p "Copy the template below and either configure it yourself or follow the steps ou…" at bounding box center [531, 300] width 416 height 40
drag, startPoint x: 483, startPoint y: 294, endPoint x: 361, endPoint y: 295, distance: 121.7
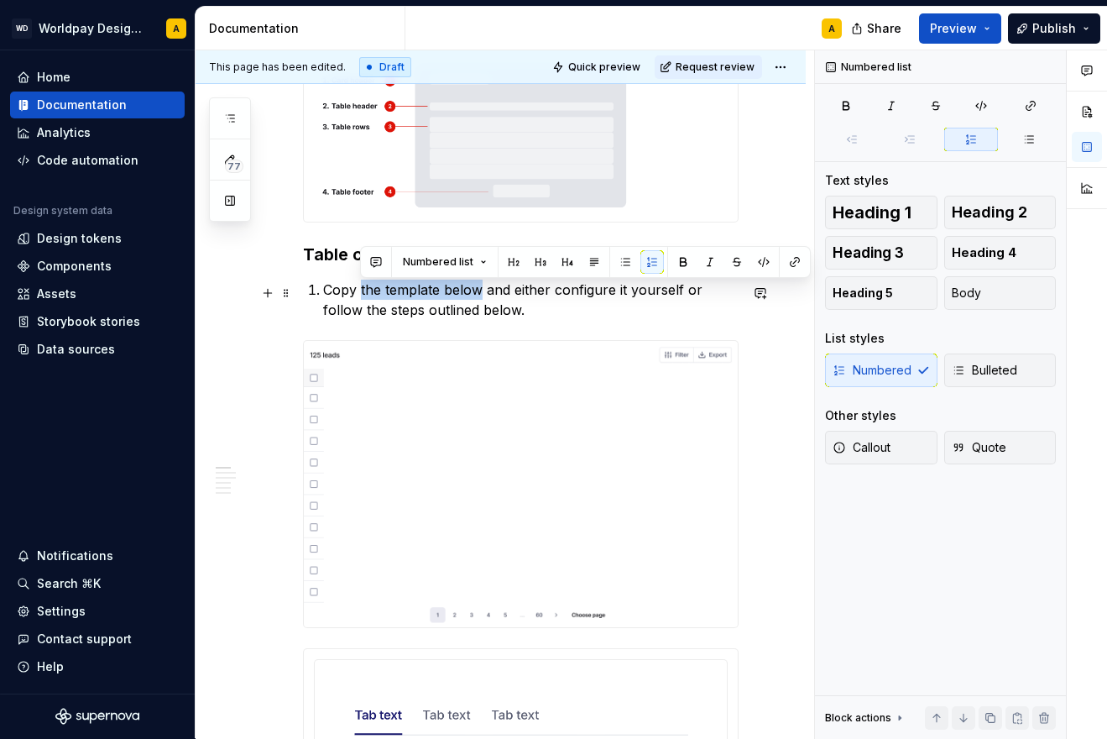
click at [361, 295] on p "Copy the template below and either configure it yourself or follow the steps ou…" at bounding box center [531, 300] width 416 height 40
click at [787, 262] on button "button" at bounding box center [795, 262] width 24 height 24
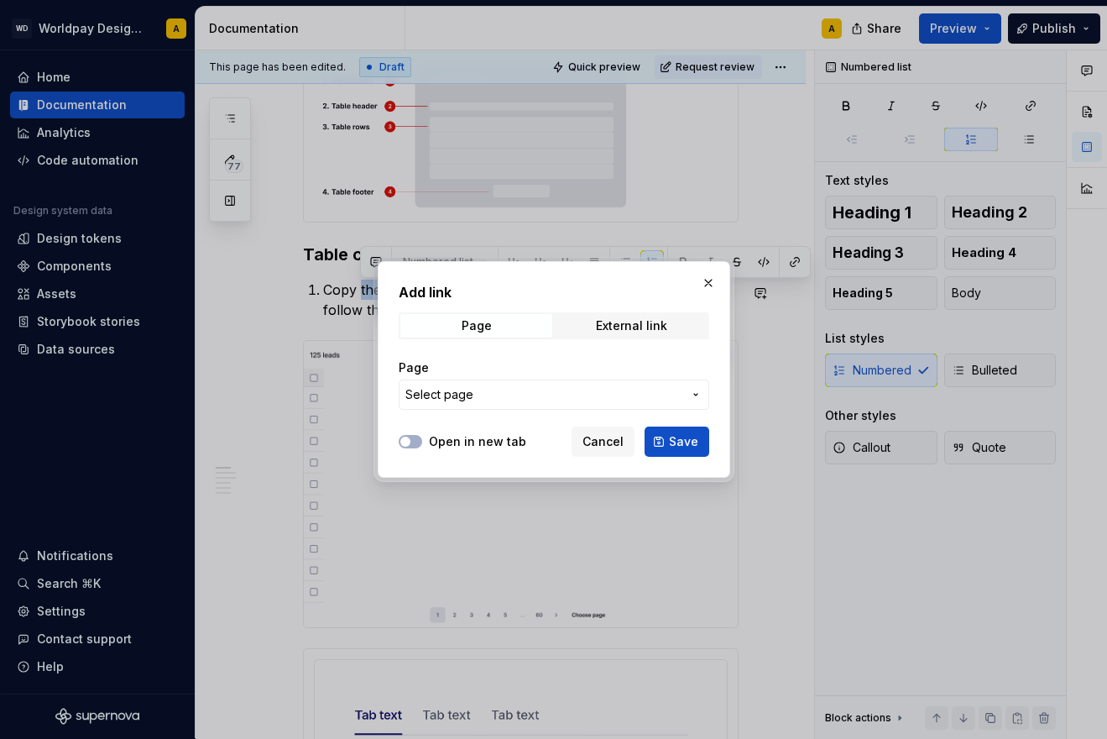
click at [563, 393] on span "Select page" at bounding box center [543, 394] width 277 height 17
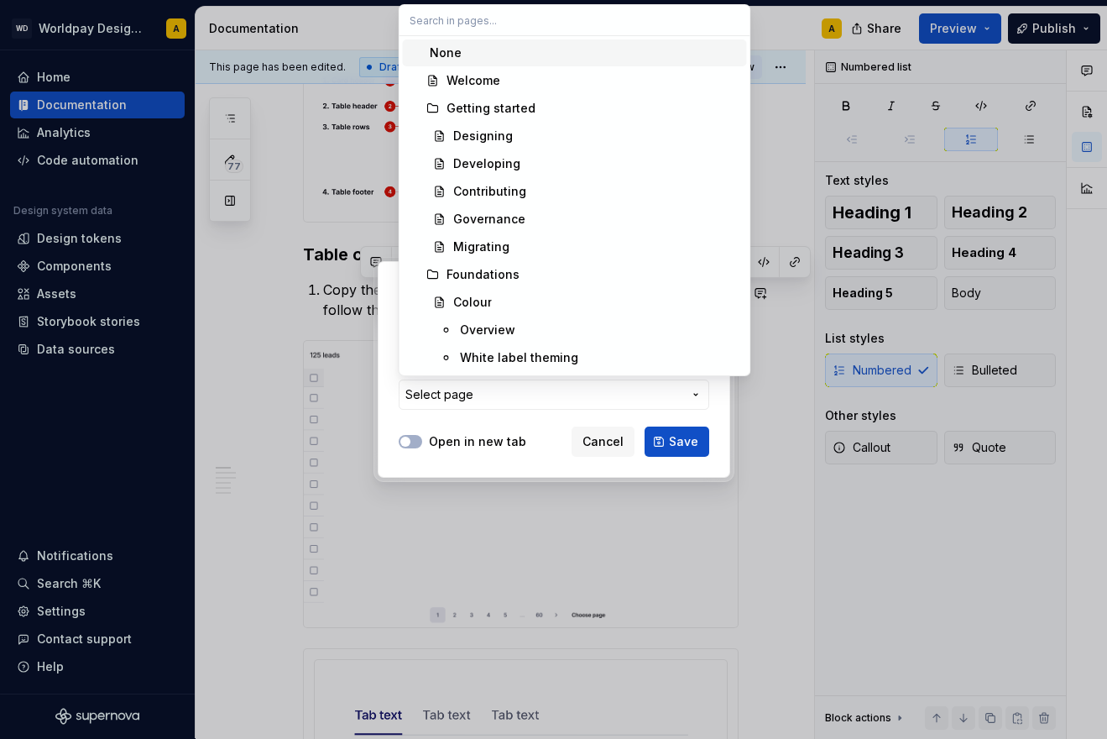
click at [563, 393] on div "Add link Page External link Page Select page Open in new tab Cancel Save" at bounding box center [553, 369] width 1107 height 739
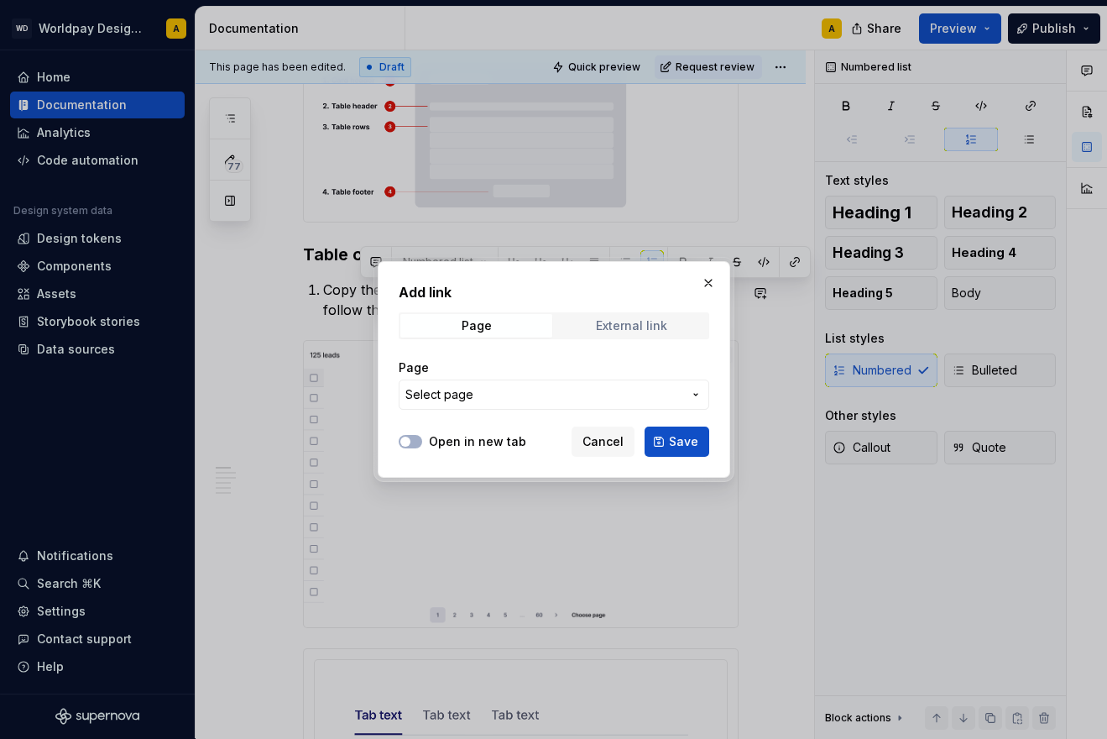
click at [620, 323] on div "External link" at bounding box center [631, 325] width 71 height 13
click at [524, 390] on input "URL" at bounding box center [554, 394] width 311 height 30
paste input "[URL][DOMAIN_NAME]"
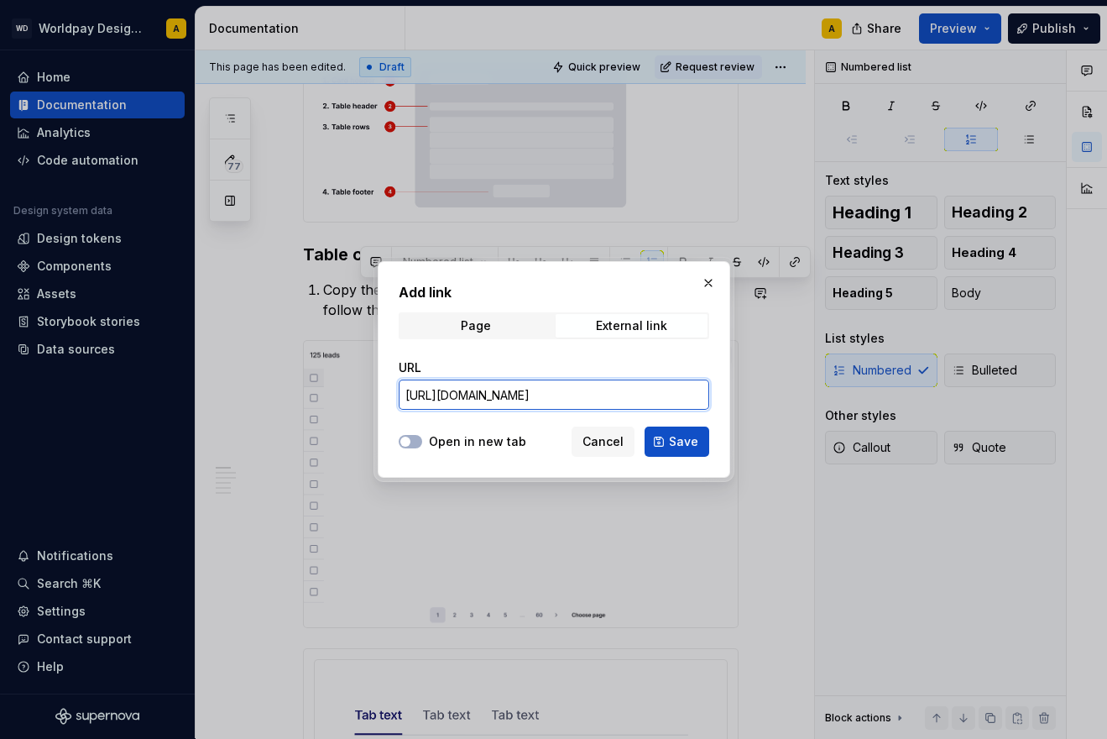
type input "[URL][DOMAIN_NAME]"
click at [468, 438] on label "Open in new tab" at bounding box center [477, 441] width 97 height 17
click at [422, 438] on button "Open in new tab" at bounding box center [411, 441] width 24 height 13
click at [684, 437] on span "Save" at bounding box center [683, 441] width 29 height 17
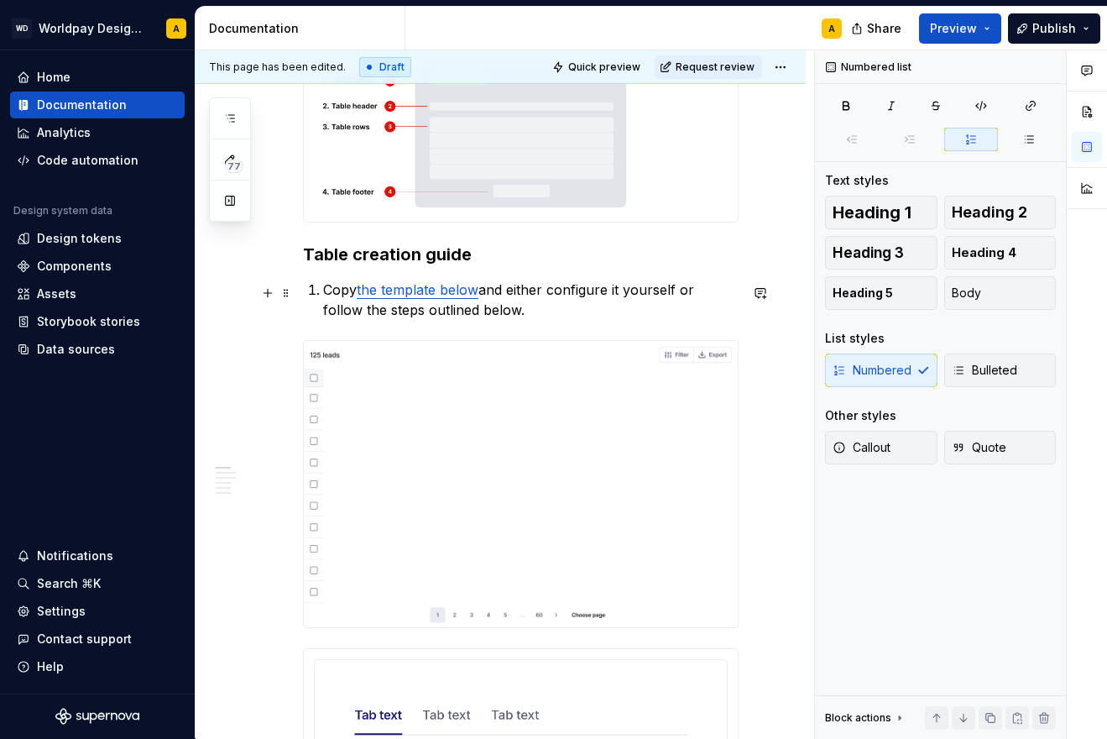
click at [546, 300] on p "Copy the template below and either configure it yourself or follow the steps ou…" at bounding box center [531, 300] width 416 height 40
click at [958, 29] on span "Preview" at bounding box center [953, 28] width 47 height 17
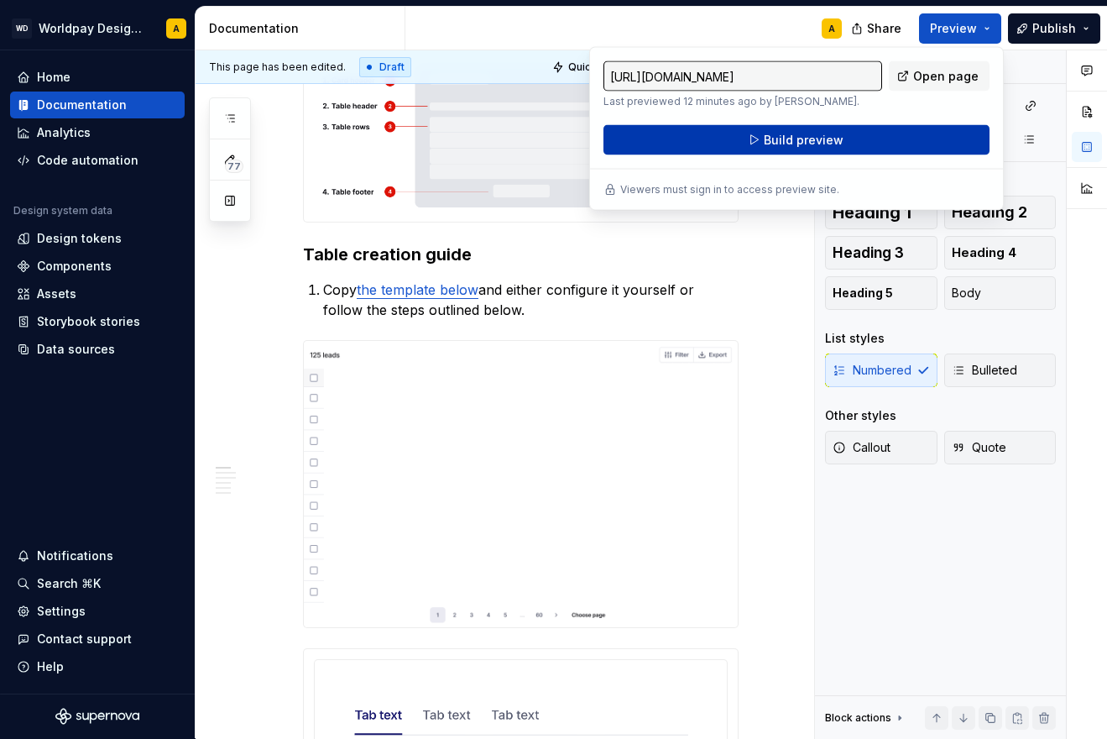
click at [884, 139] on button "Build preview" at bounding box center [797, 140] width 386 height 30
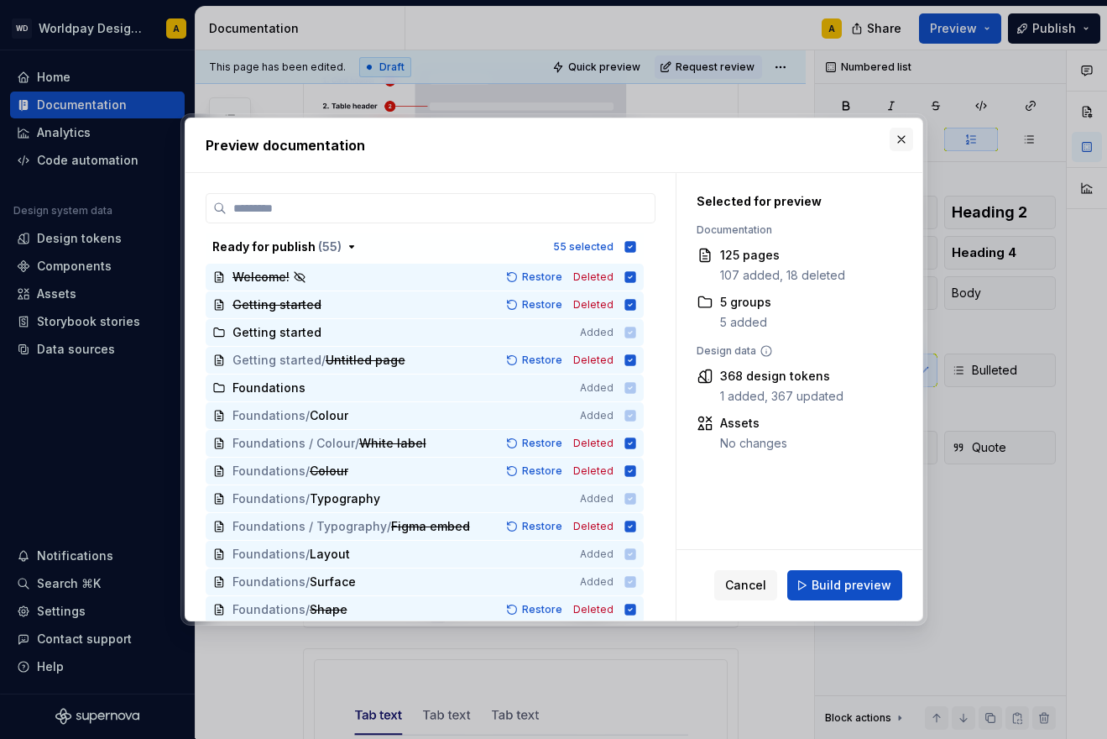
click at [903, 138] on button "button" at bounding box center [902, 140] width 24 height 24
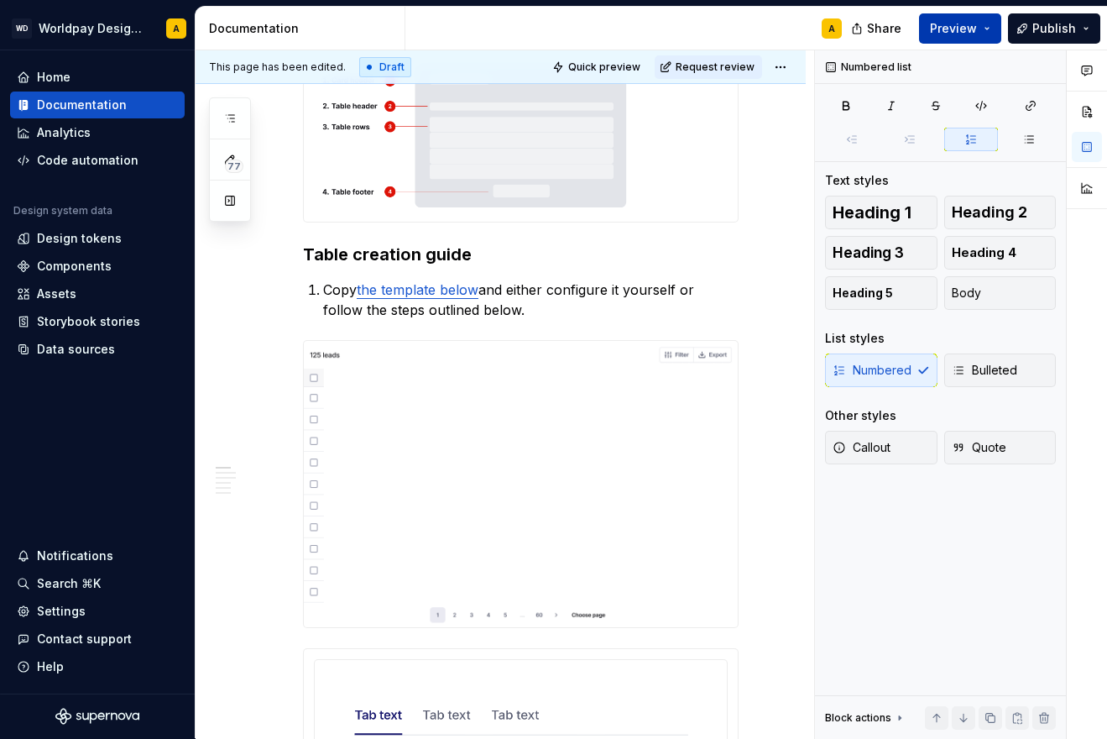
click at [965, 30] on span "Preview" at bounding box center [953, 28] width 47 height 17
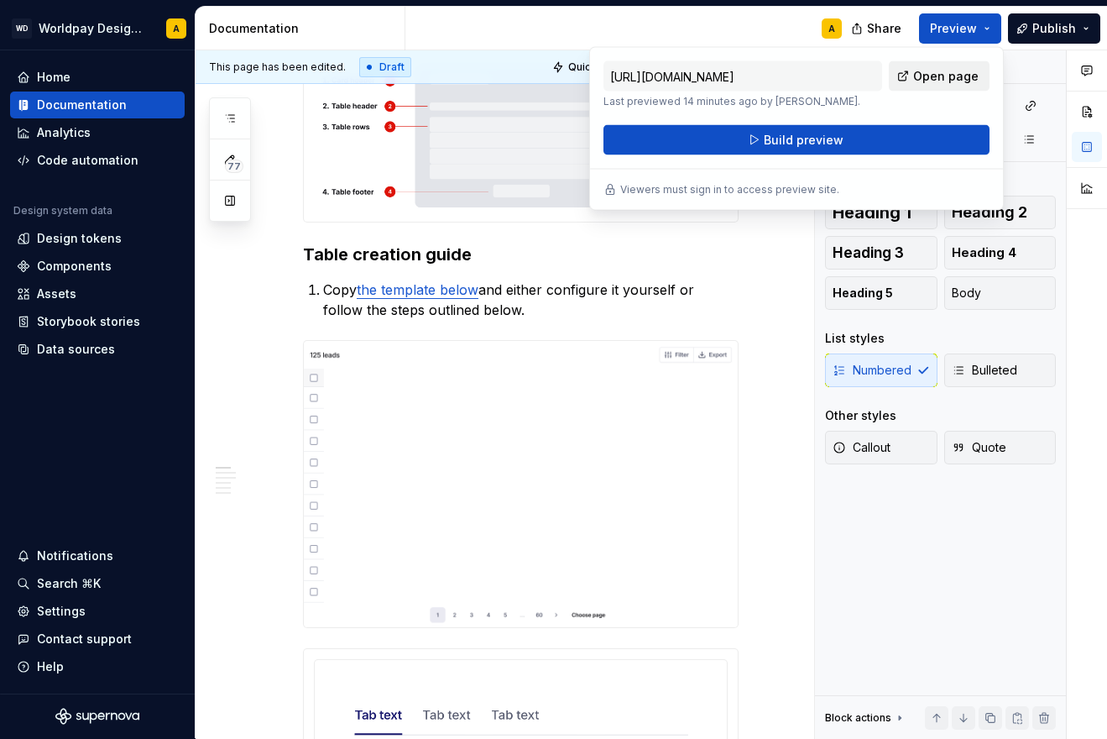
click at [916, 78] on link "Open page" at bounding box center [939, 76] width 101 height 30
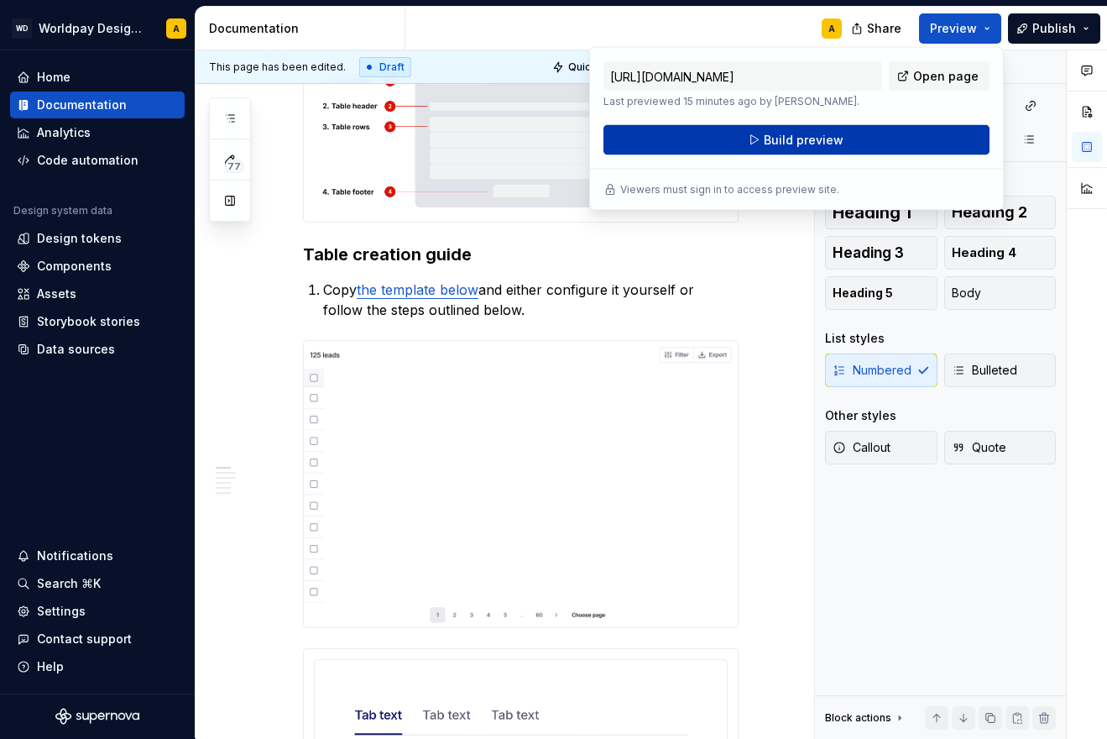
click at [774, 143] on span "Build preview" at bounding box center [804, 140] width 80 height 17
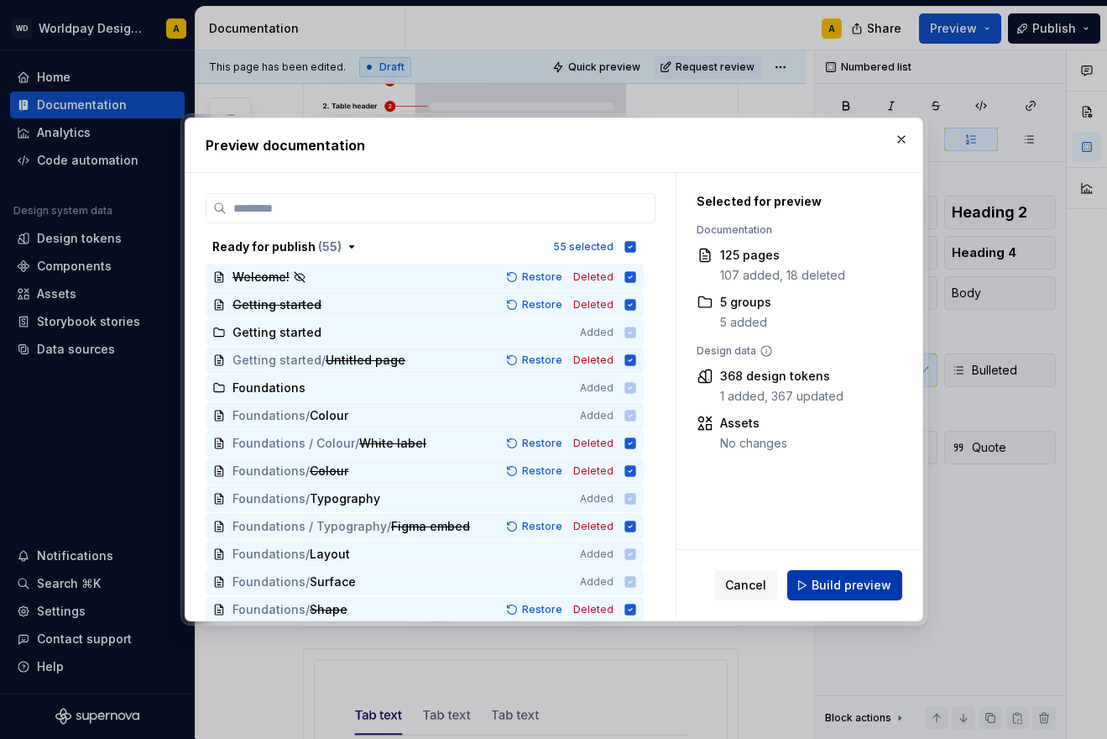
click at [817, 577] on button "Build preview" at bounding box center [844, 585] width 115 height 30
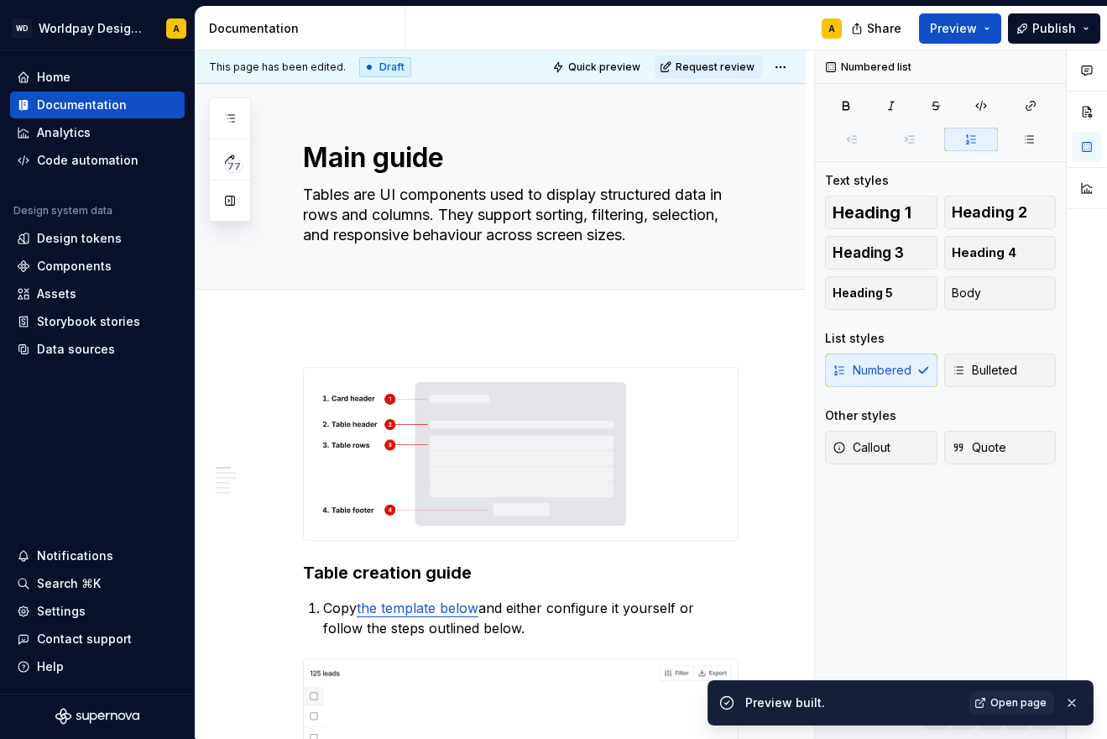
scroll to position [0, 0]
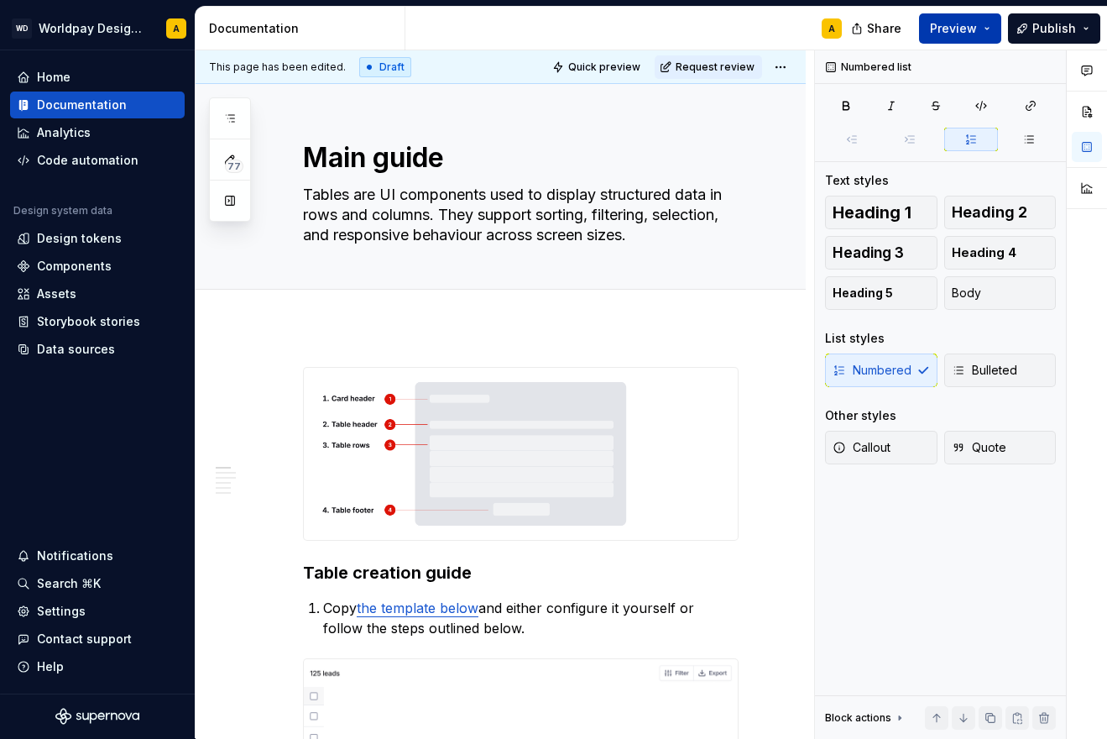
click at [985, 29] on button "Preview" at bounding box center [960, 28] width 82 height 30
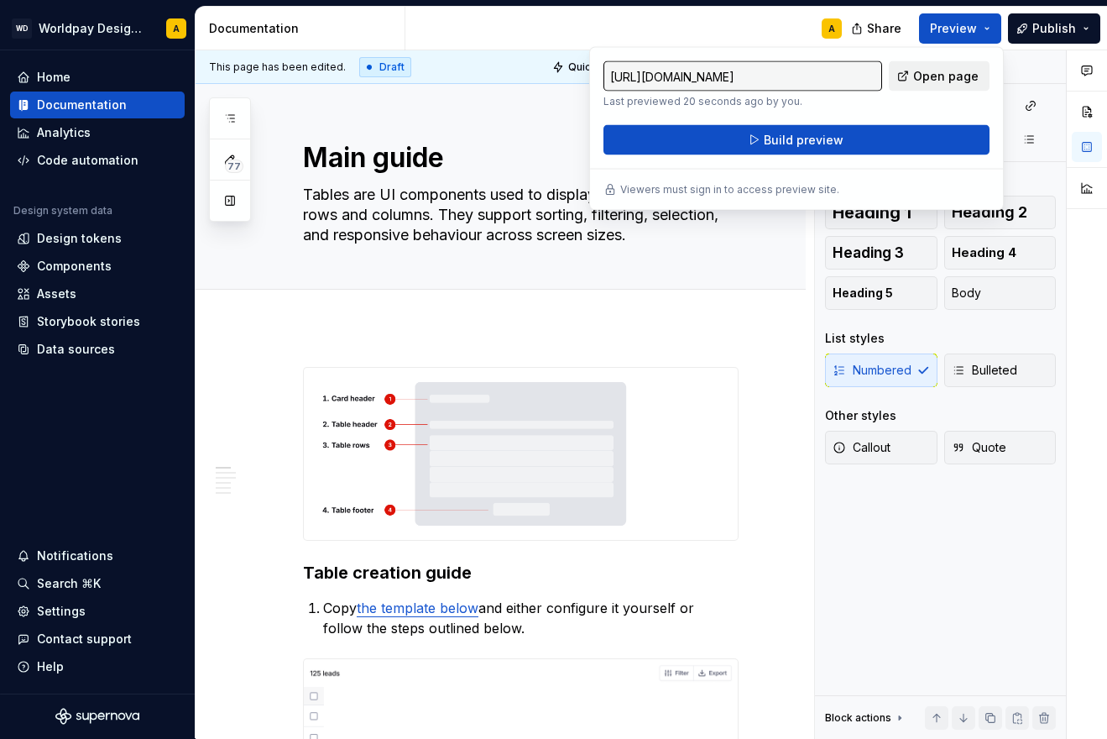
click at [913, 76] on link "Open page" at bounding box center [939, 76] width 101 height 30
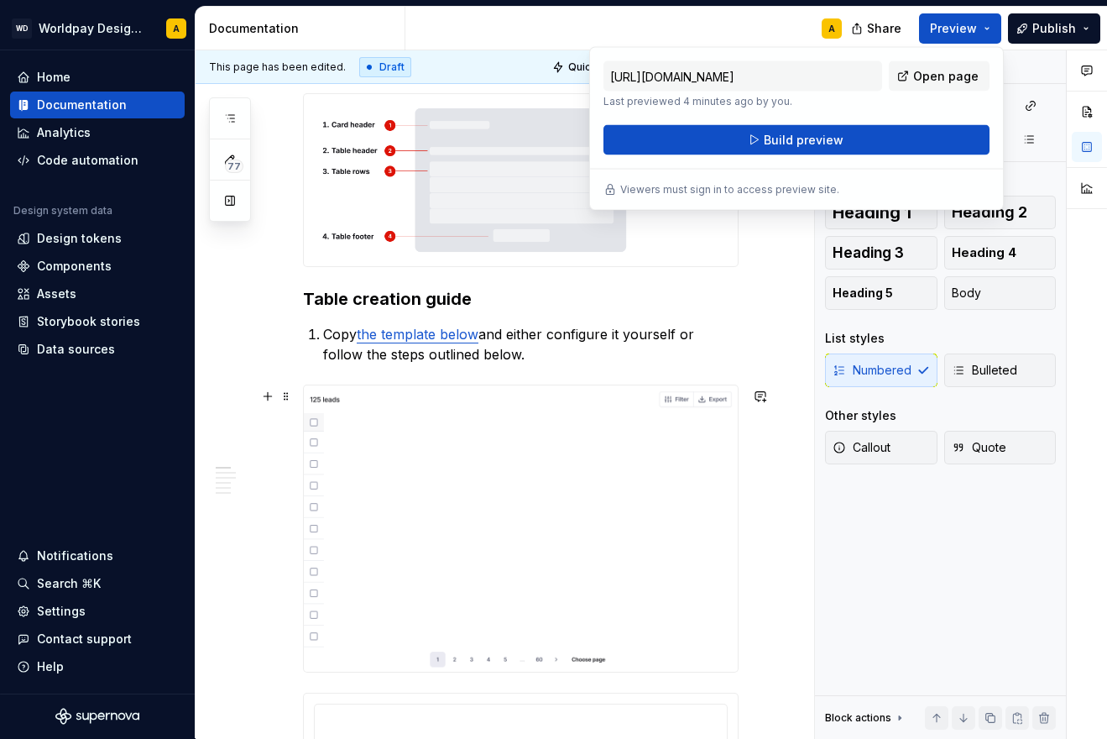
scroll to position [295, 0]
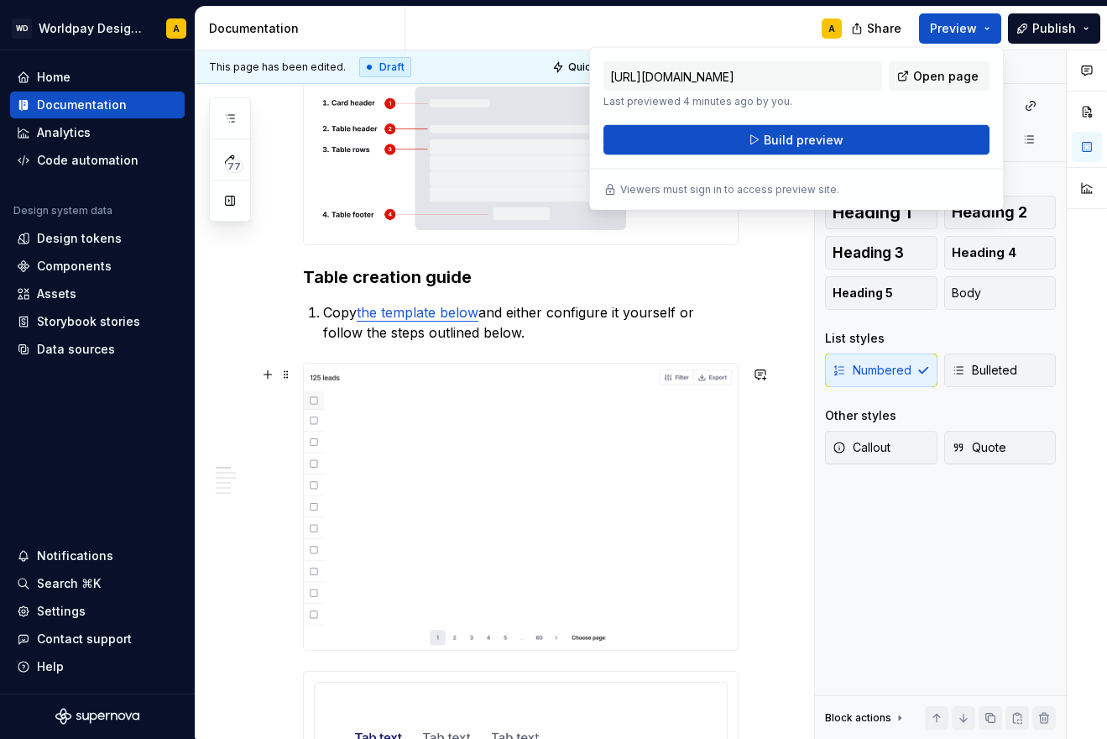
click at [522, 508] on img at bounding box center [521, 506] width 434 height 286
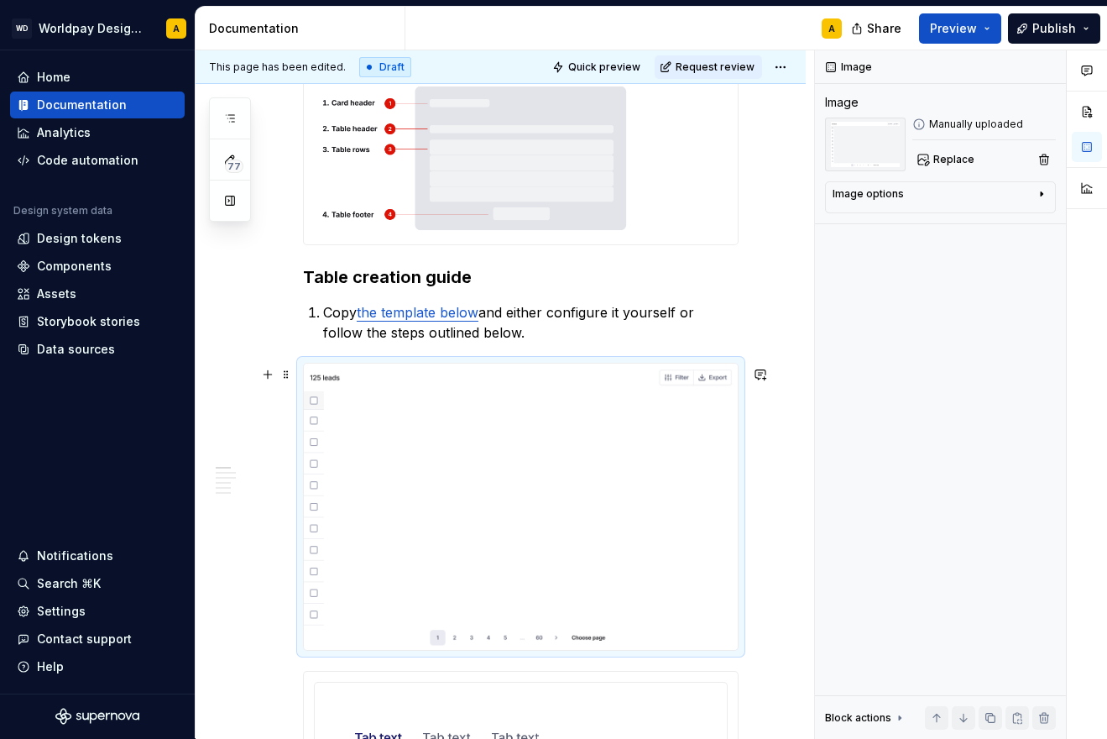
click at [522, 508] on img at bounding box center [521, 506] width 434 height 286
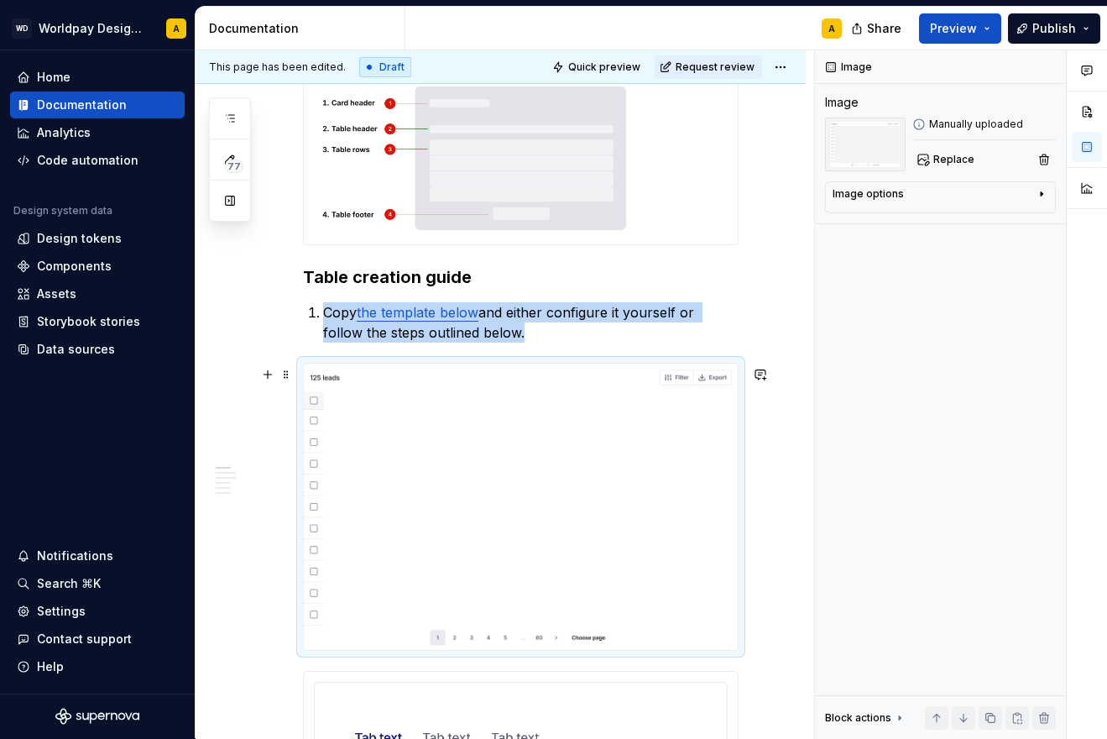
click at [445, 442] on img at bounding box center [521, 506] width 434 height 286
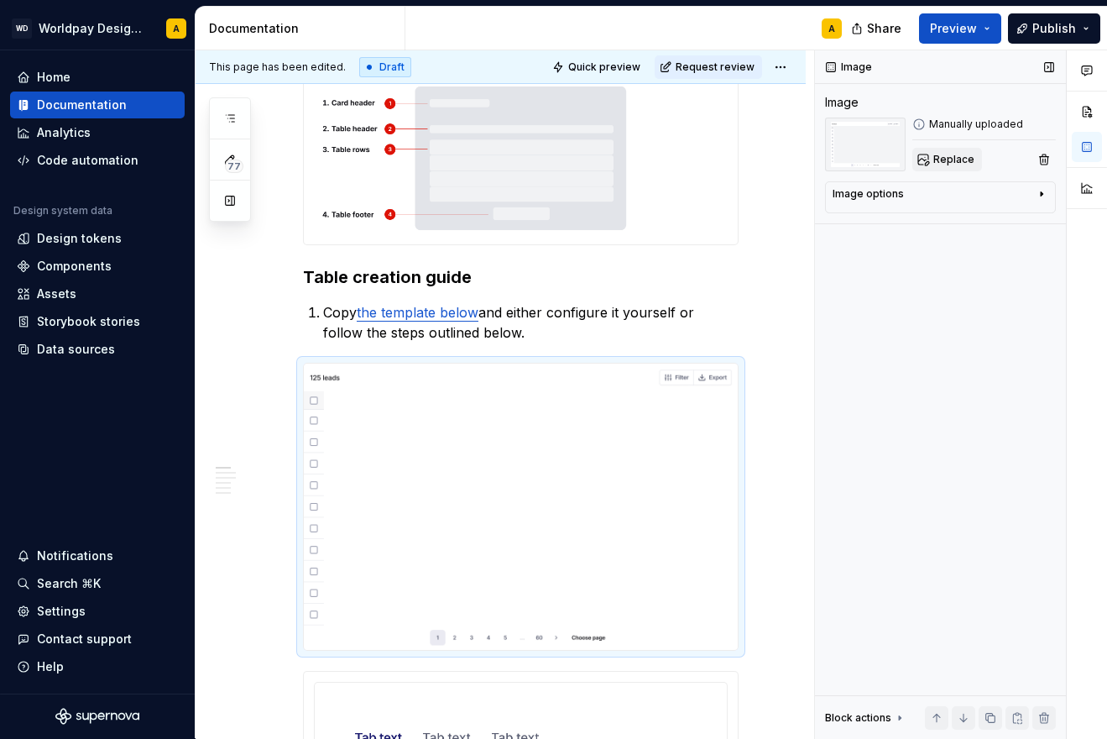
click at [946, 168] on button "Replace" at bounding box center [948, 160] width 70 height 24
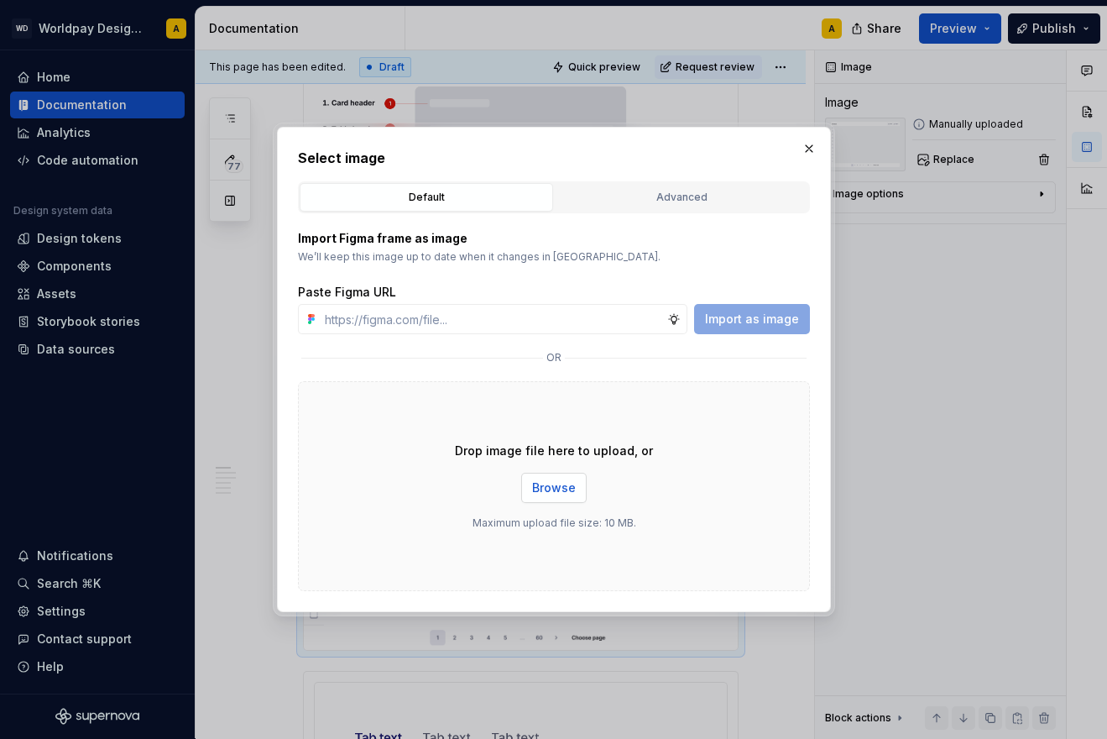
click at [552, 474] on button "Browse" at bounding box center [553, 488] width 65 height 30
click at [813, 146] on button "button" at bounding box center [810, 149] width 24 height 24
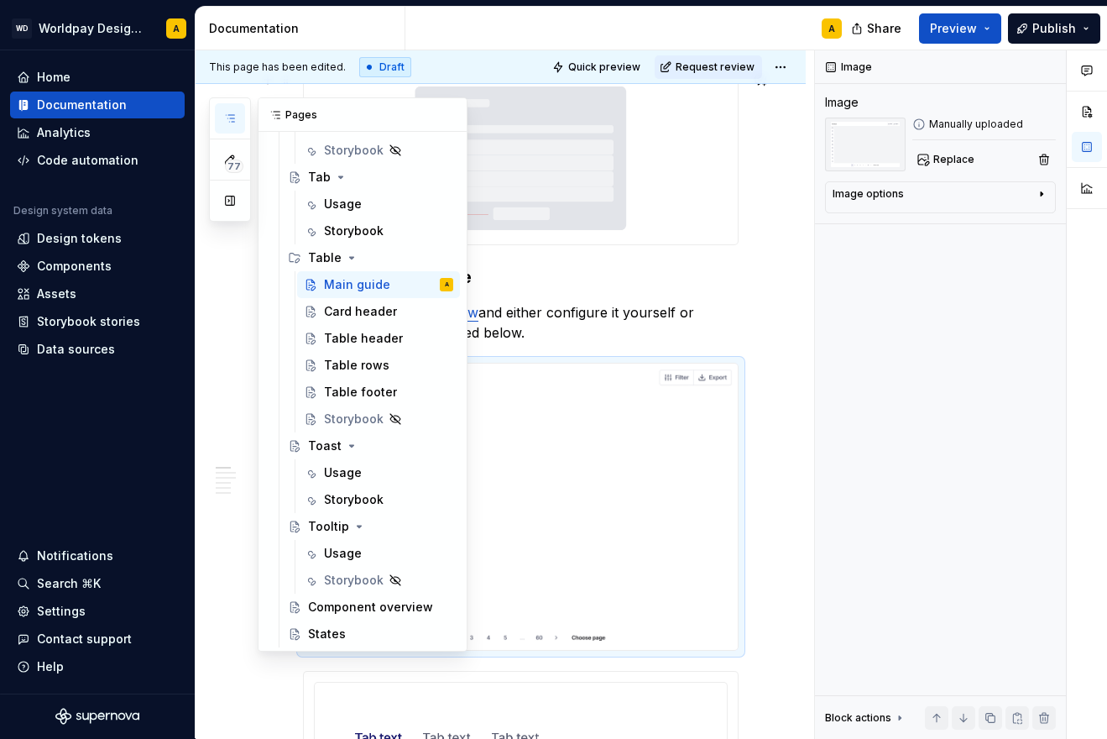
click at [235, 117] on icon "button" at bounding box center [229, 118] width 13 height 13
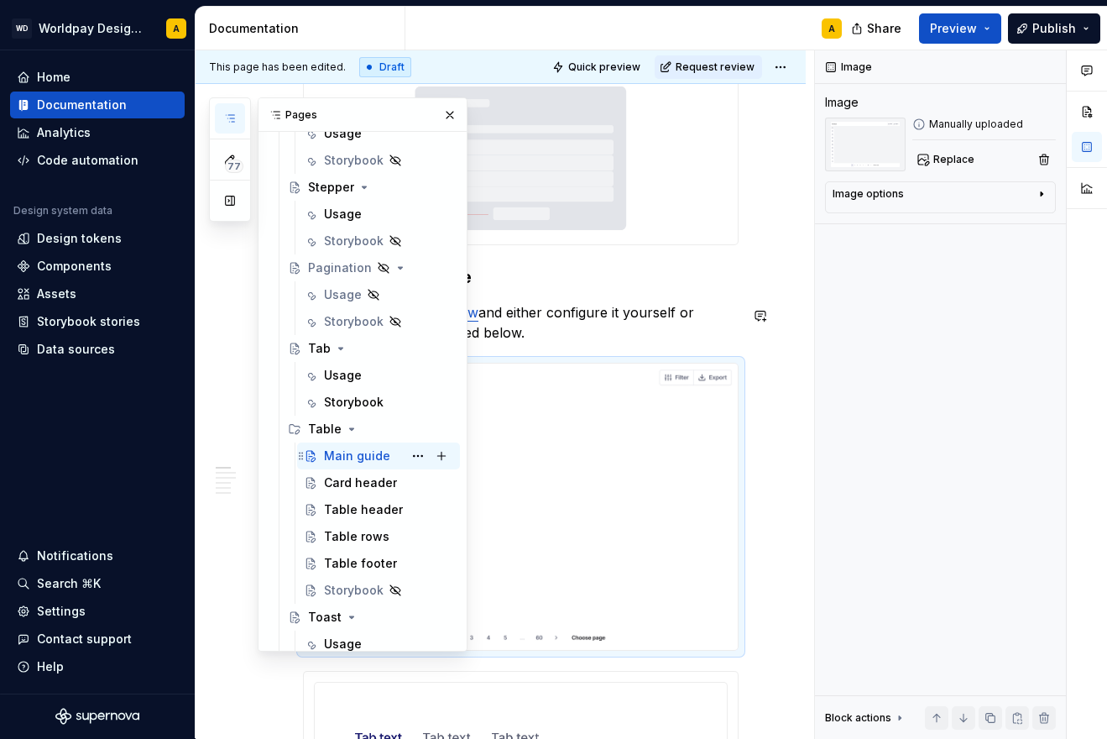
scroll to position [2139, 0]
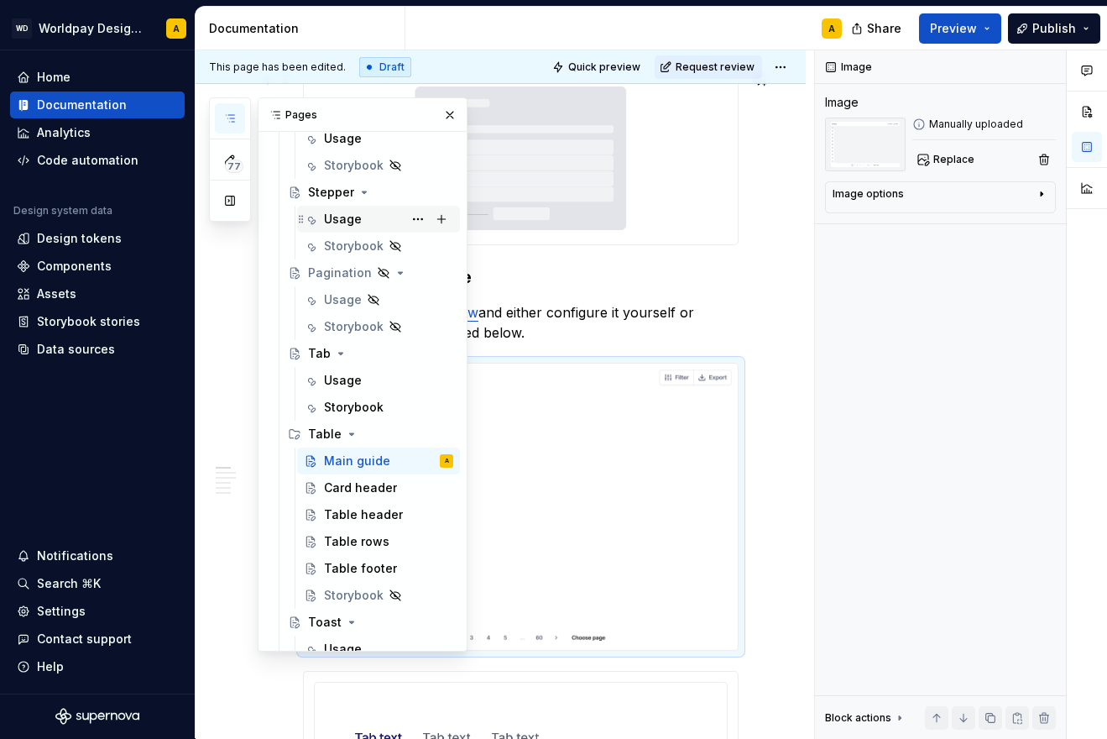
click at [358, 220] on div "Usage" at bounding box center [343, 219] width 38 height 17
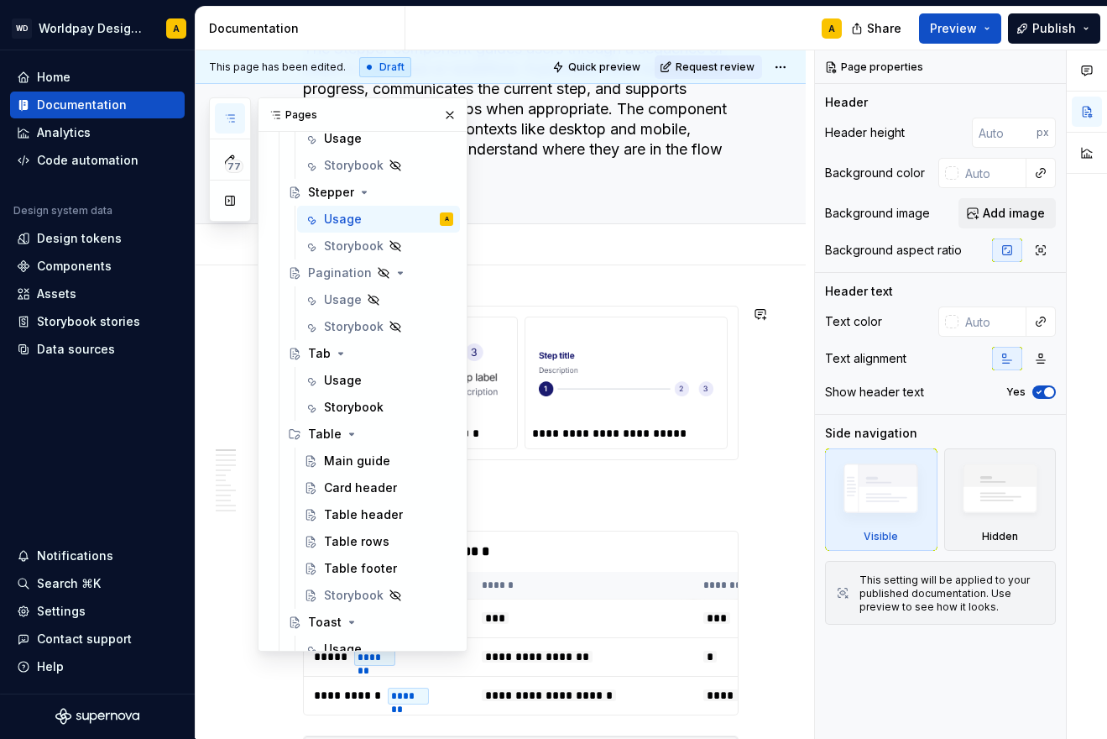
scroll to position [254, 0]
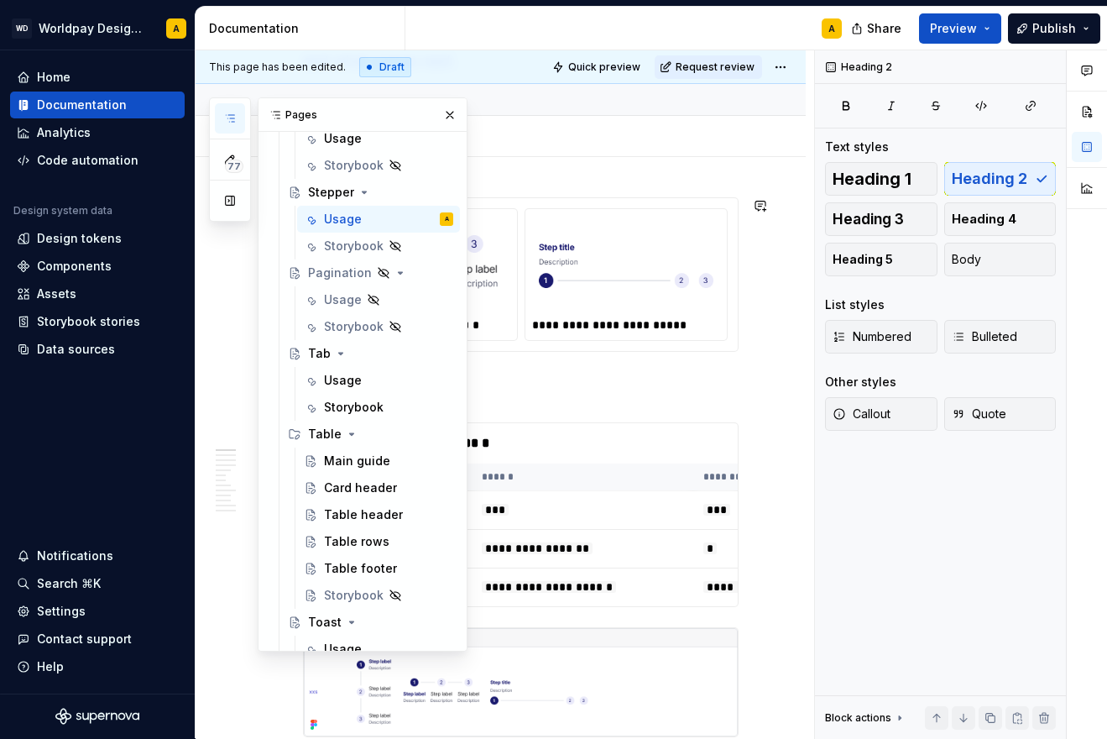
click at [444, 115] on button "button" at bounding box center [450, 115] width 24 height 24
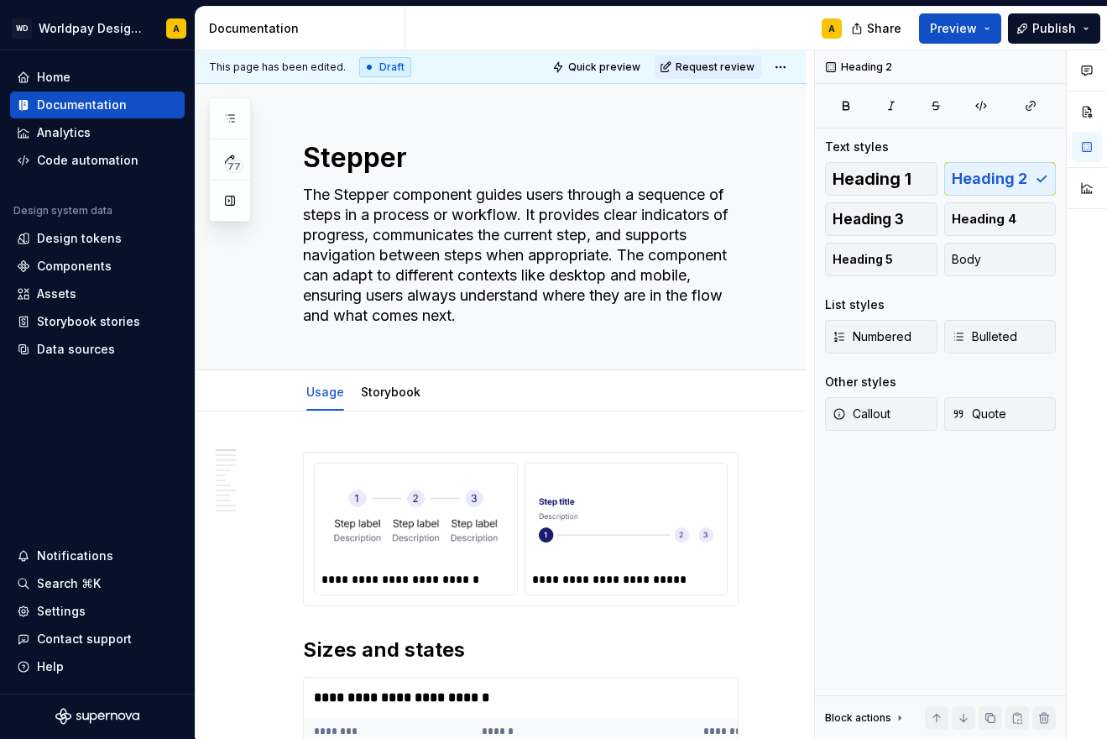
scroll to position [0, 0]
click at [448, 389] on button "Add tab" at bounding box center [471, 392] width 68 height 24
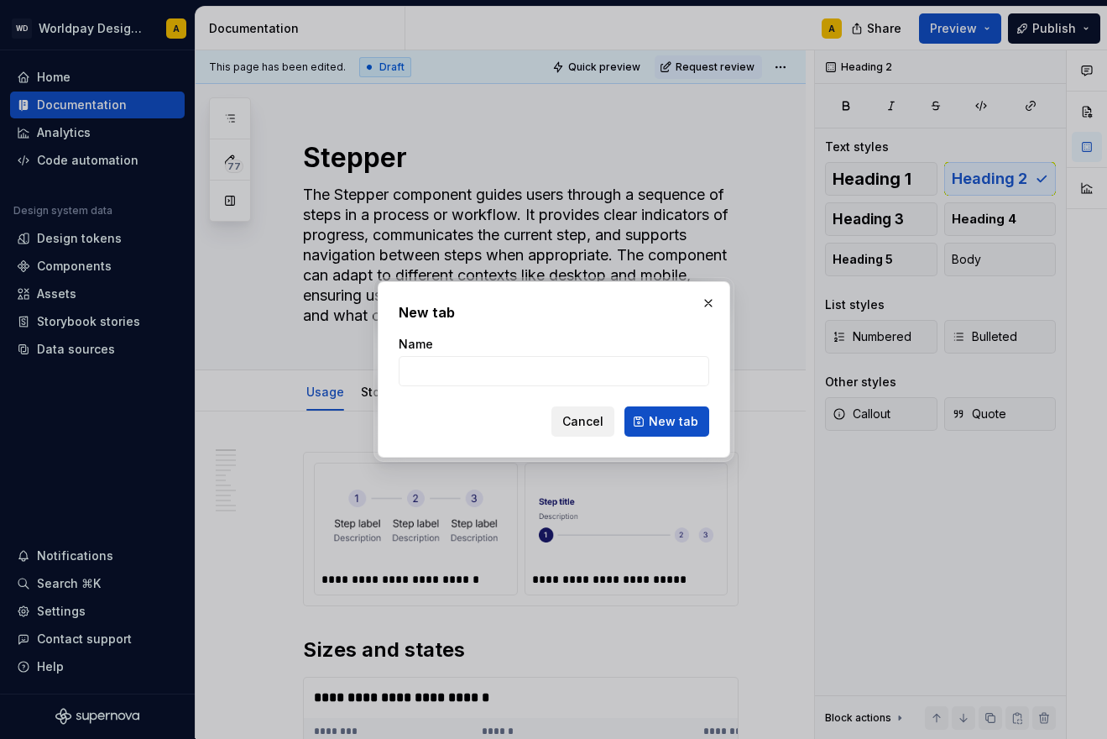
click at [582, 425] on span "Cancel" at bounding box center [582, 421] width 41 height 17
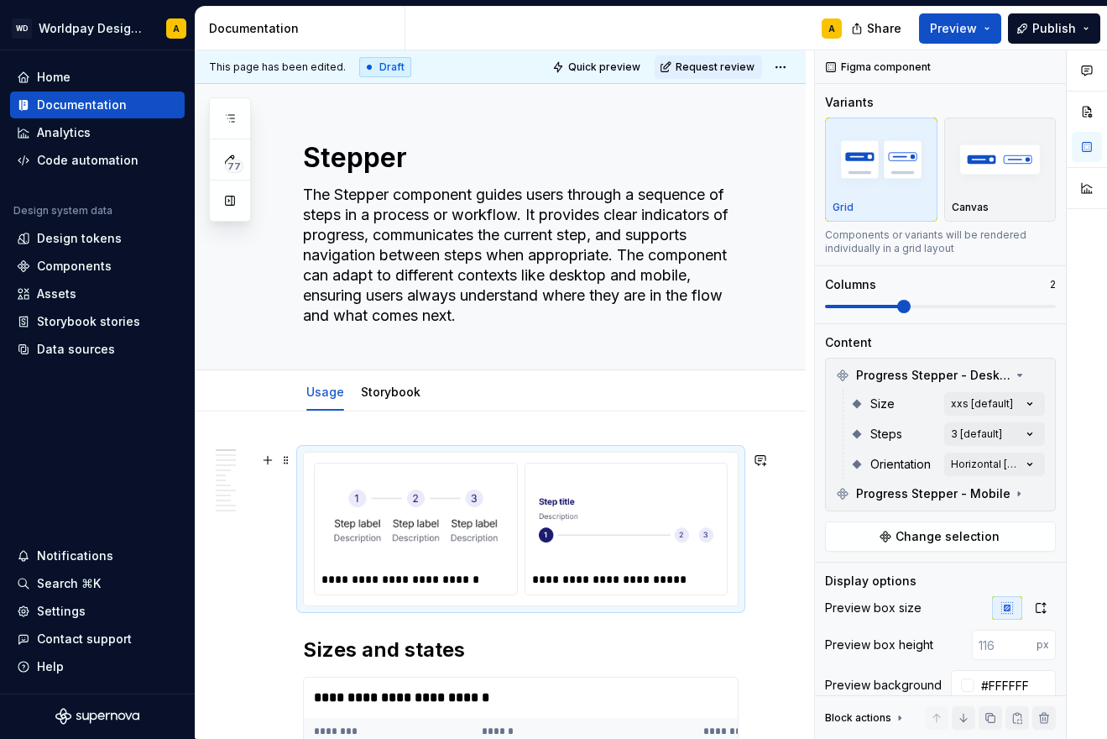
click at [493, 503] on img at bounding box center [415, 519] width 175 height 84
click at [76, 269] on div "Components" at bounding box center [74, 266] width 75 height 17
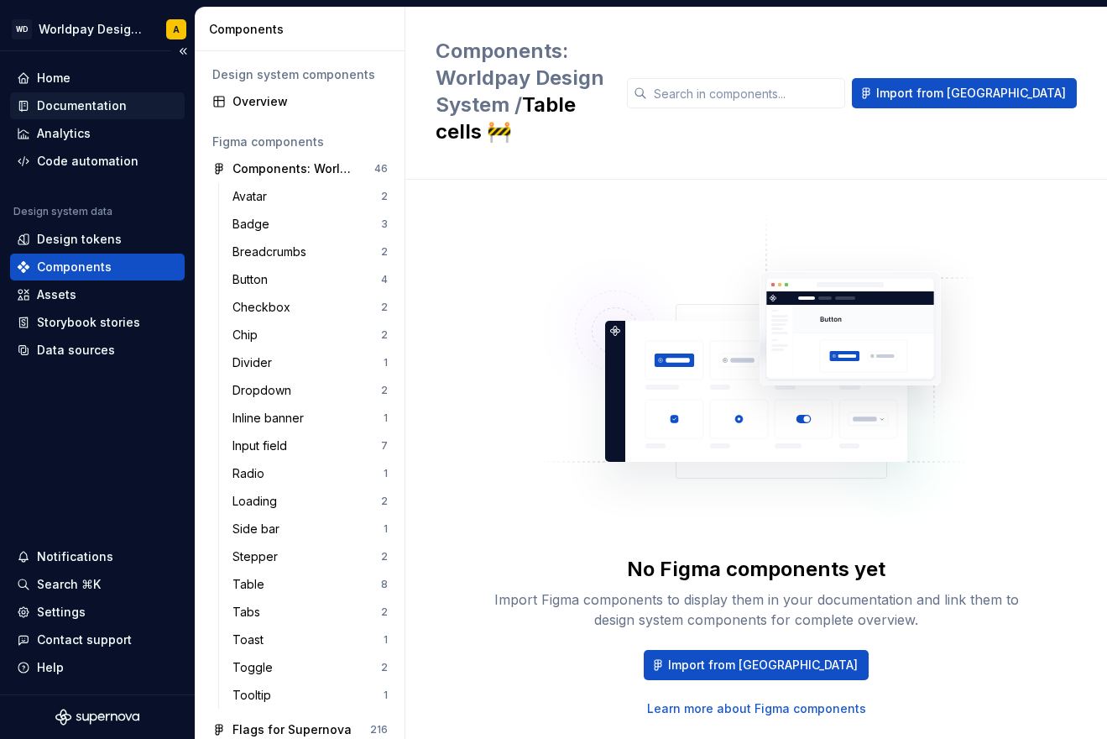
click at [96, 104] on div "Documentation" at bounding box center [82, 105] width 90 height 17
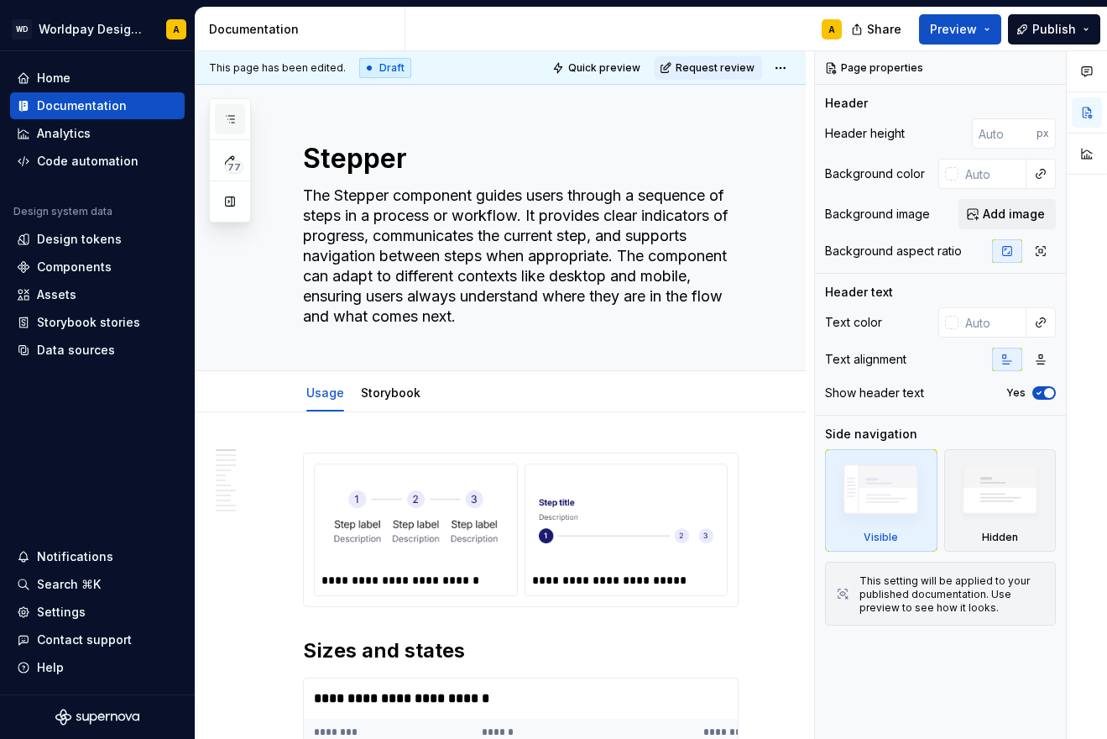
click at [227, 112] on icon "button" at bounding box center [229, 118] width 13 height 13
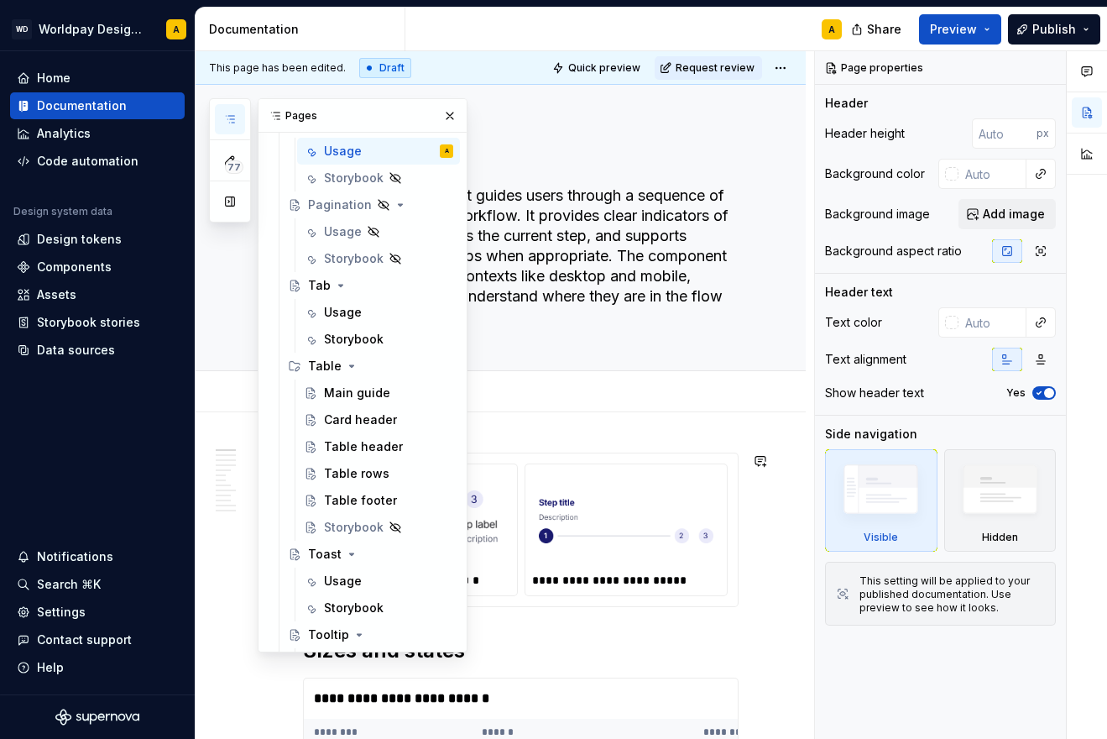
scroll to position [2369, 0]
click at [372, 400] on div "Main guide" at bounding box center [357, 392] width 66 height 17
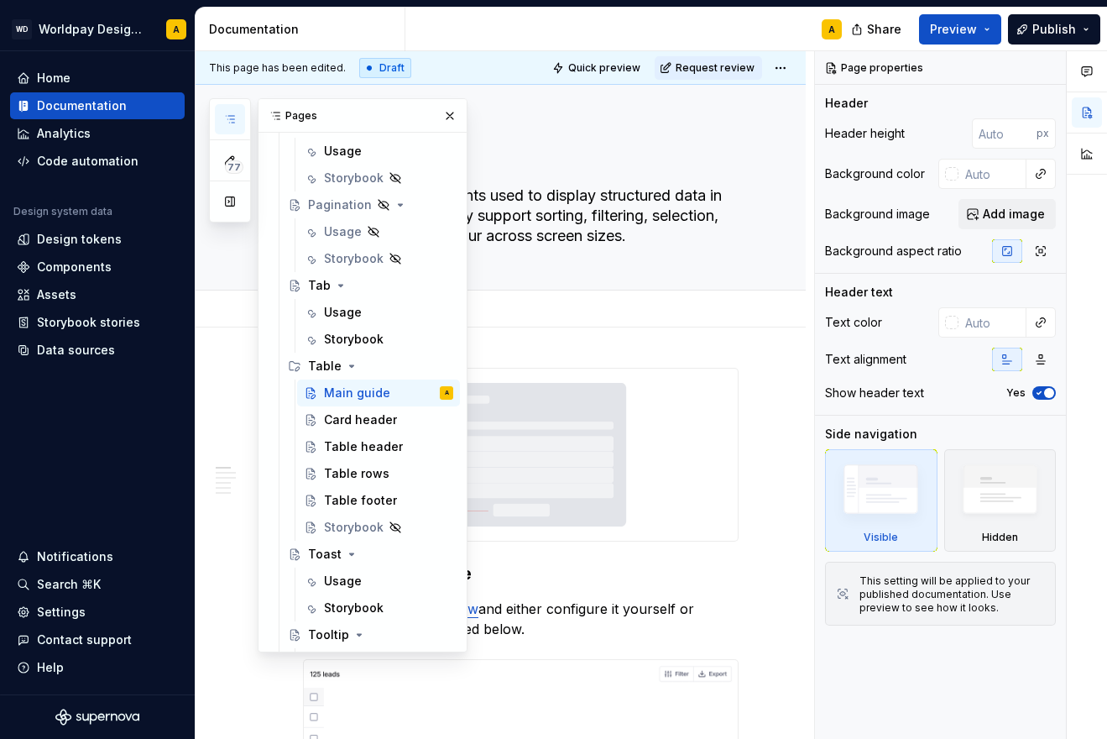
click at [534, 314] on div "Add tab" at bounding box center [521, 309] width 436 height 24
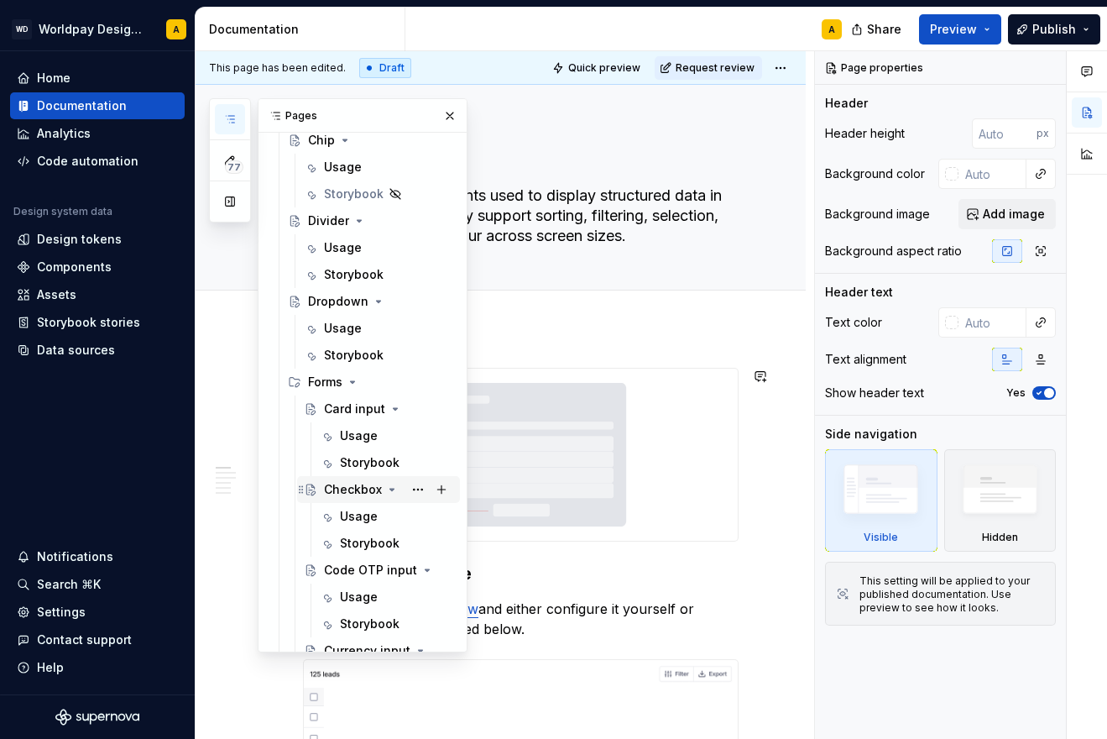
scroll to position [1226, 0]
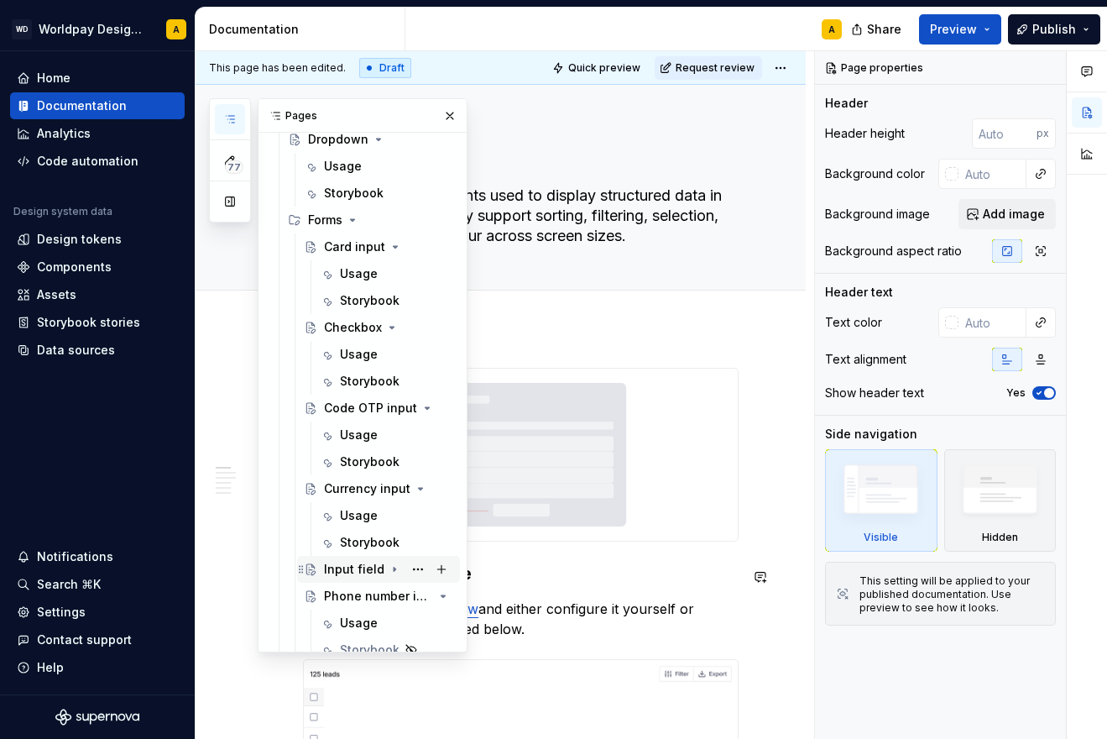
click at [357, 567] on div "Input field" at bounding box center [354, 569] width 60 height 17
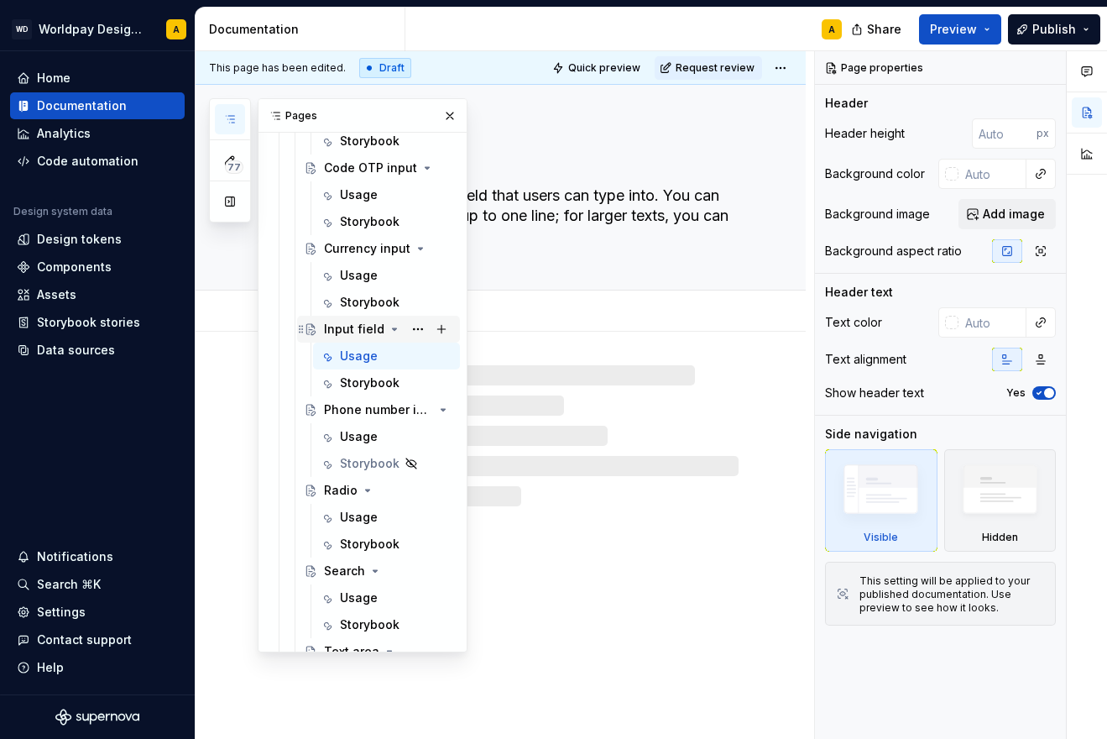
scroll to position [1476, 0]
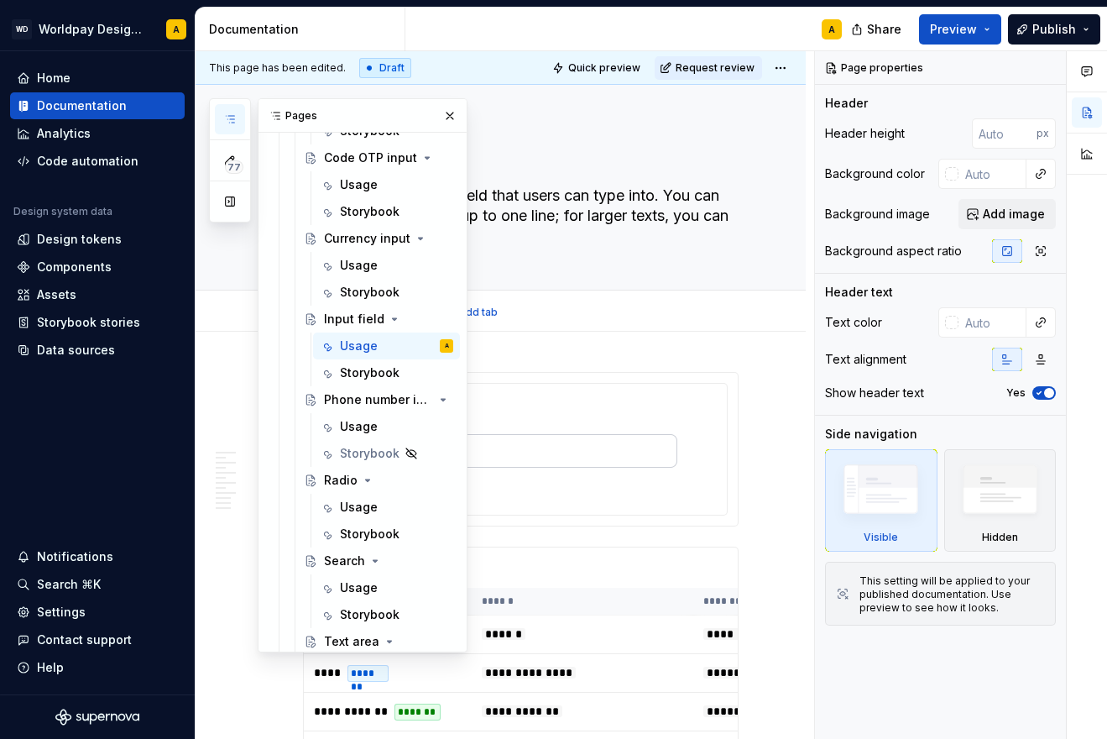
click at [585, 313] on div "Usage Storybook Add tab" at bounding box center [521, 312] width 456 height 37
click at [442, 115] on button "button" at bounding box center [450, 116] width 24 height 24
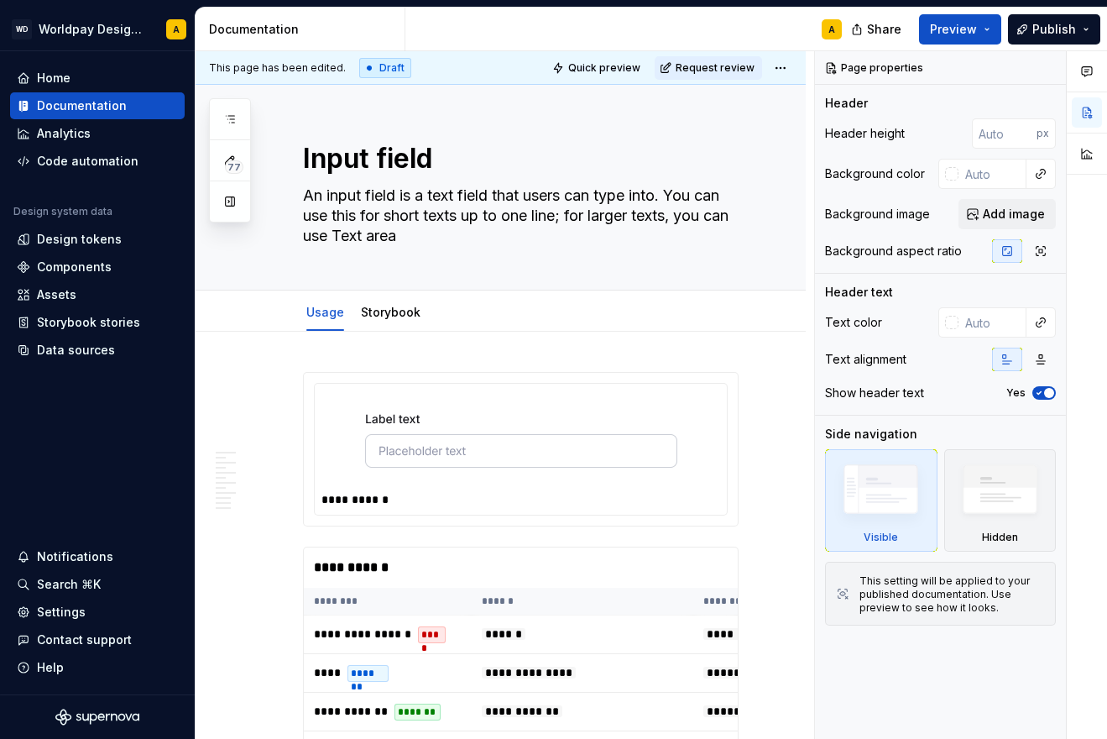
type textarea "*"
